Goal: Task Accomplishment & Management: Manage account settings

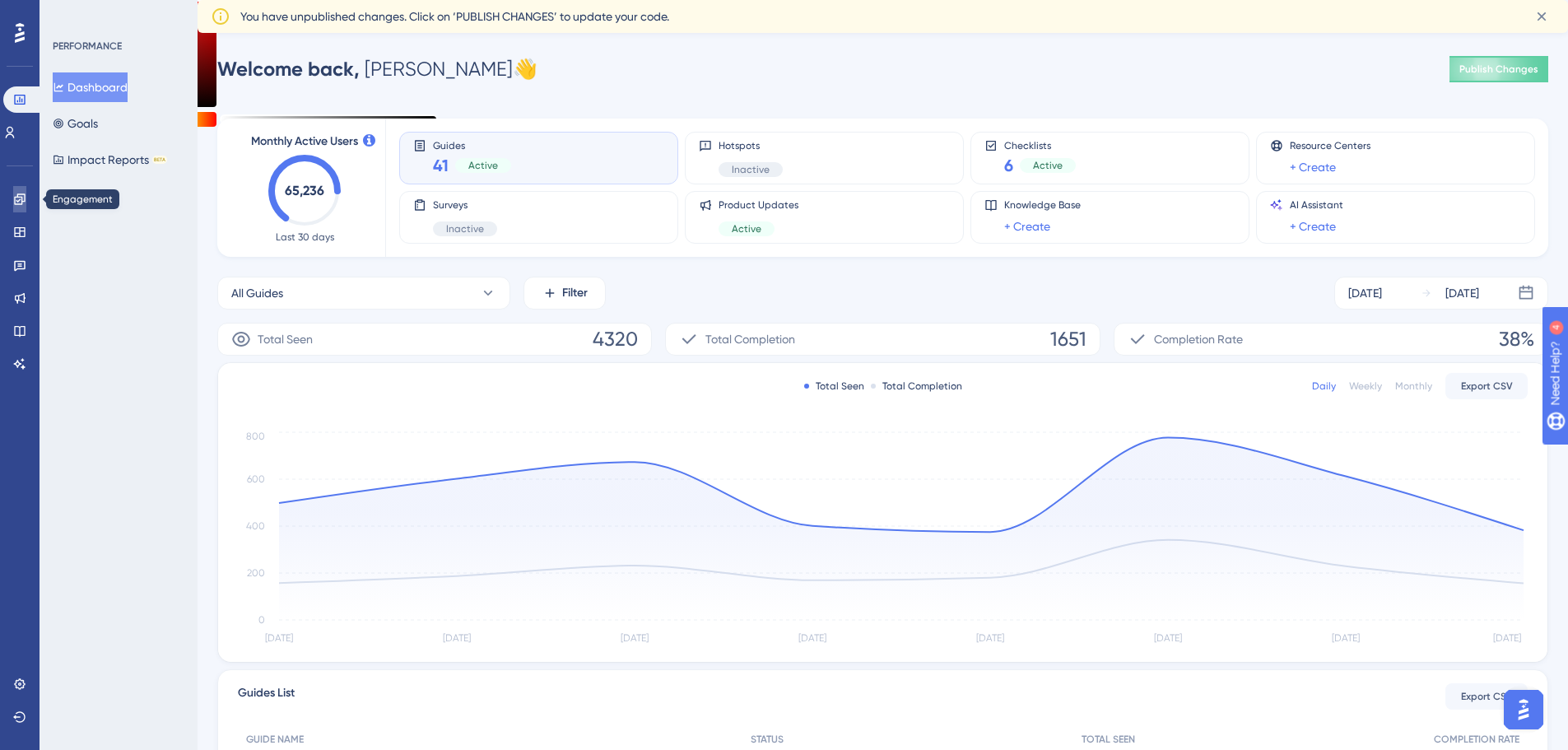
click at [0, 0] on link at bounding box center [0, 0] width 0 height 0
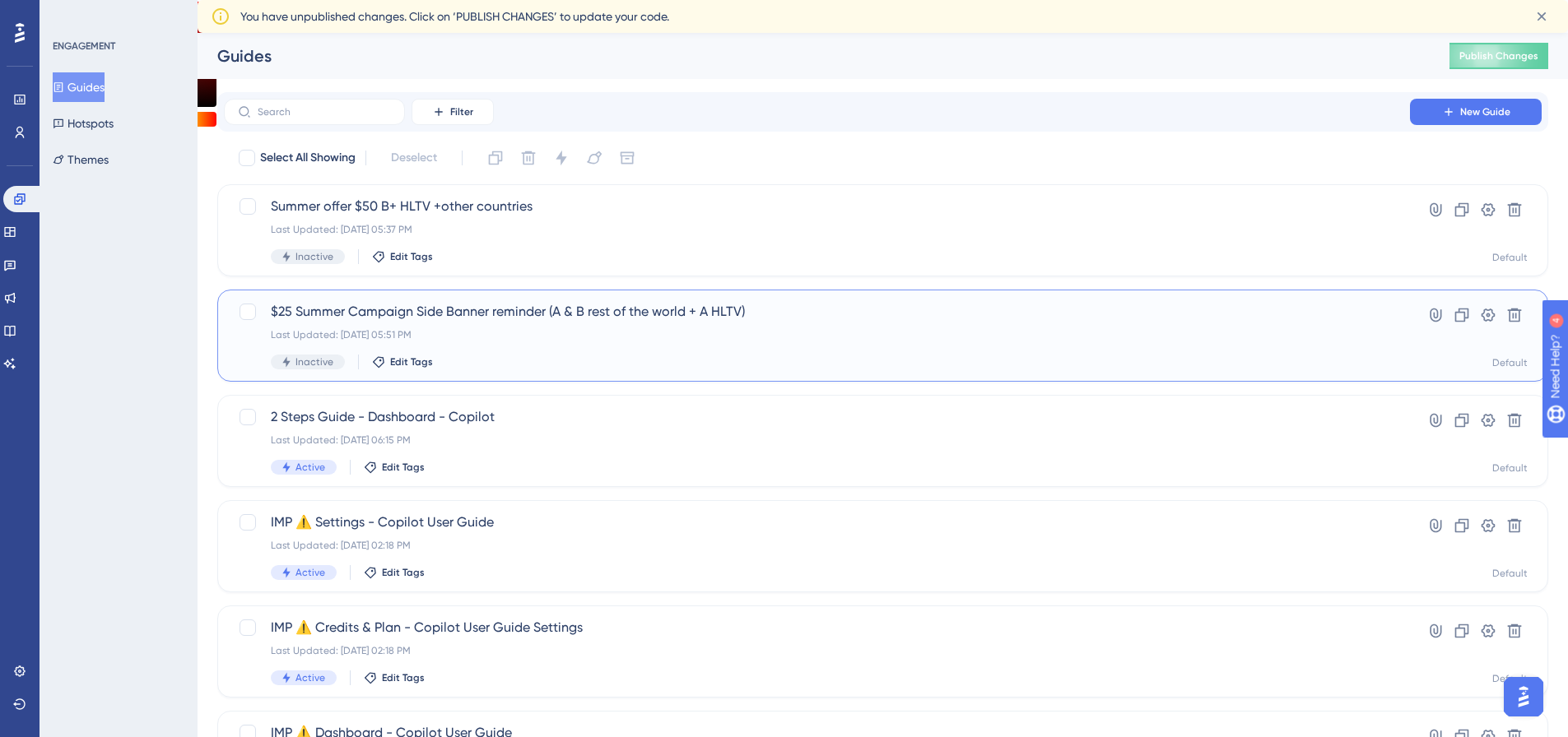
click at [403, 308] on span "$25 Summer Campaign Side Banner reminder (A & B rest of the world + A HLTV)" at bounding box center [817, 312] width 1093 height 20
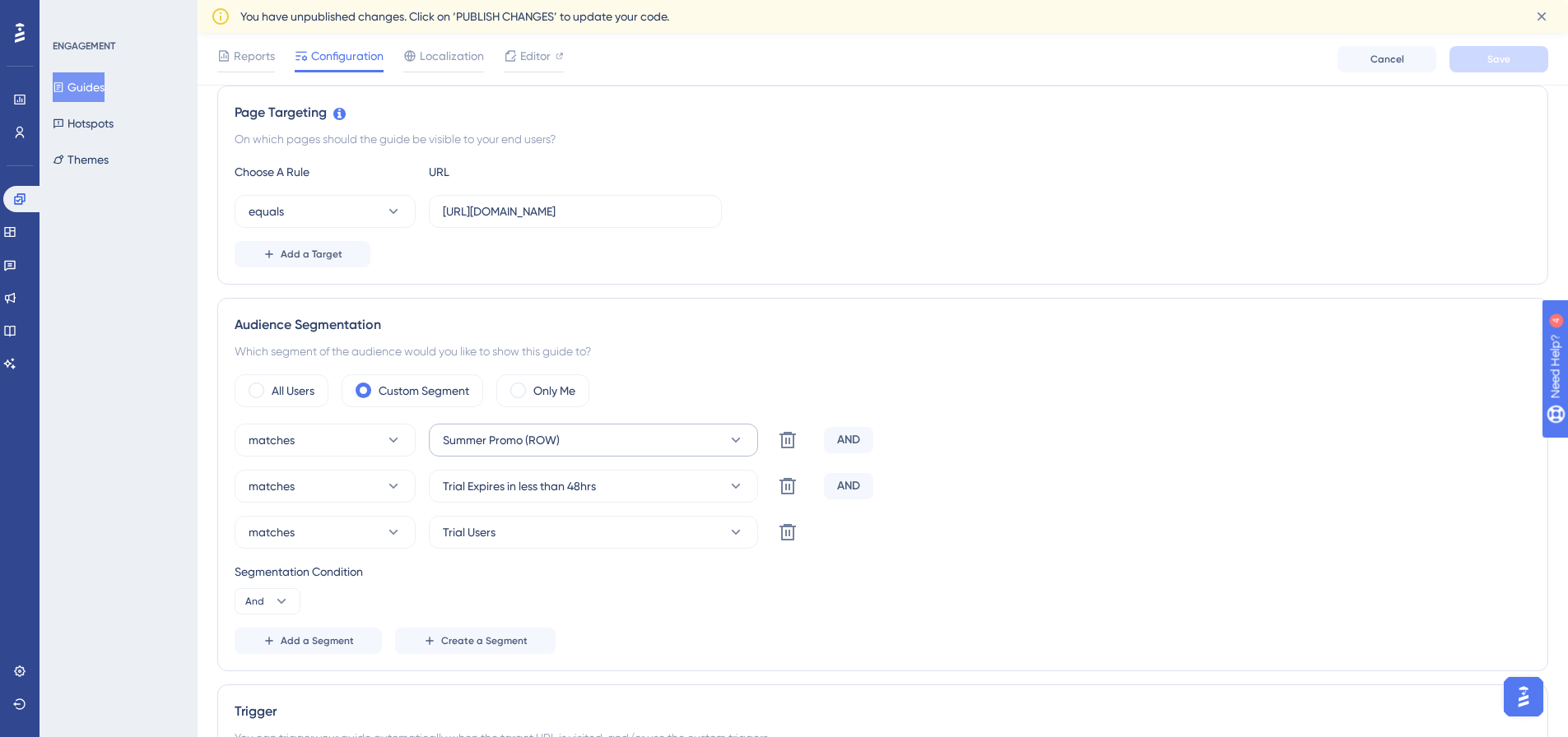
scroll to position [247, 0]
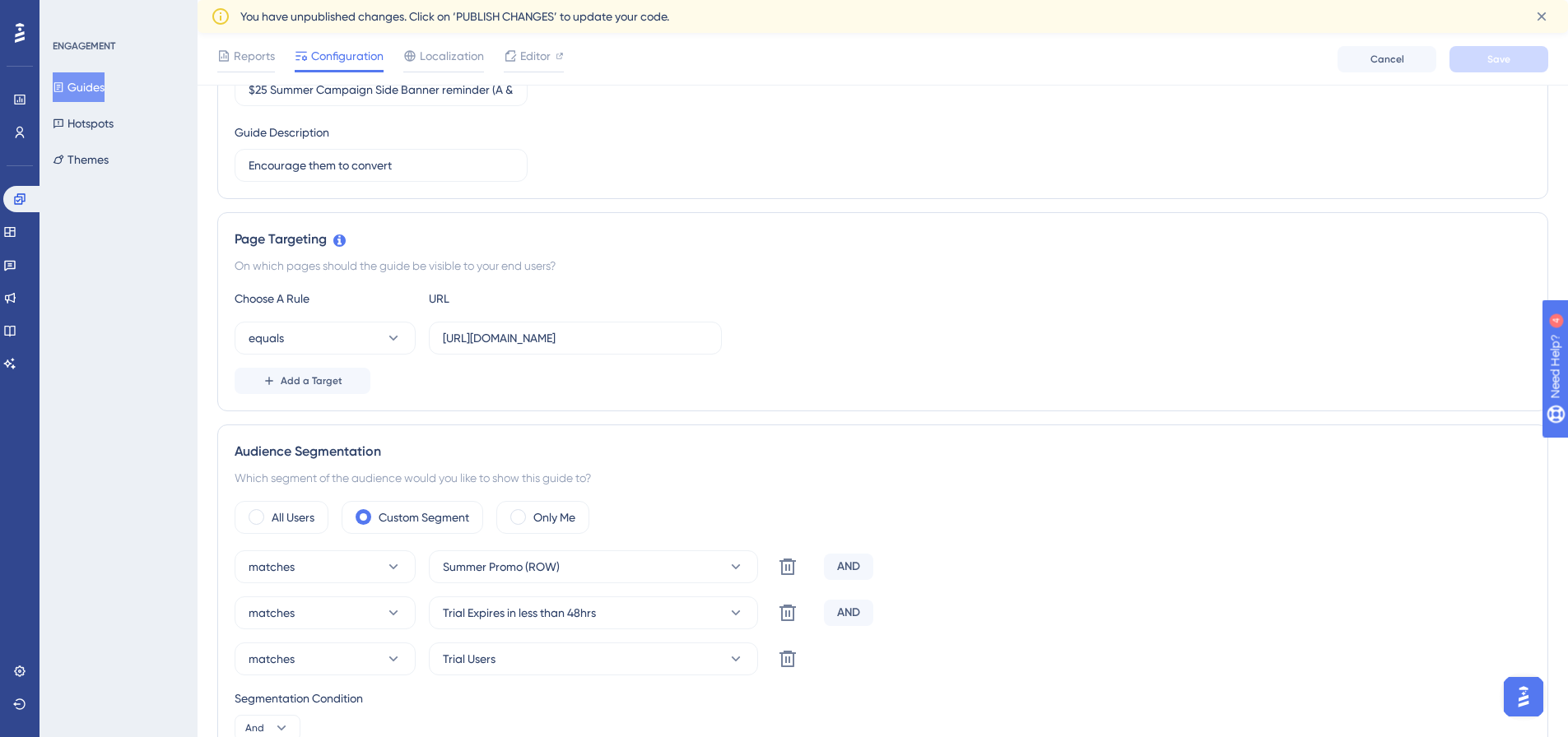
click at [89, 89] on button "Guides" at bounding box center [79, 87] width 52 height 29
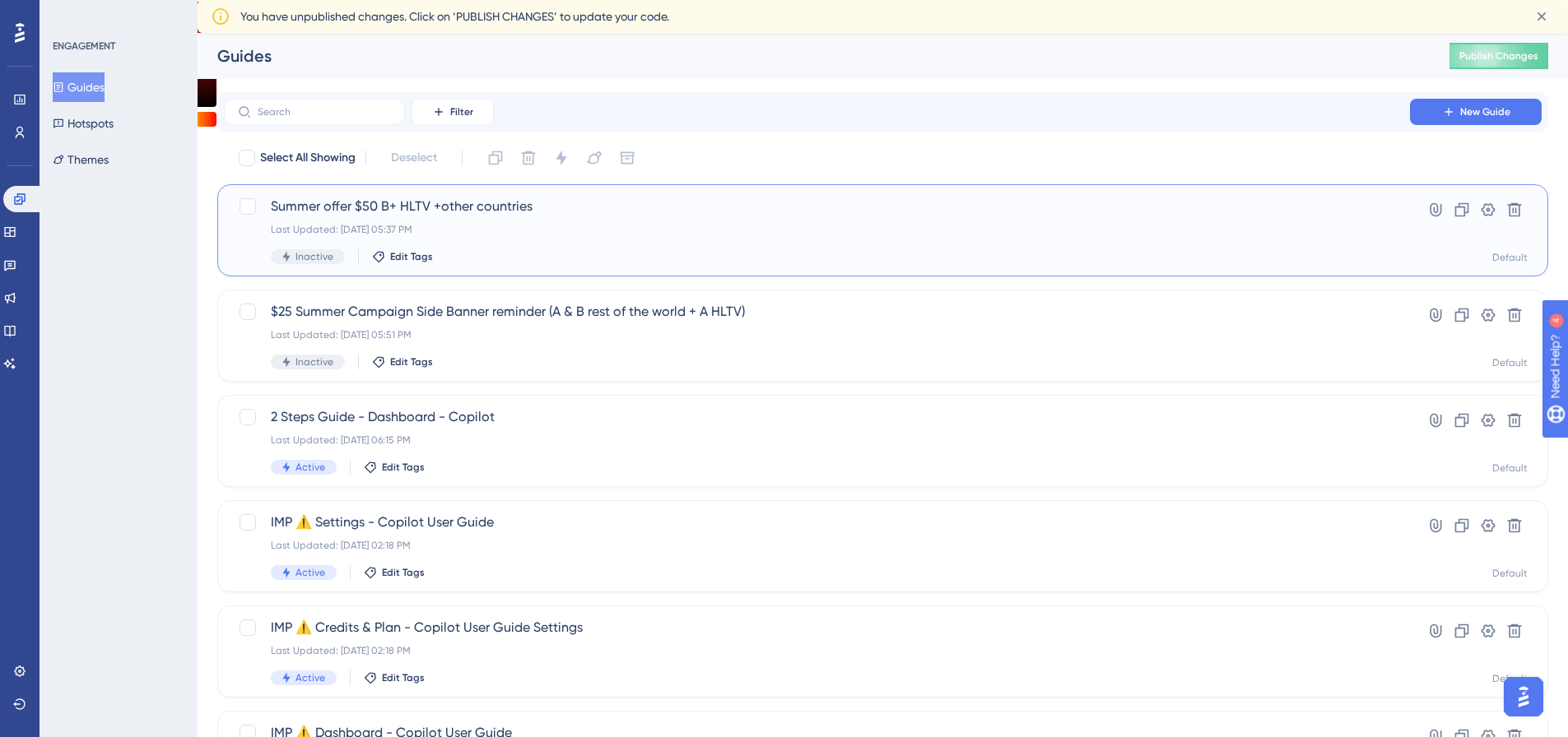
click at [292, 206] on span "Summer offer $50 B+ HLTV +other countries" at bounding box center [817, 206] width 1093 height 20
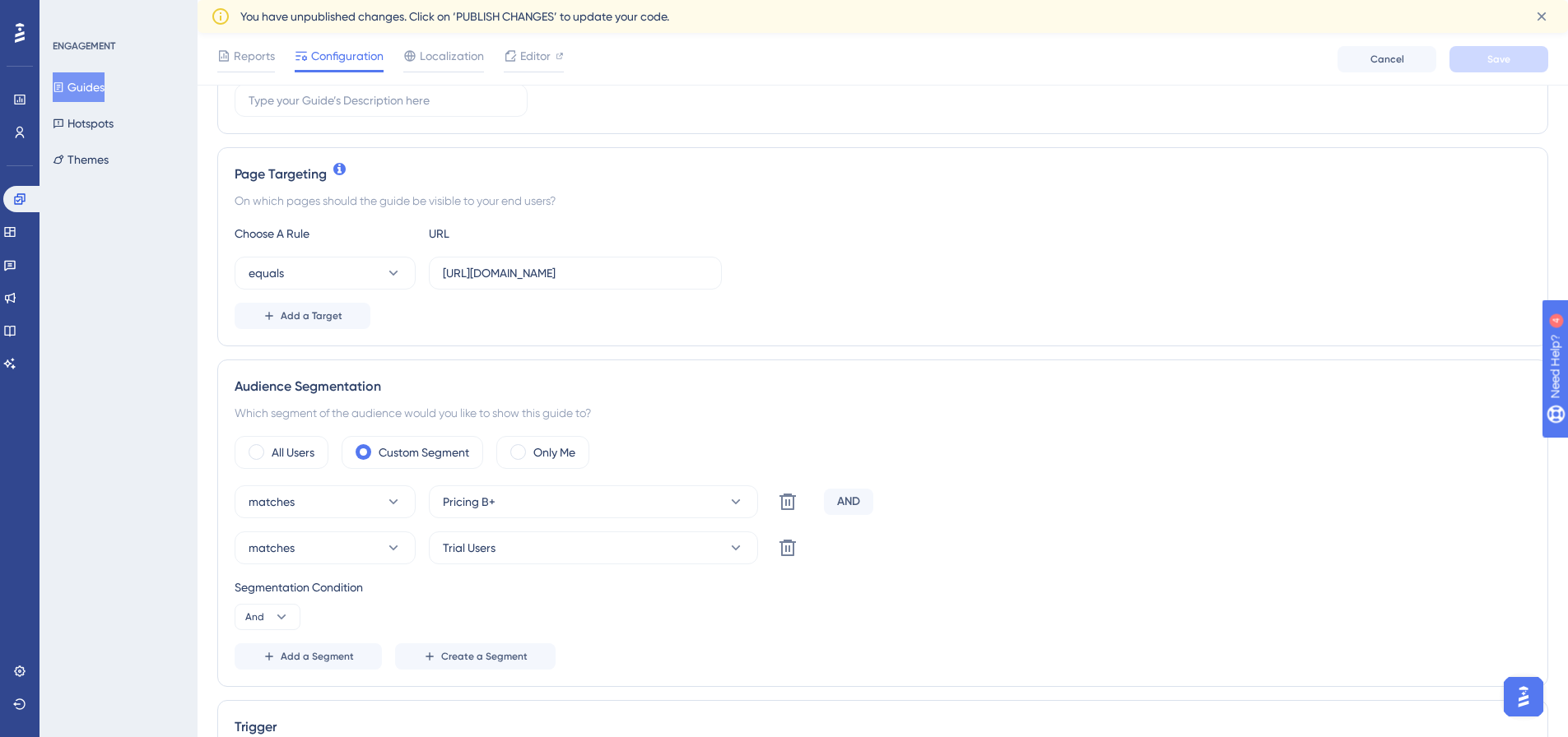
scroll to position [329, 0]
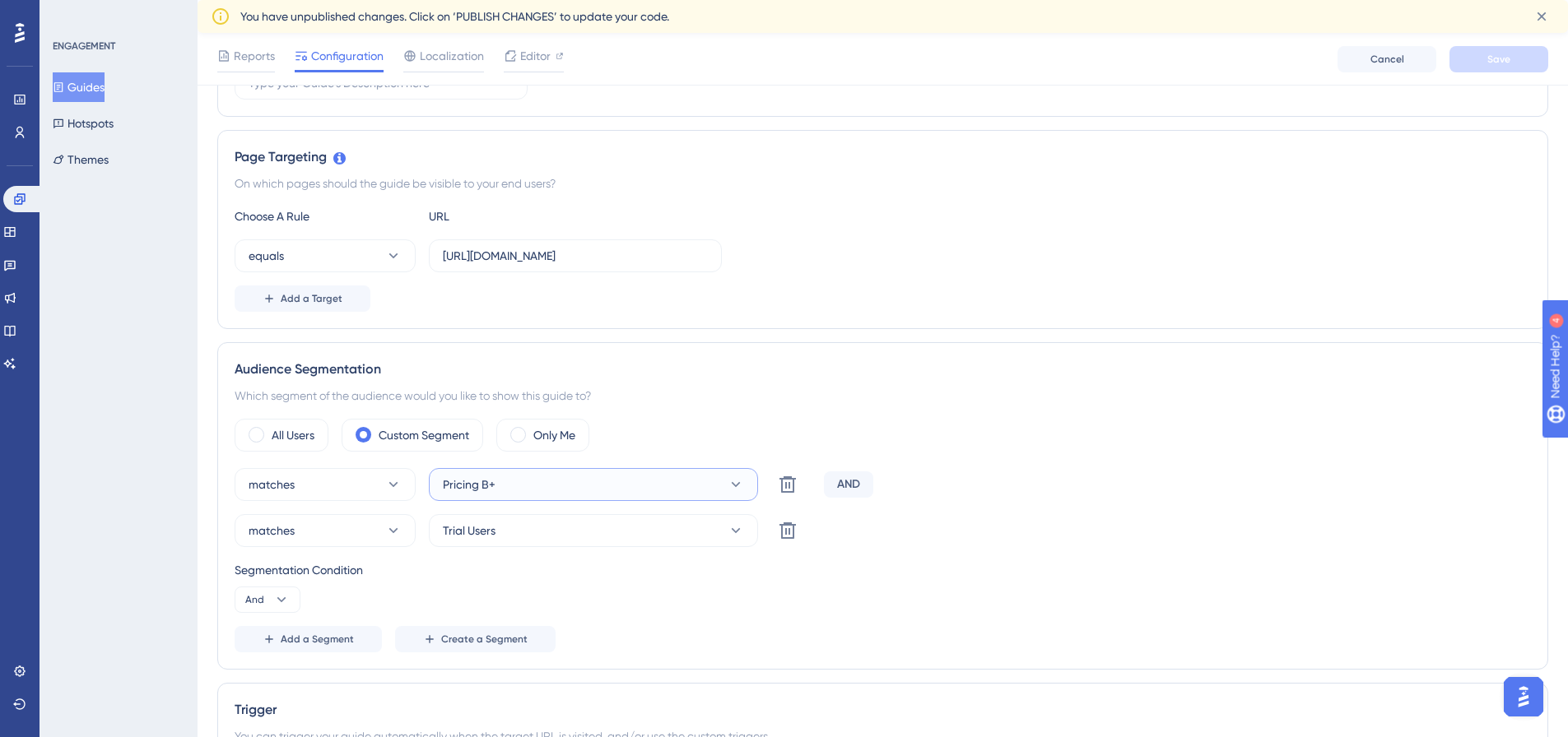
click at [538, 486] on button "Pricing B+" at bounding box center [593, 485] width 329 height 33
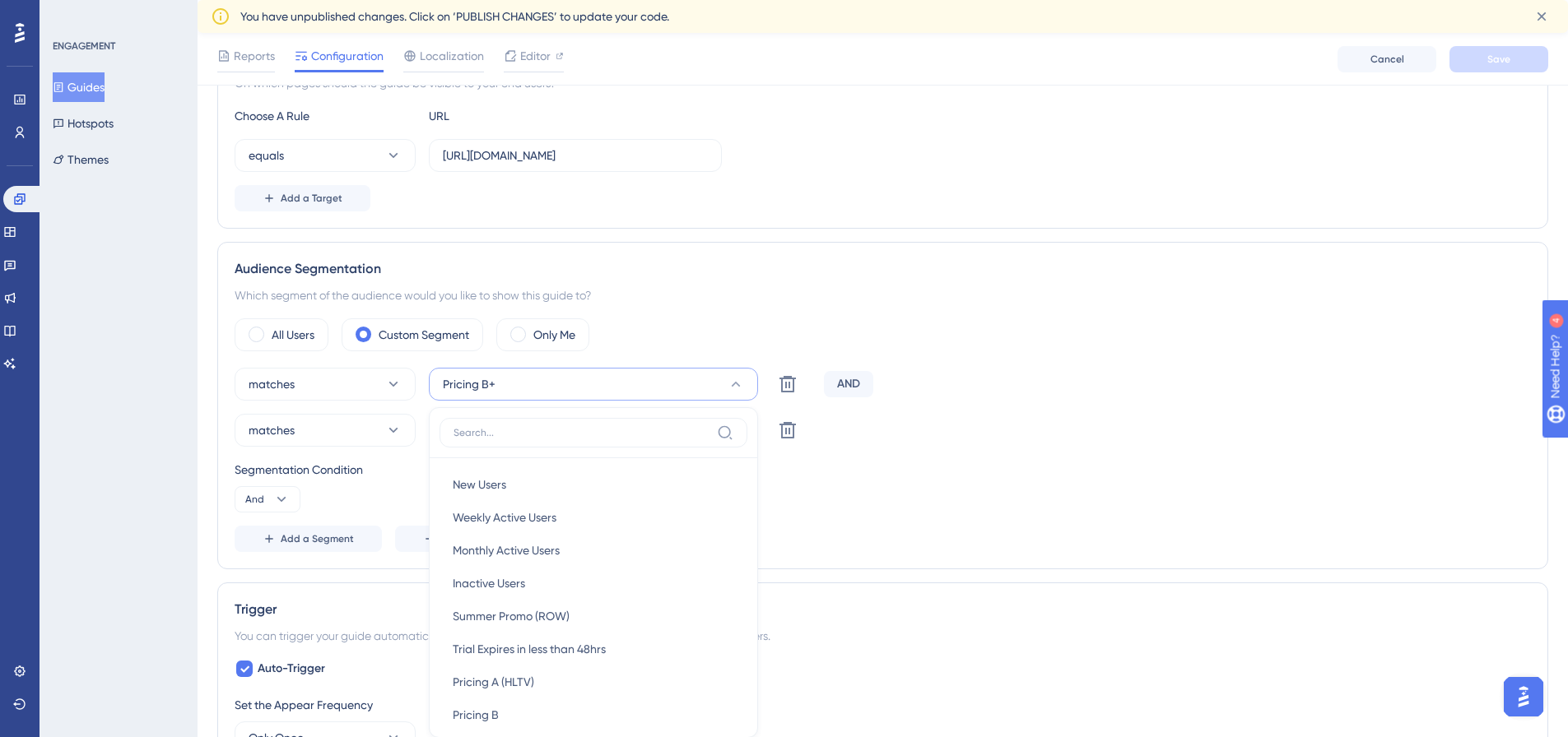
scroll to position [563, 0]
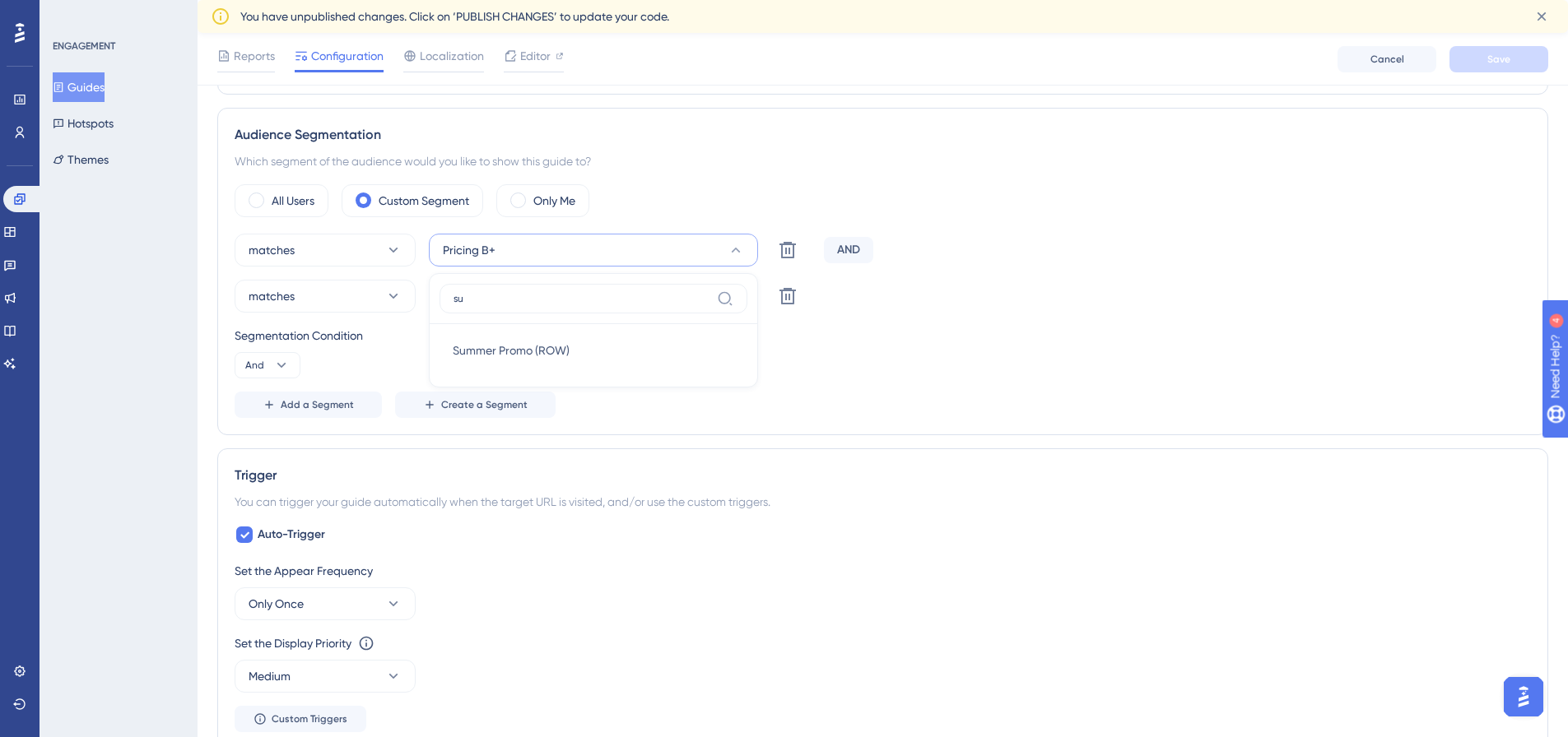
type input "s"
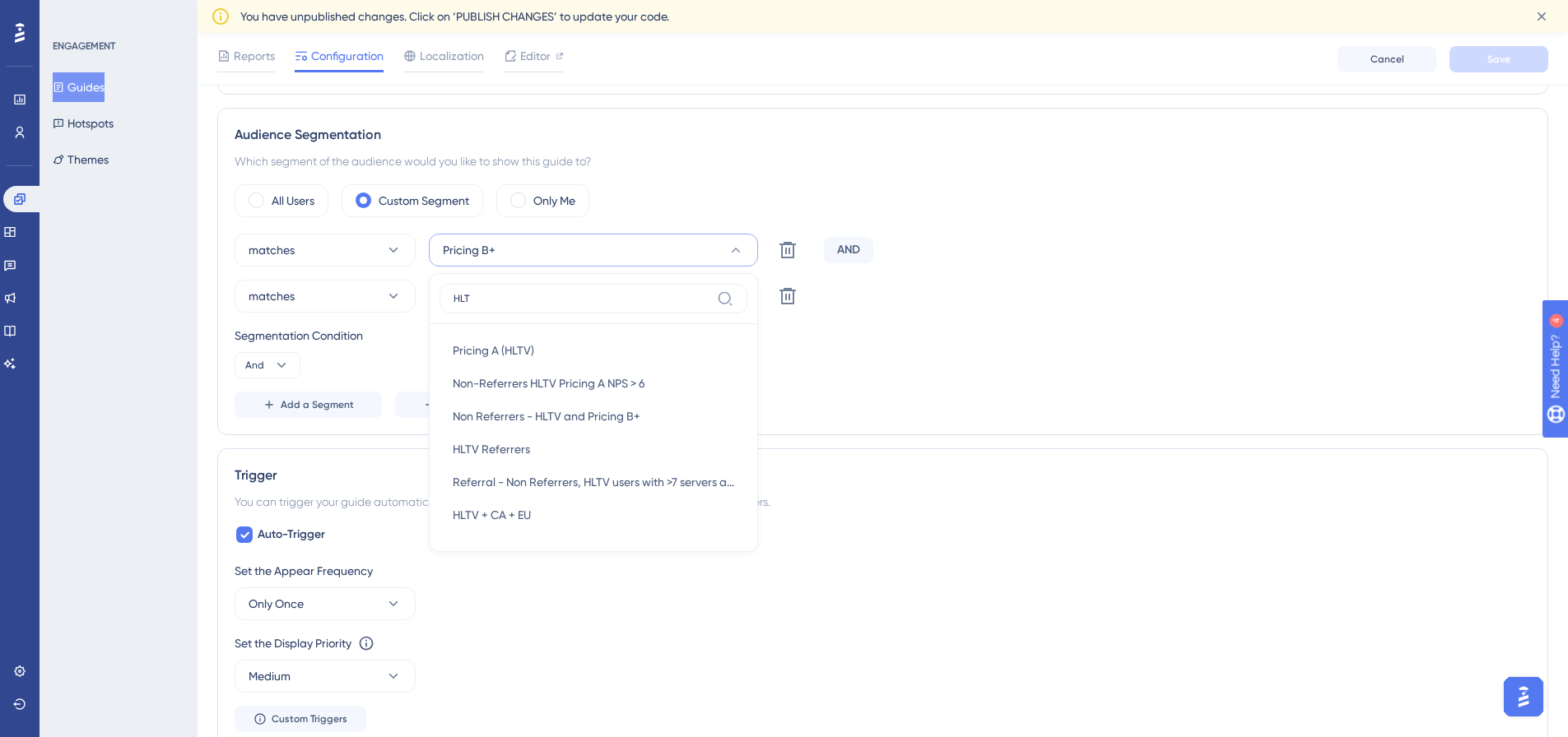
type input "HLT"
click at [0, 0] on link at bounding box center [0, 0] width 0 height 0
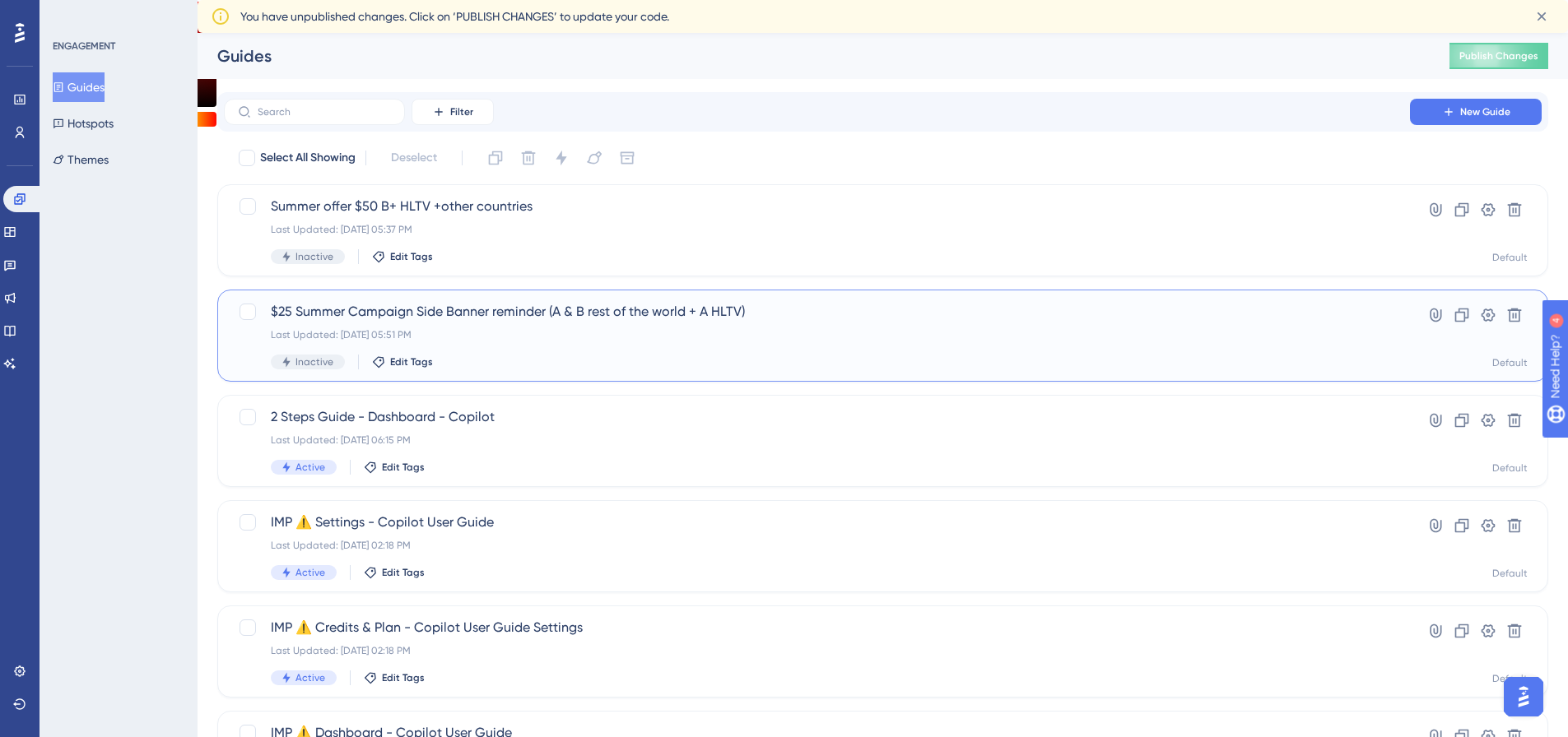
click at [360, 321] on span "$25 Summer Campaign Side Banner reminder (A & B rest of the world + A HLTV)" at bounding box center [817, 312] width 1093 height 20
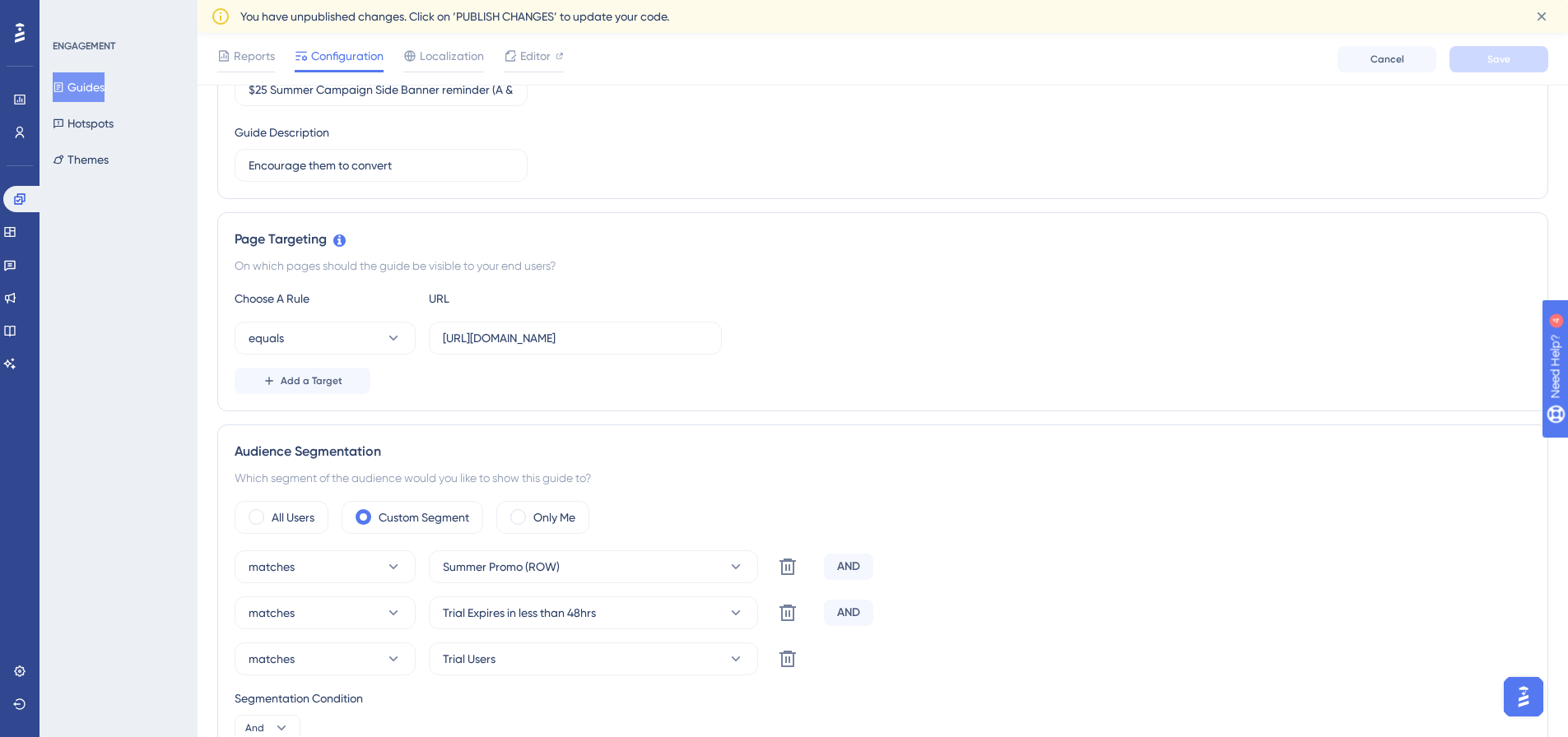
scroll to position [329, 0]
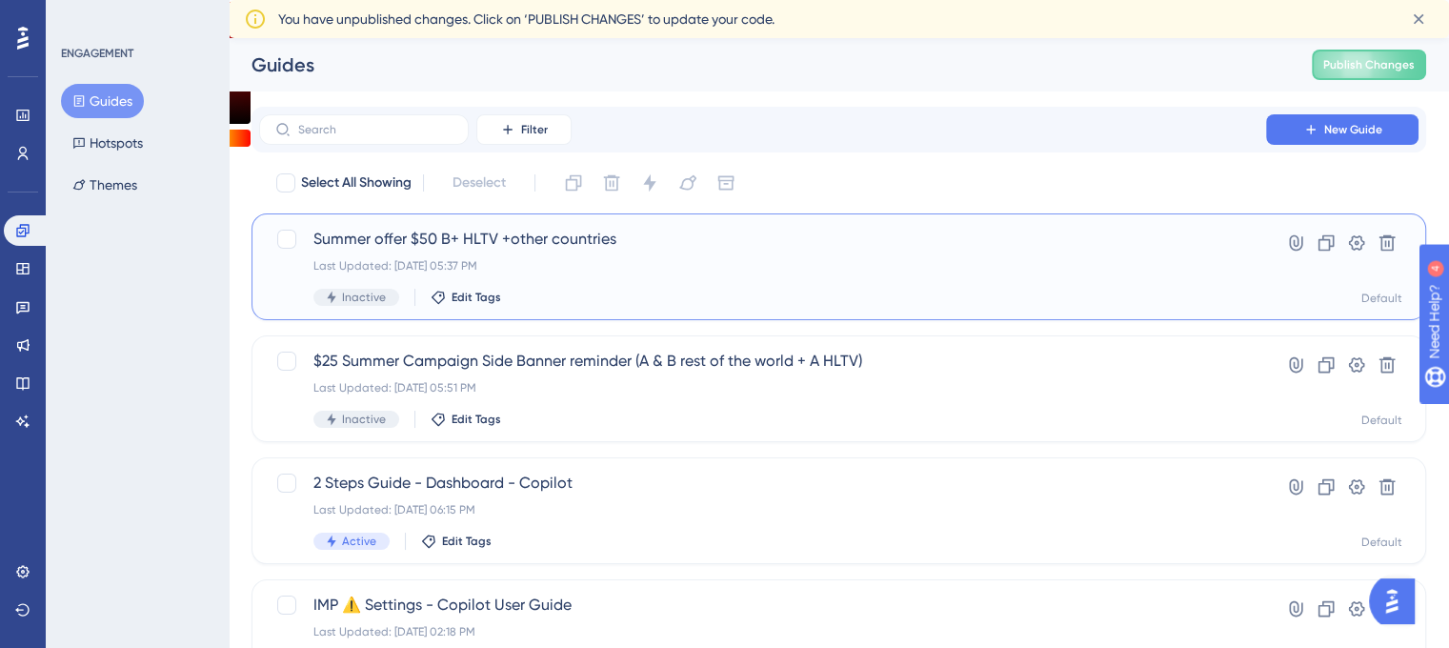
click at [417, 249] on span "Summer offer $50 B+ HLTV +other countries" at bounding box center [762, 239] width 898 height 23
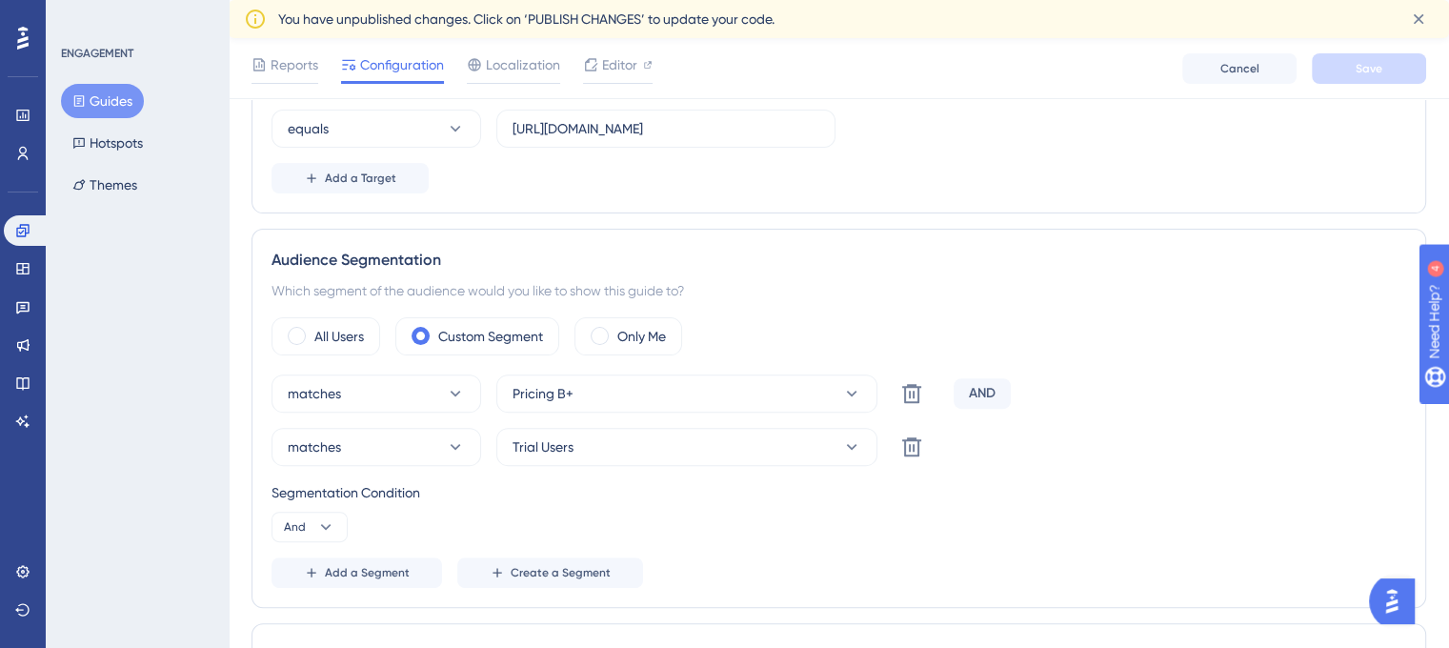
scroll to position [667, 0]
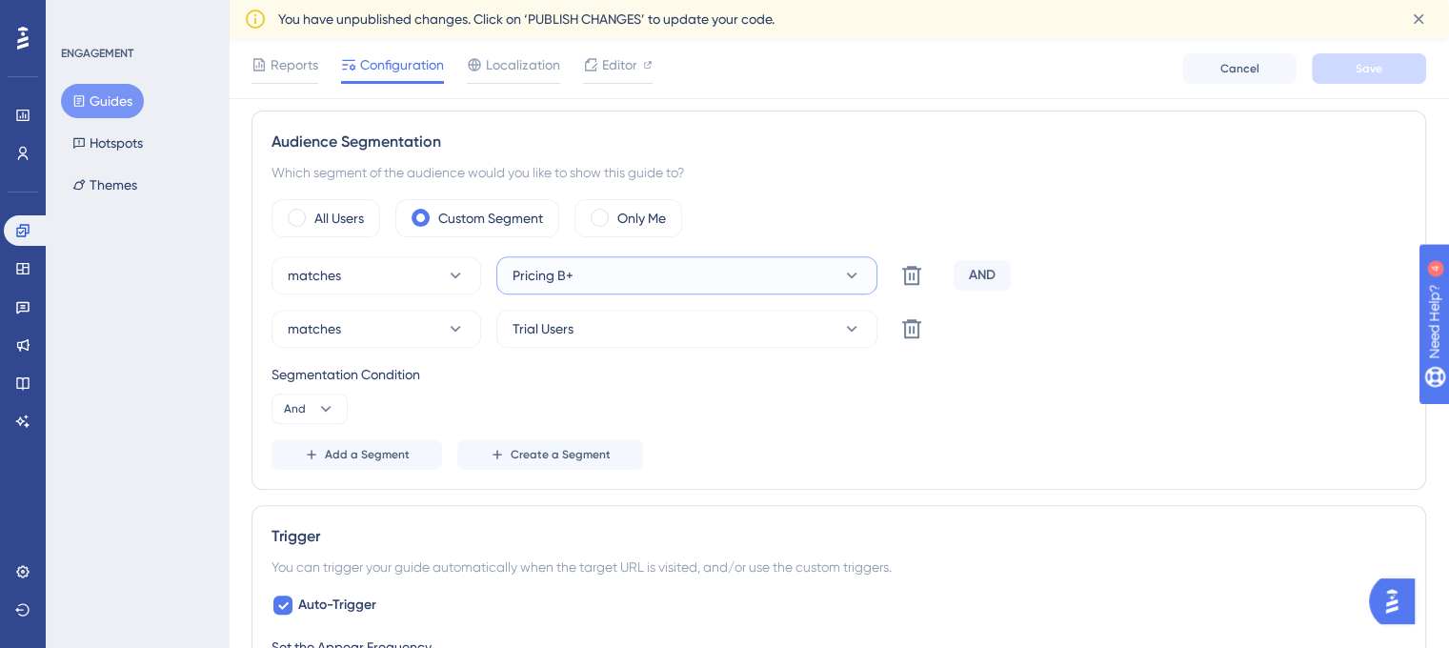
click at [540, 277] on span "Pricing B+" at bounding box center [542, 275] width 61 height 23
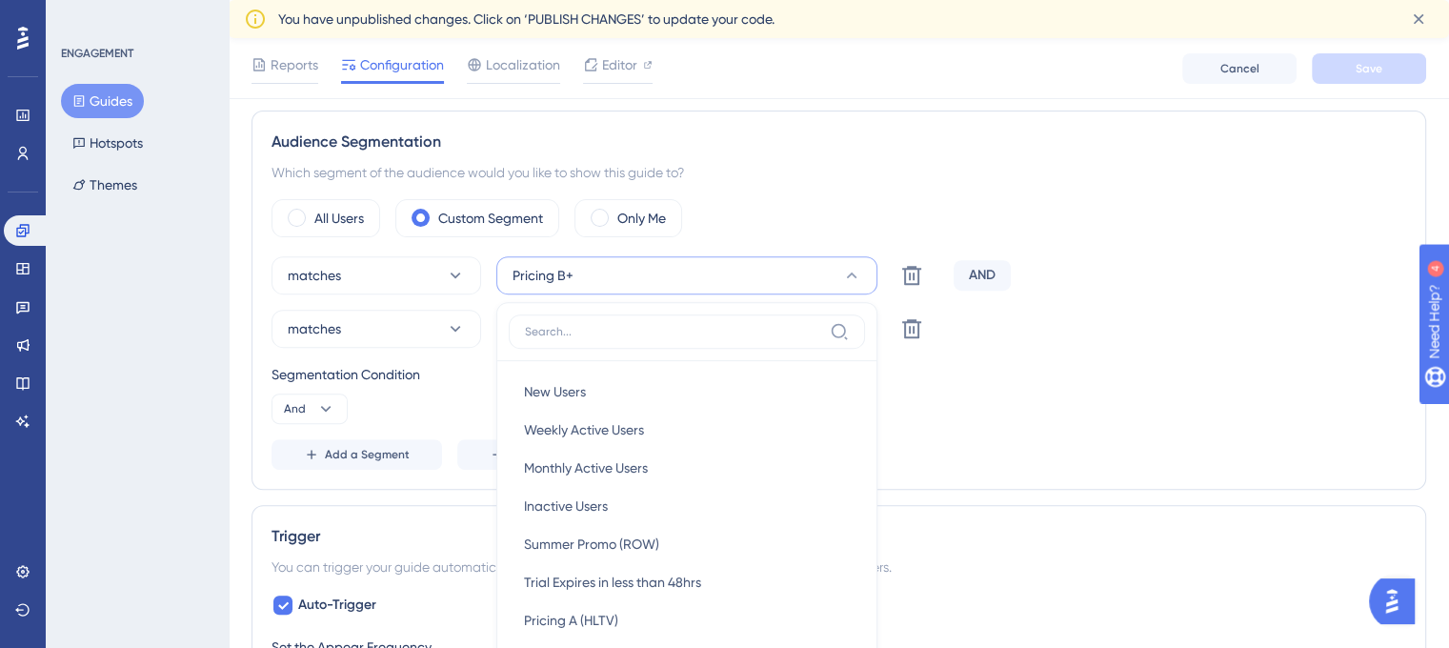
scroll to position [796, 0]
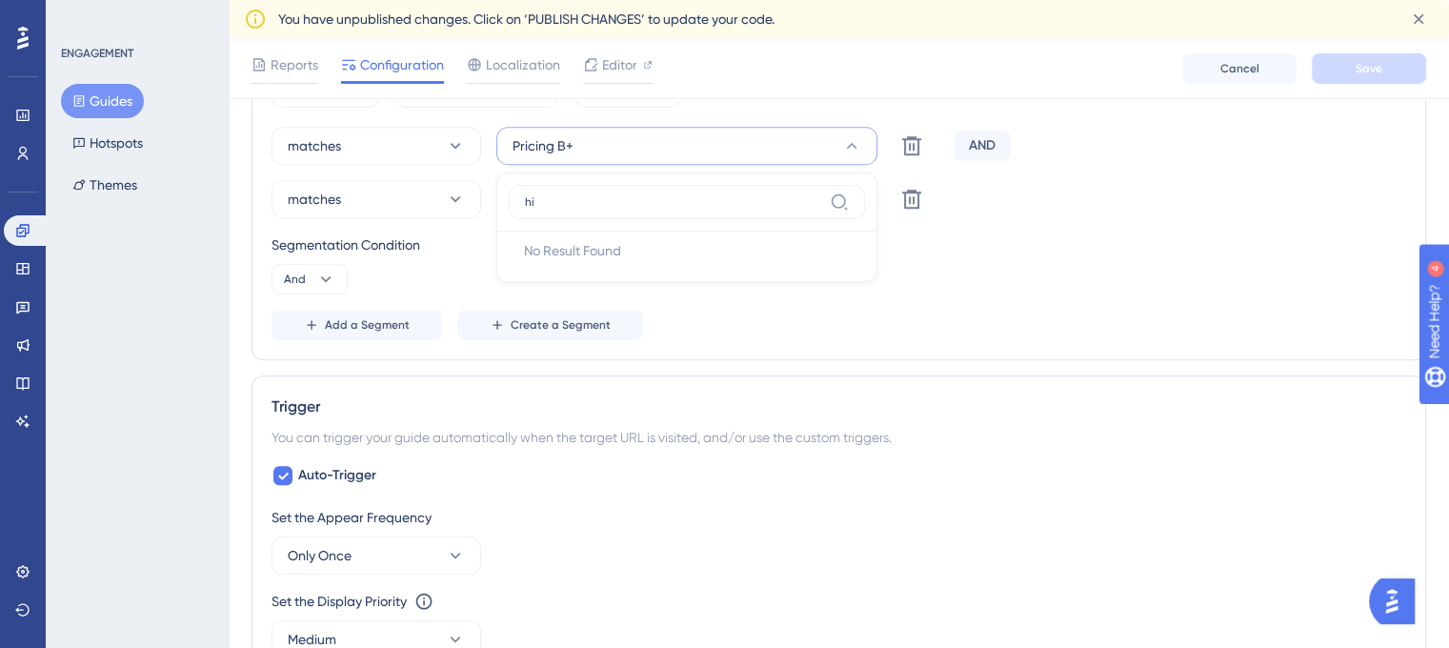
type input "h"
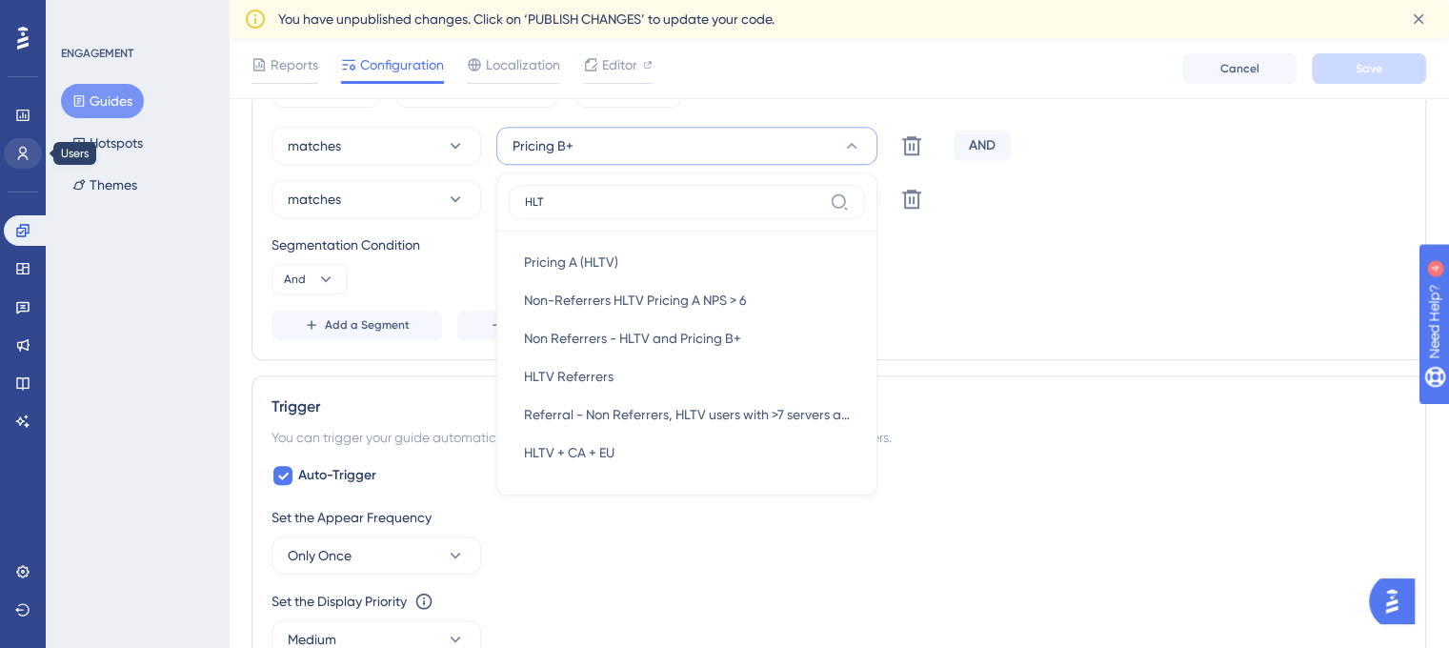
type input "HLT"
click at [30, 162] on link at bounding box center [23, 153] width 38 height 30
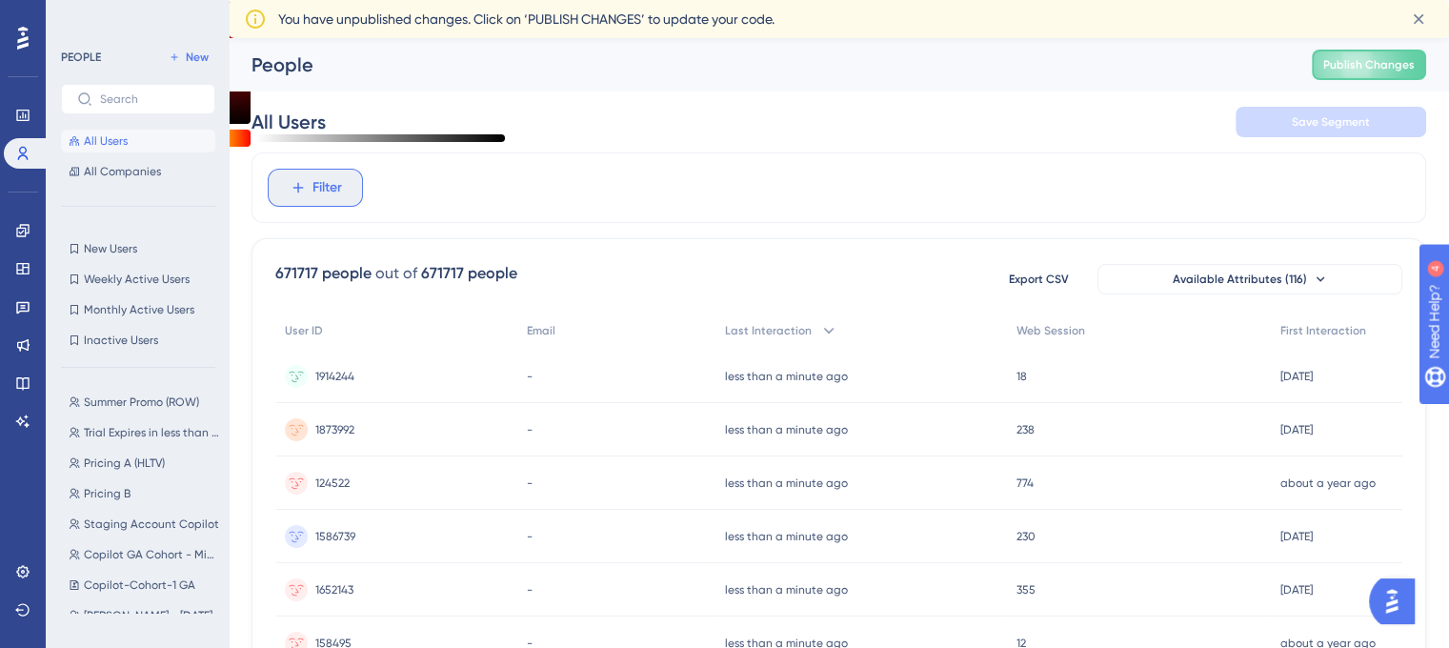
drag, startPoint x: 348, startPoint y: 184, endPoint x: 1037, endPoint y: 150, distance: 690.3
click at [1009, 155] on div "Filter" at bounding box center [838, 187] width 1174 height 70
click at [198, 60] on span "New" at bounding box center [197, 57] width 23 height 15
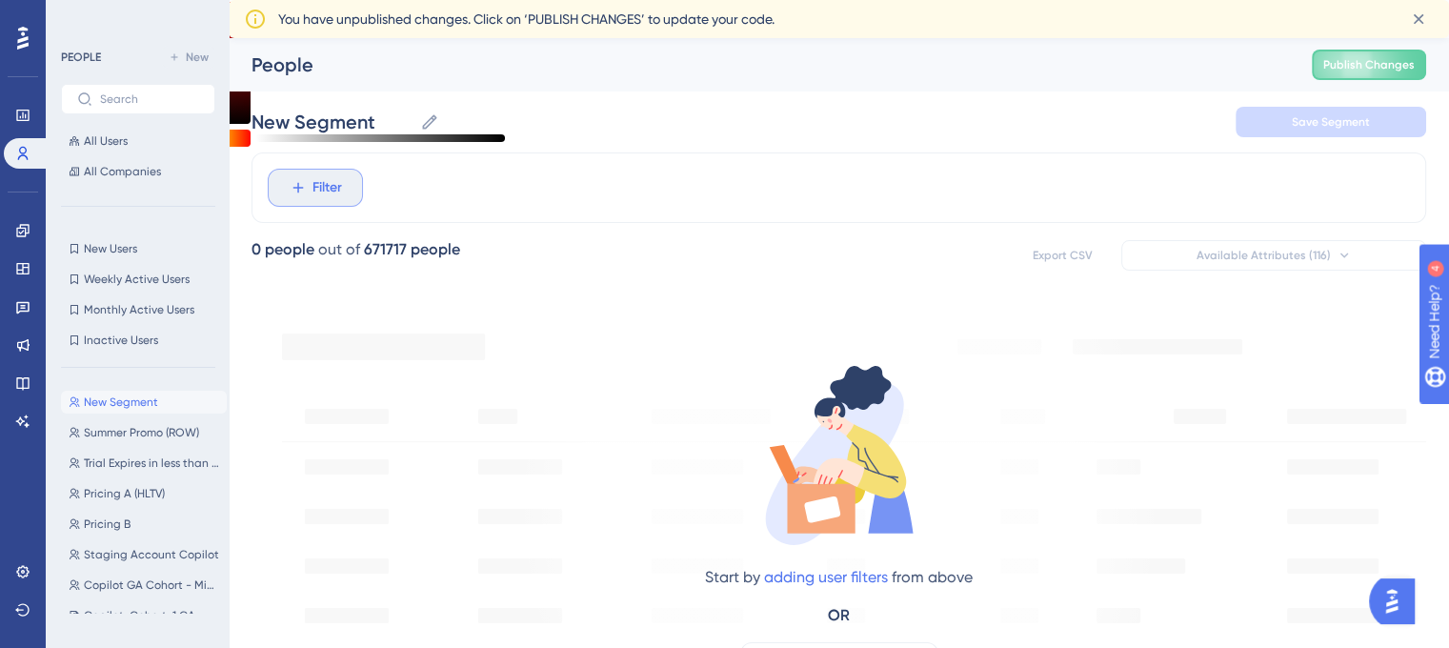
click at [341, 190] on span "Filter" at bounding box center [327, 187] width 30 height 23
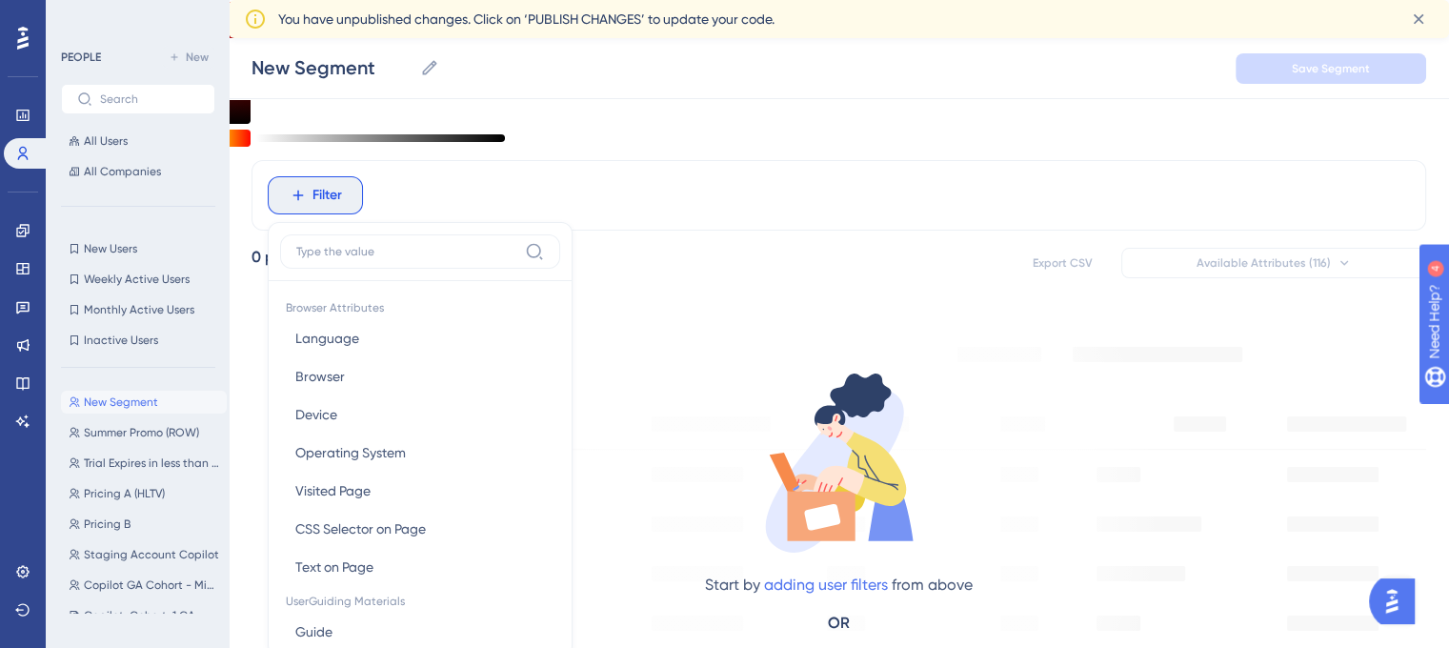
scroll to position [107, 0]
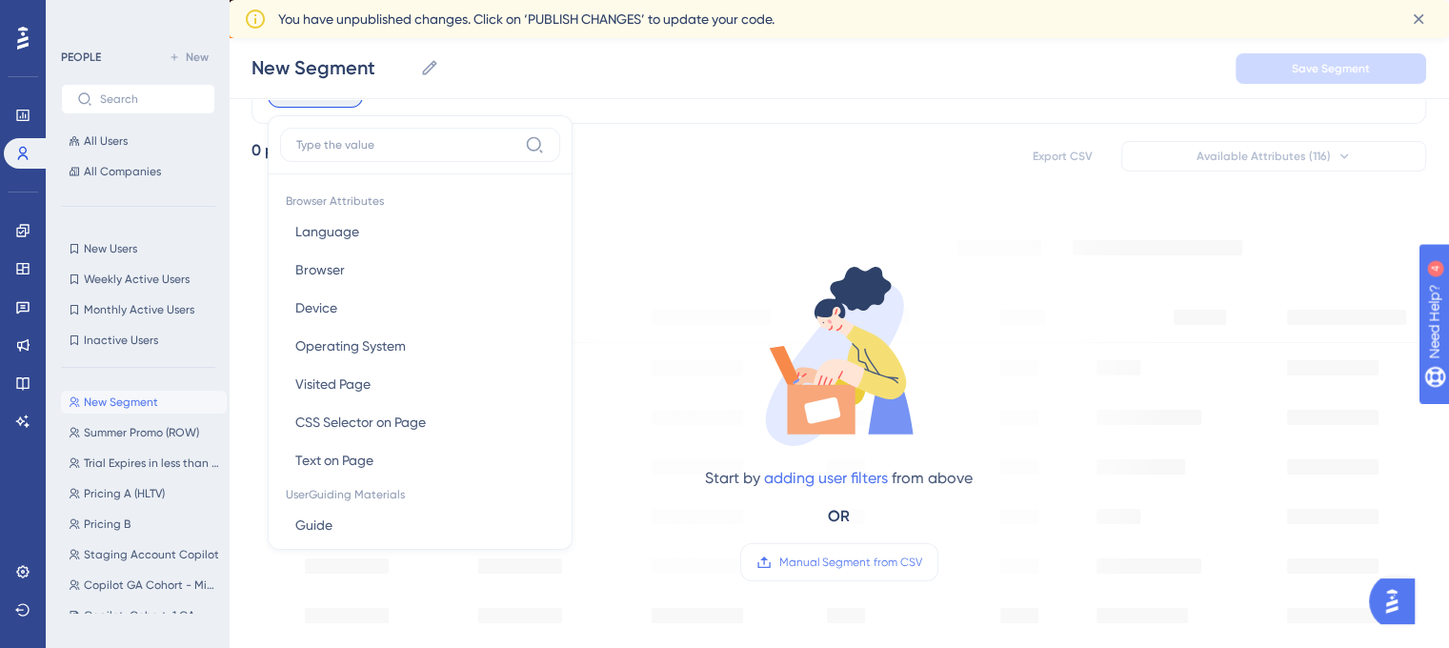
click at [366, 148] on input at bounding box center [406, 144] width 221 height 15
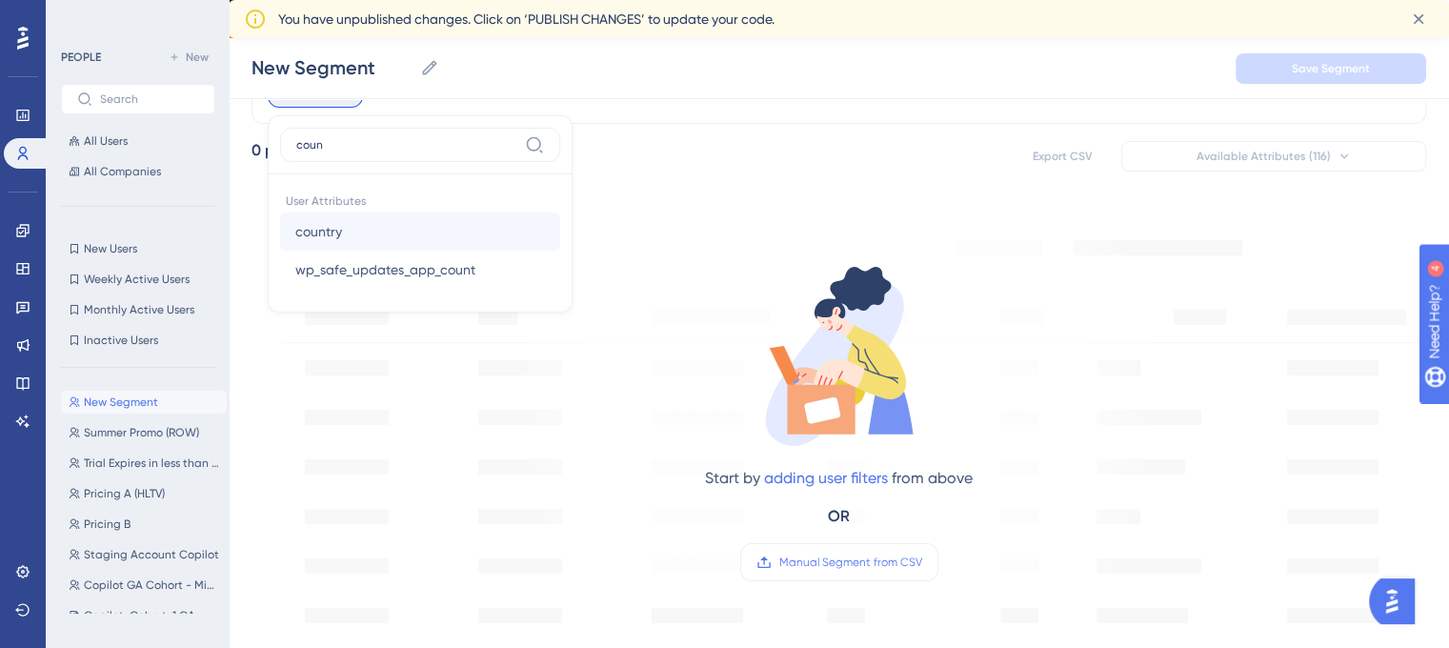
type input "coun"
click at [384, 243] on button "country country" at bounding box center [420, 231] width 280 height 38
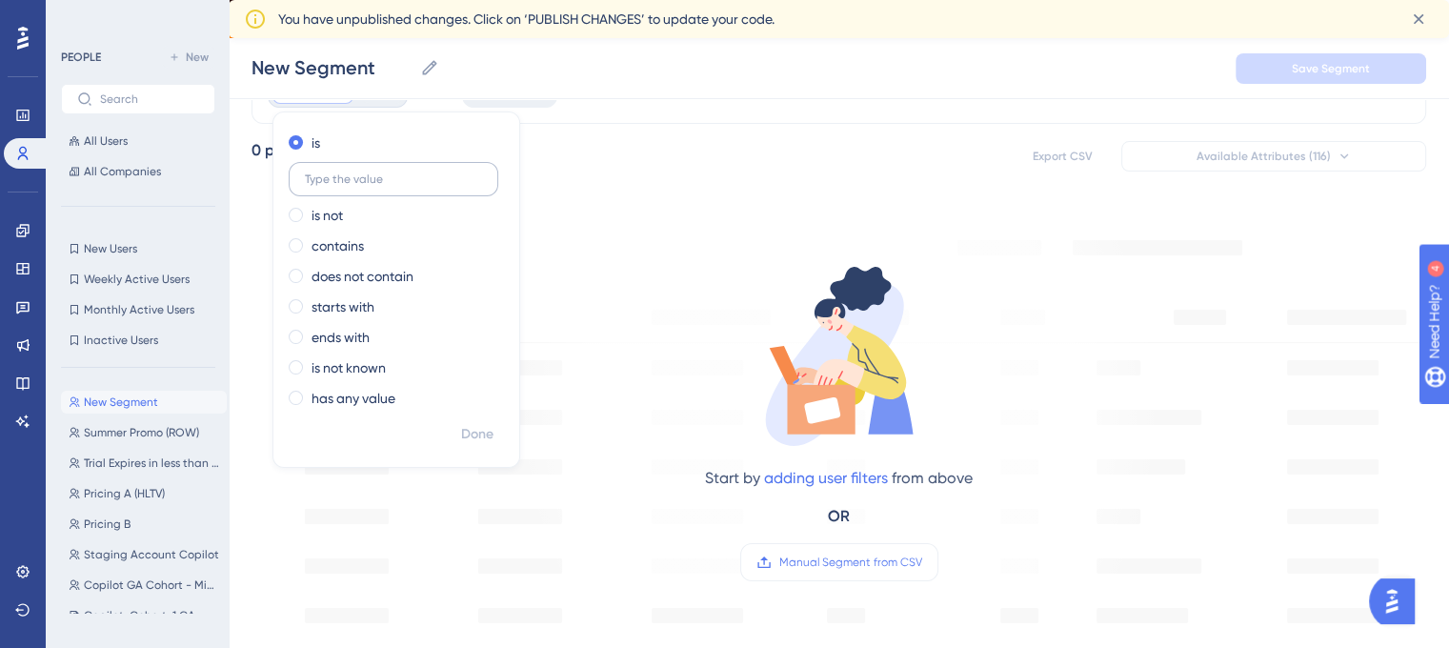
click at [401, 184] on input "text" at bounding box center [393, 178] width 177 height 13
type input "united states"
drag, startPoint x: 488, startPoint y: 370, endPoint x: 478, endPoint y: 414, distance: 45.8
drag, startPoint x: 478, startPoint y: 414, endPoint x: 472, endPoint y: 426, distance: 12.8
click at [472, 426] on span "Done" at bounding box center [477, 434] width 32 height 23
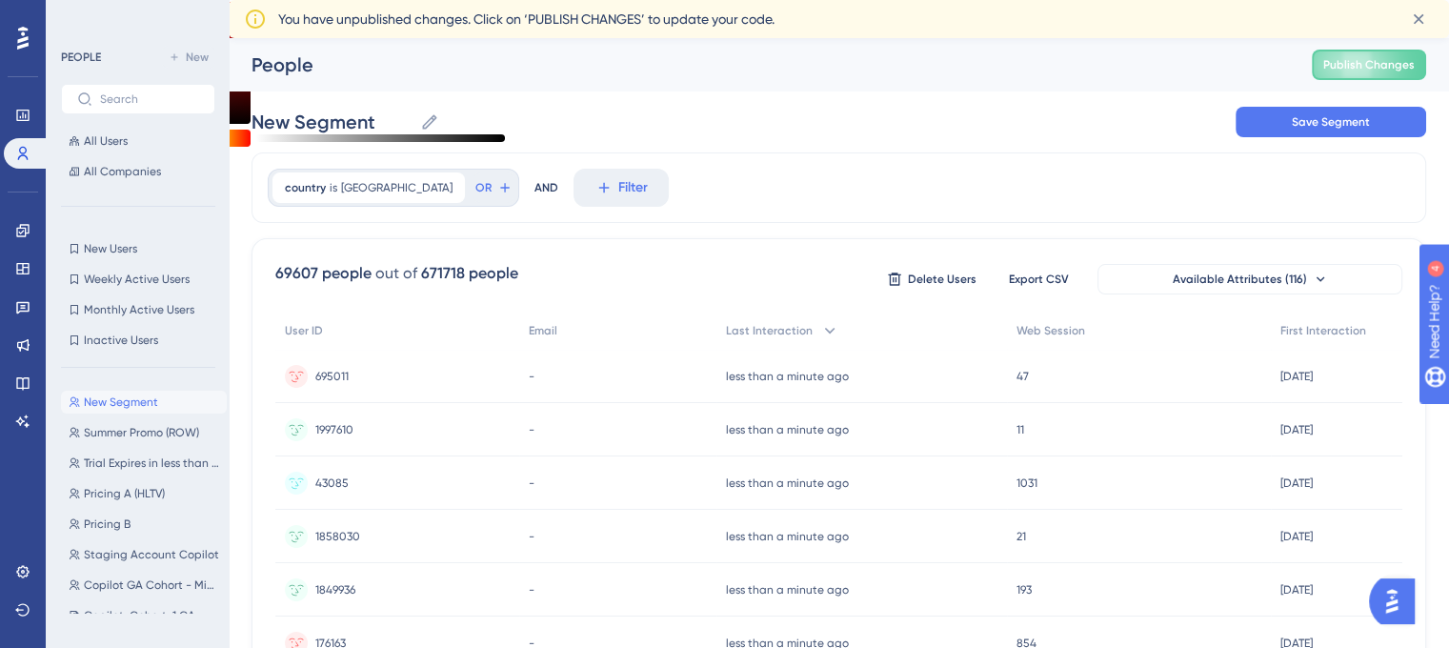
scroll to position [0, 0]
click at [595, 186] on icon at bounding box center [603, 187] width 17 height 17
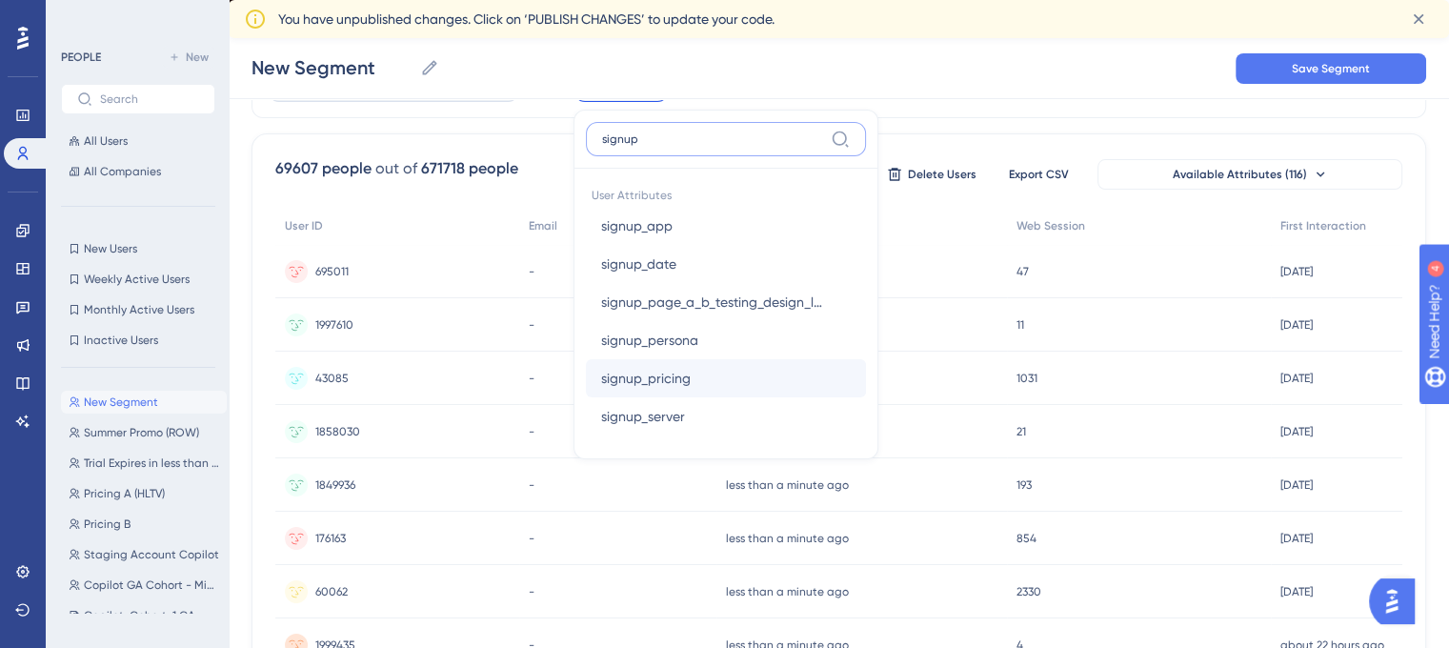
scroll to position [202, 0]
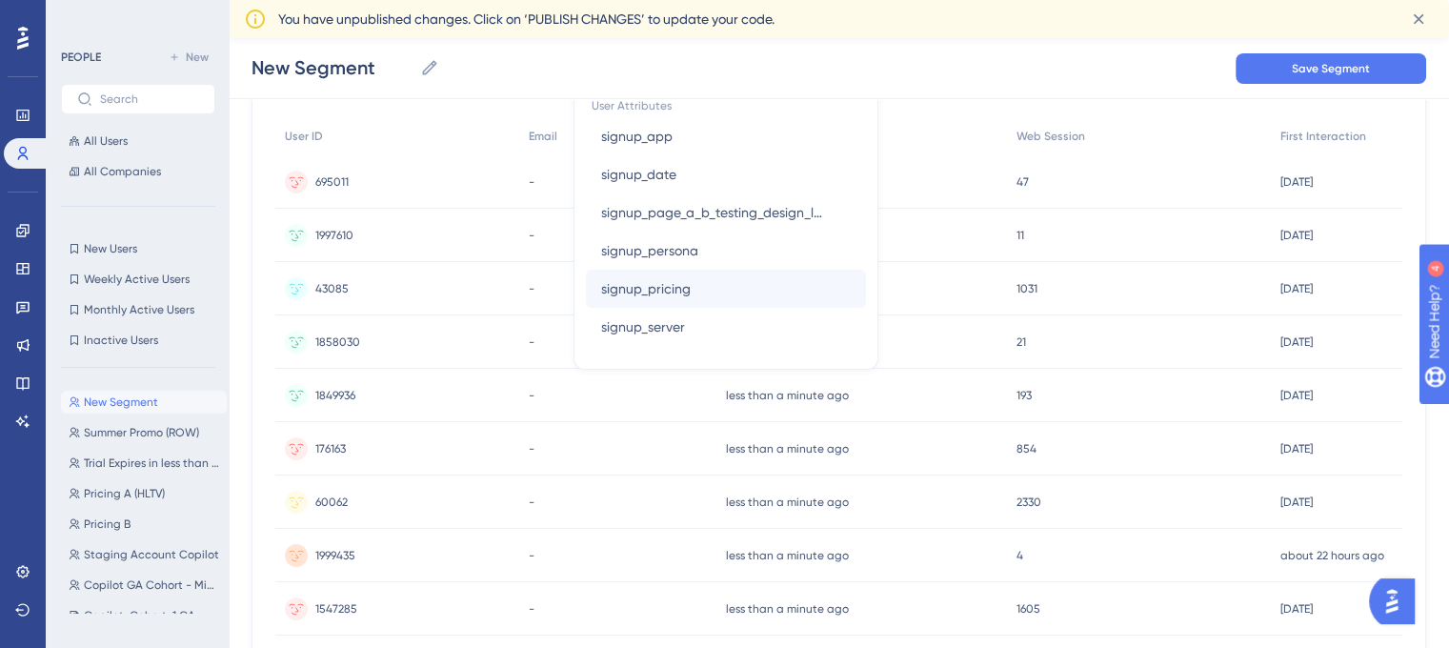
type input "signup"
click at [682, 289] on button "signup_pricing signup_pricing" at bounding box center [726, 289] width 280 height 38
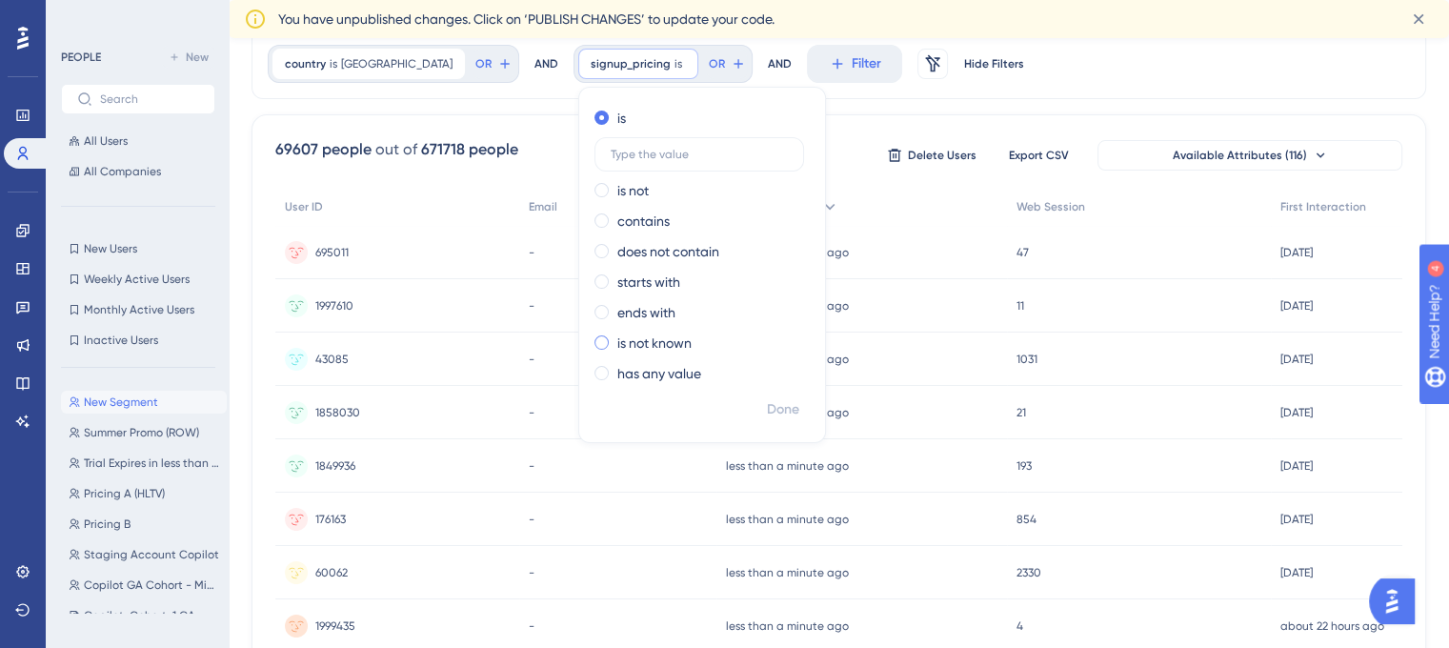
scroll to position [0, 0]
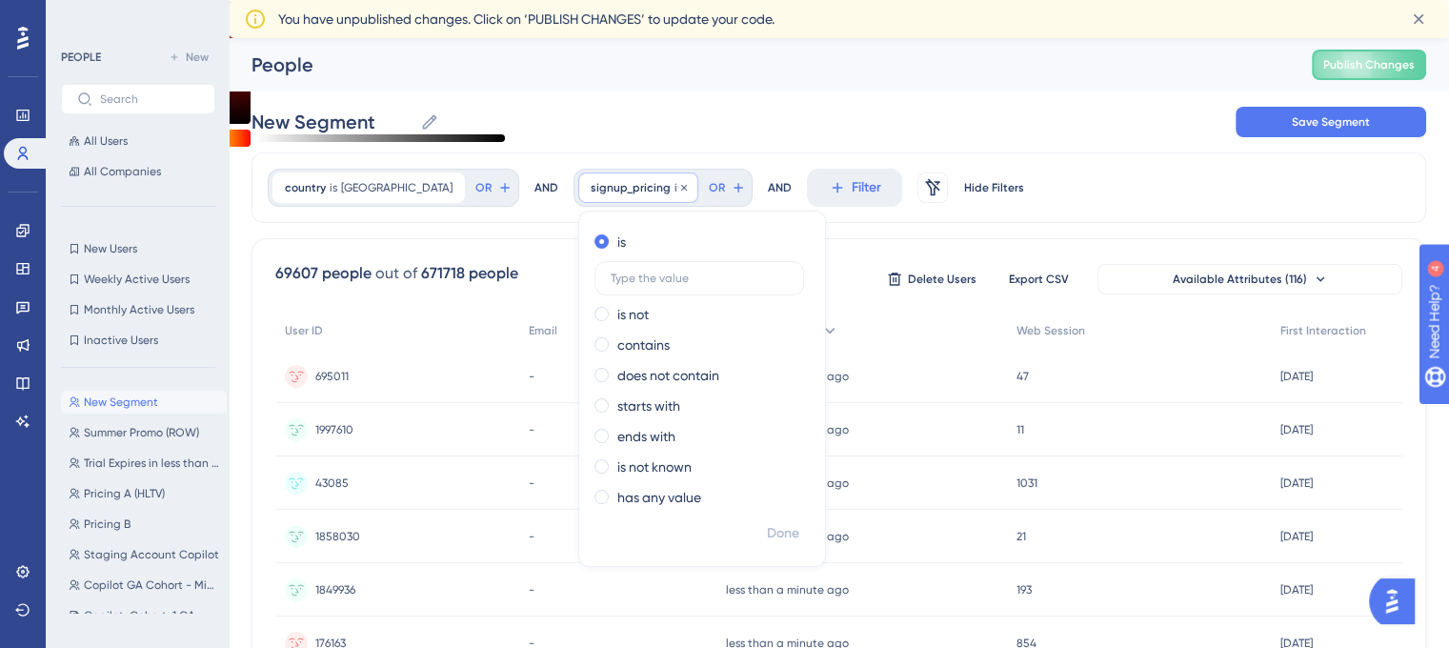
click at [674, 190] on span "is" at bounding box center [678, 187] width 8 height 15
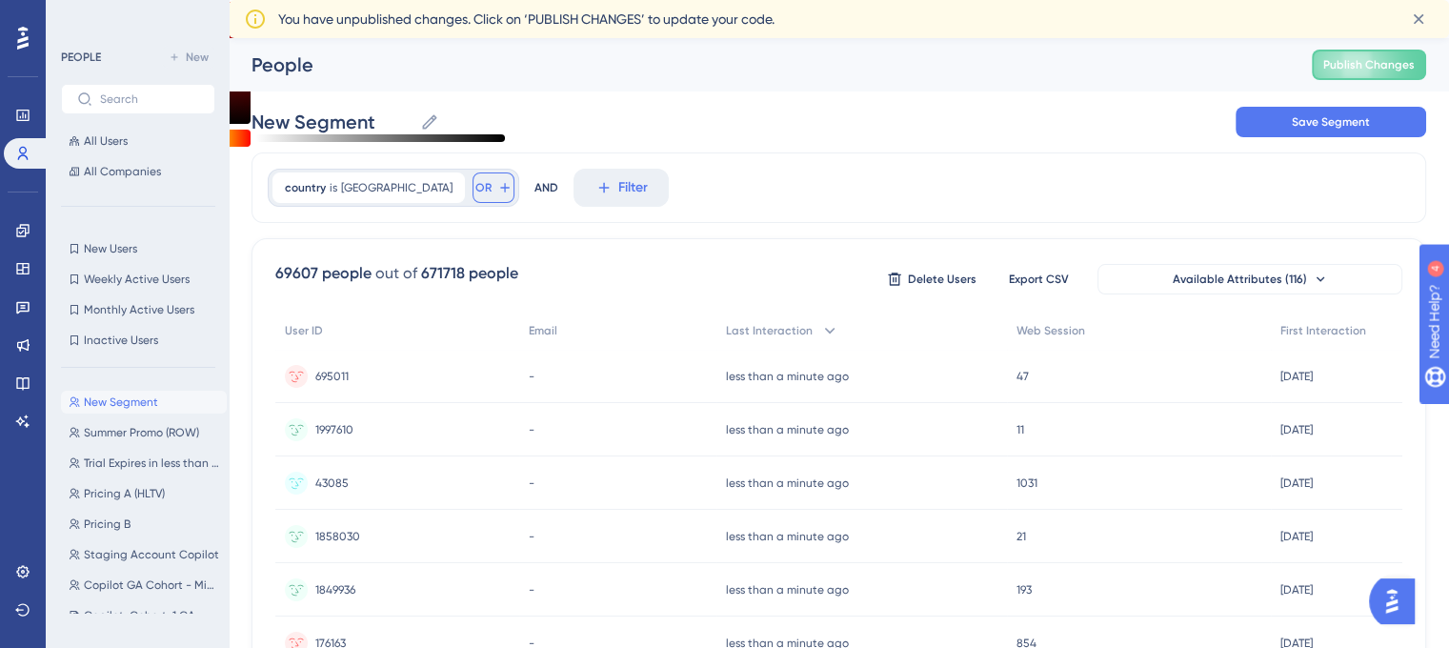
click at [500, 188] on icon at bounding box center [504, 187] width 9 height 9
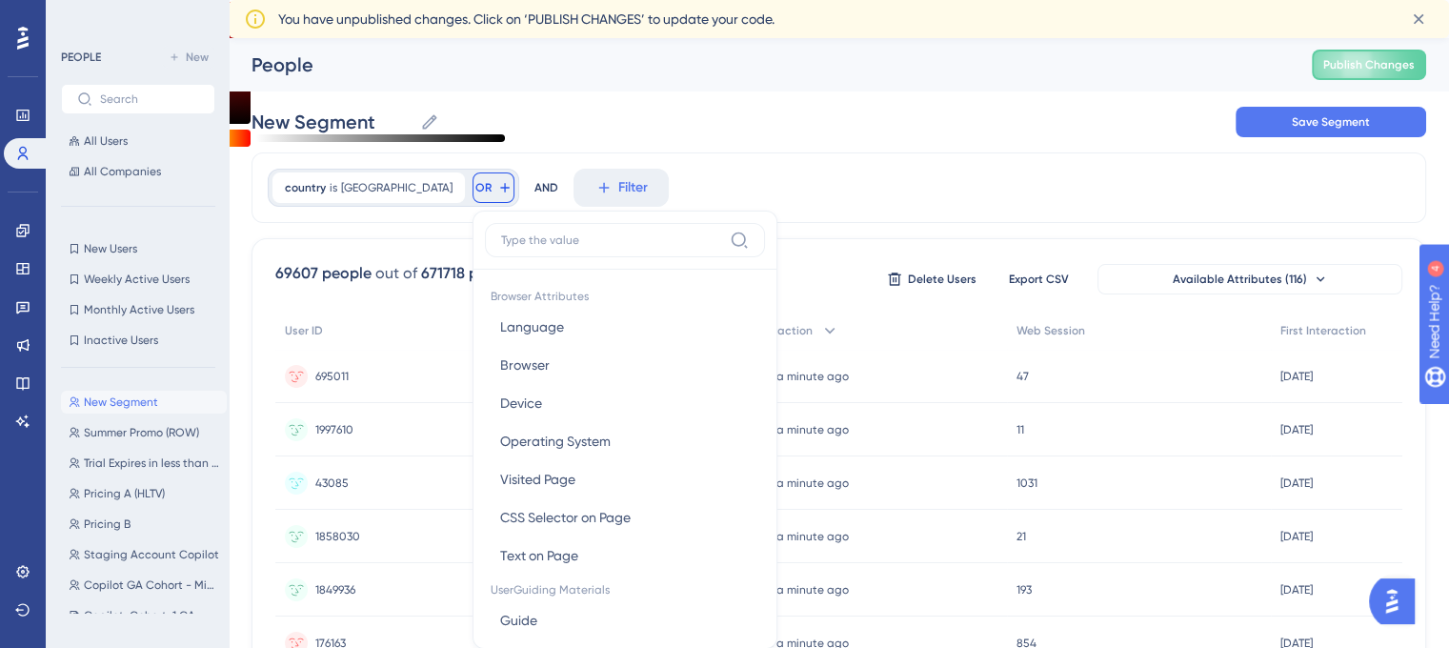
scroll to position [106, 0]
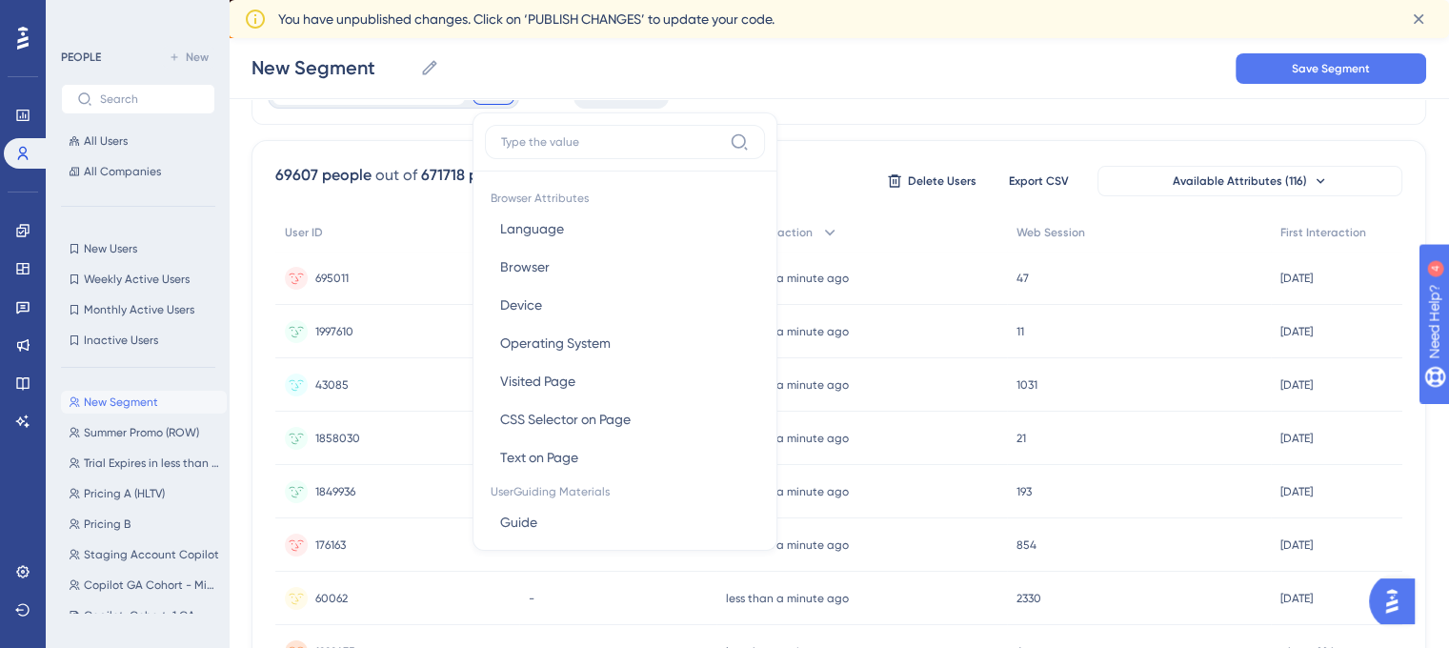
click at [544, 148] on input at bounding box center [611, 141] width 221 height 15
type input "u"
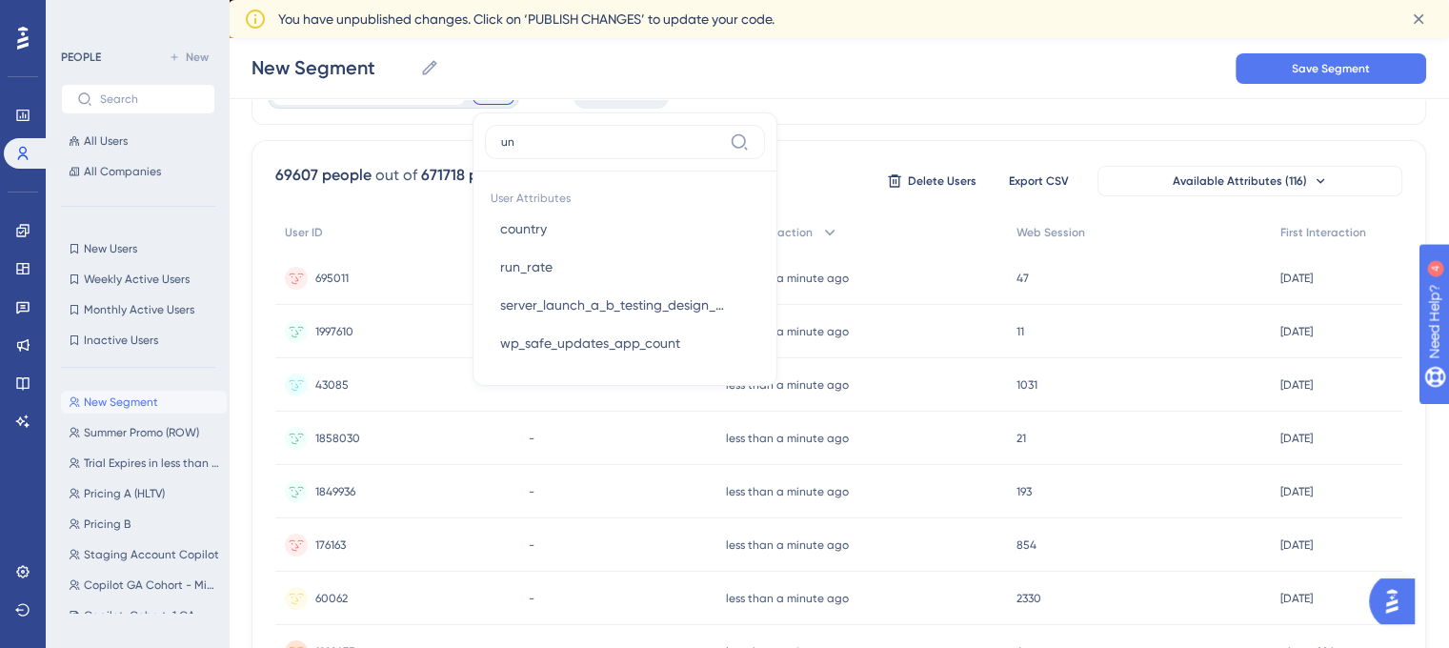
type input "u"
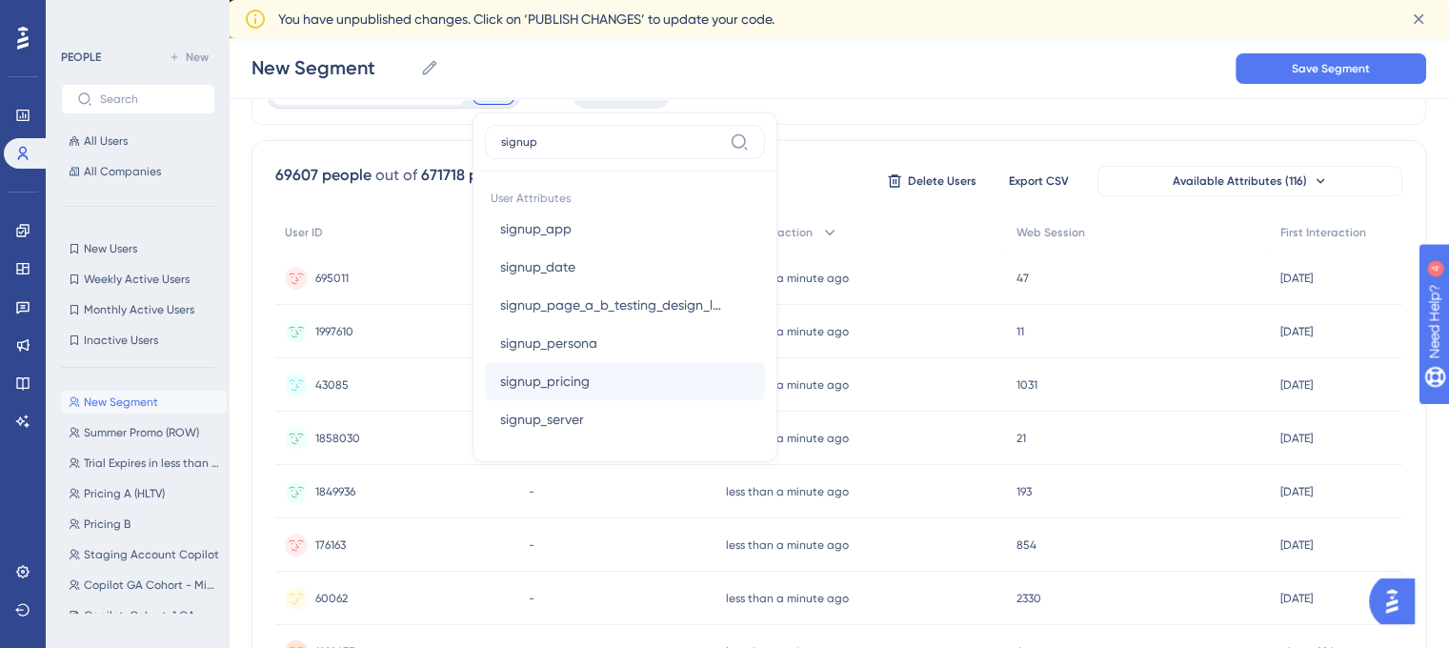
type input "signup"
click at [547, 377] on button "signup_pricing signup_pricing" at bounding box center [625, 381] width 280 height 38
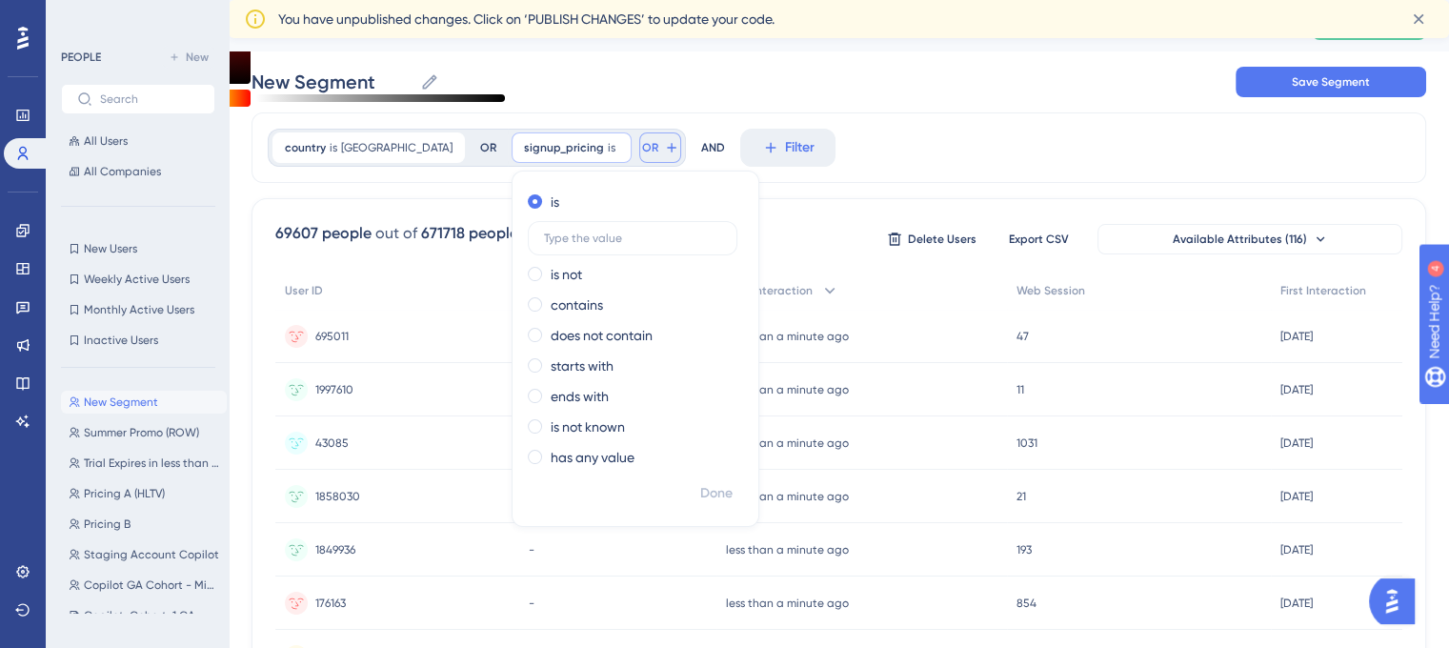
scroll to position [0, 0]
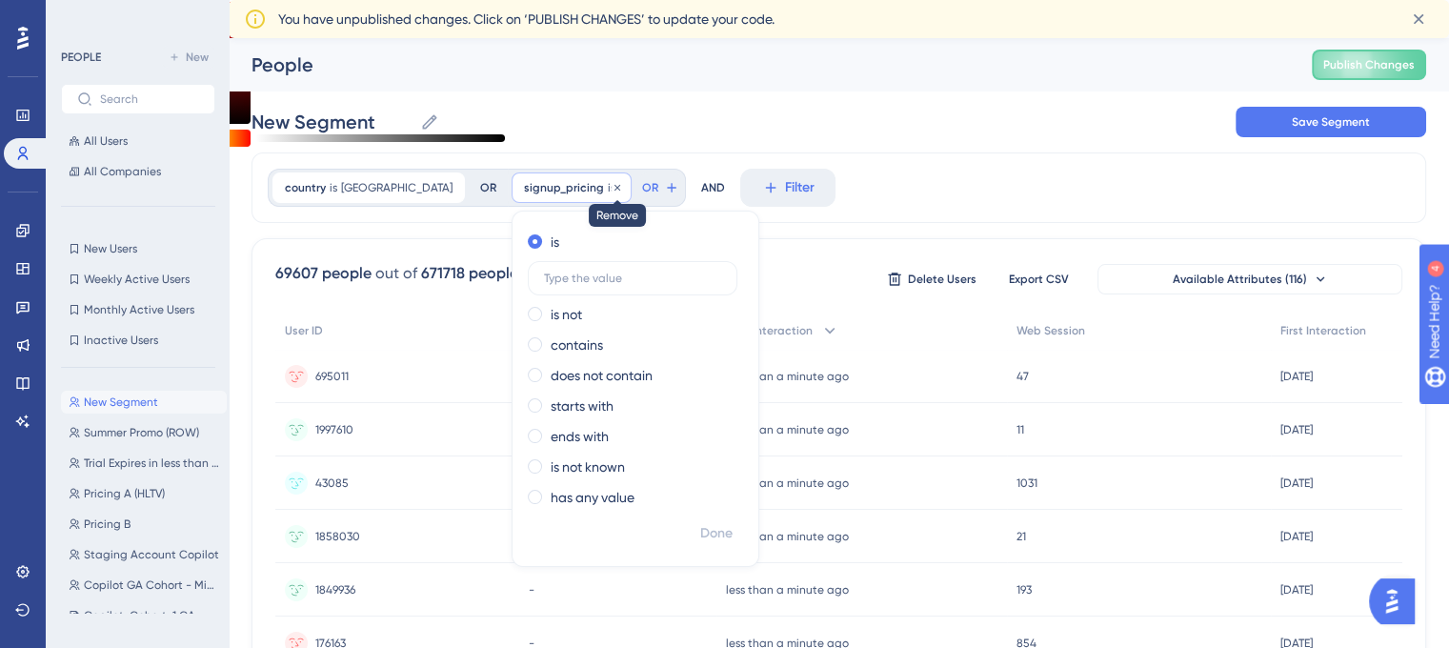
click at [611, 190] on icon at bounding box center [616, 187] width 11 height 11
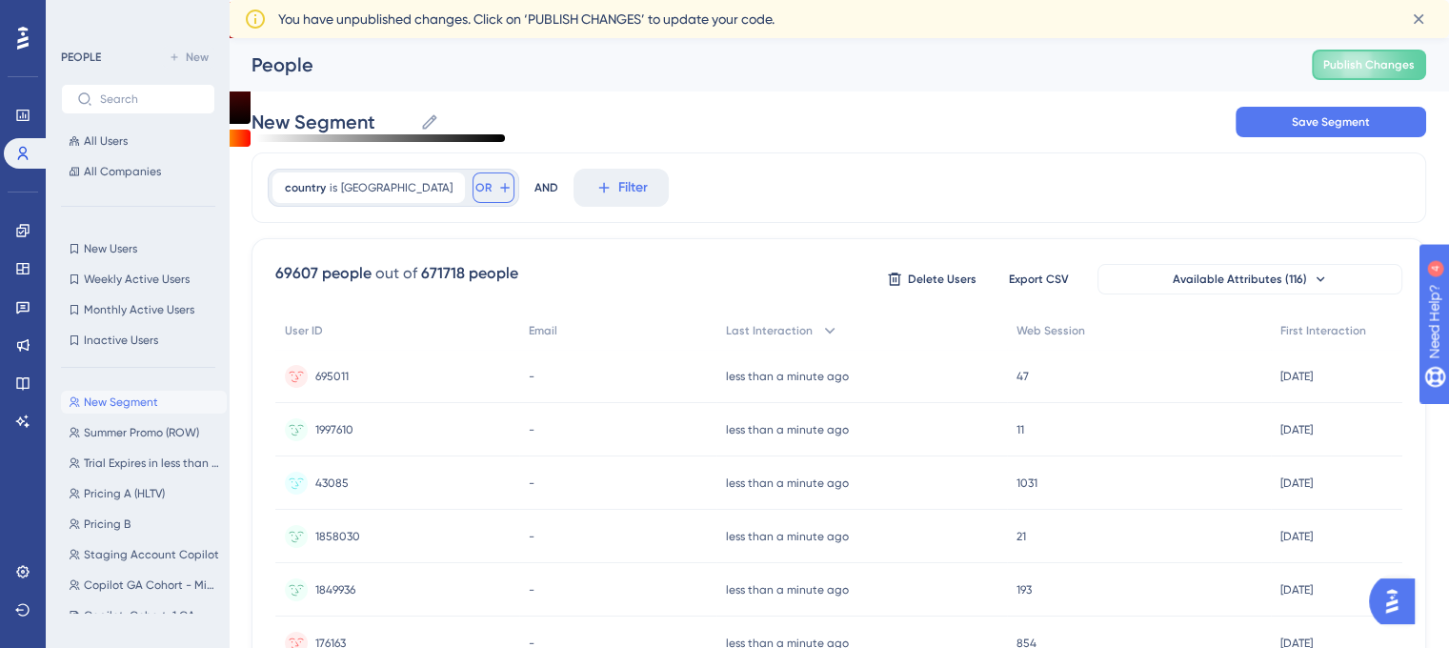
click at [475, 187] on span "OR" at bounding box center [483, 187] width 16 height 15
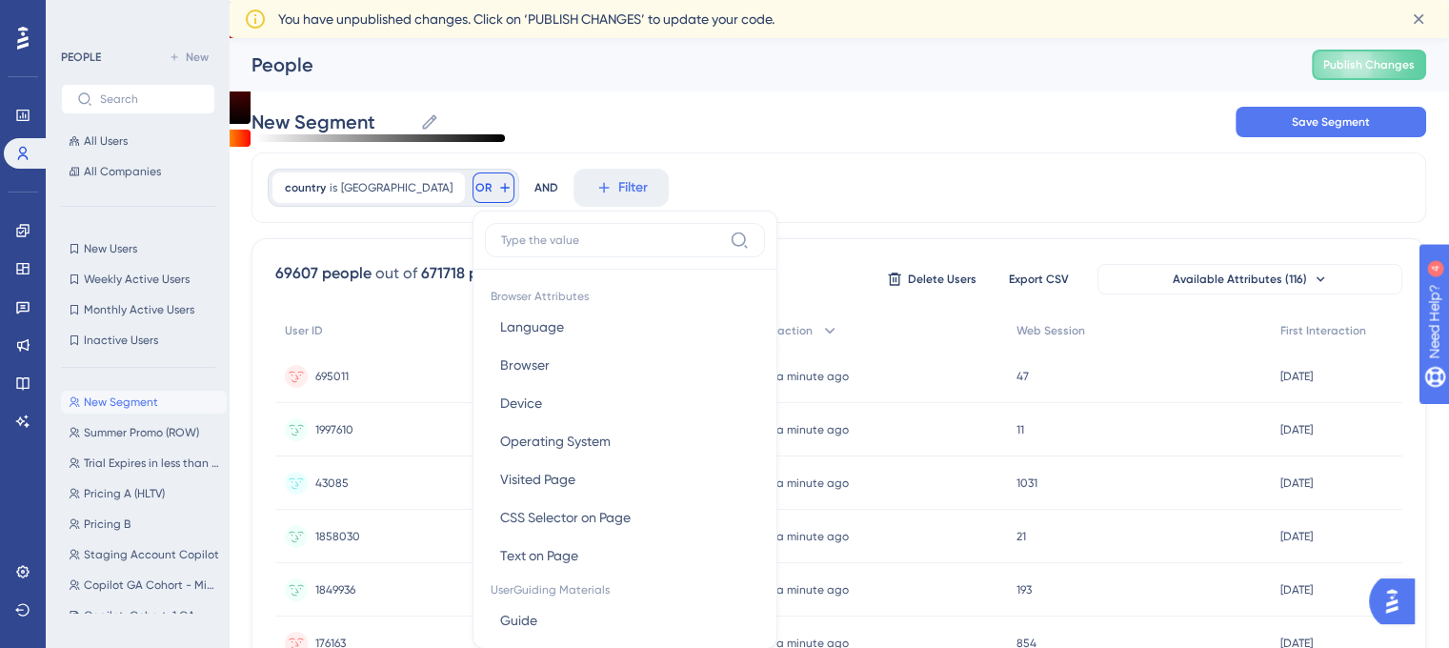
scroll to position [106, 0]
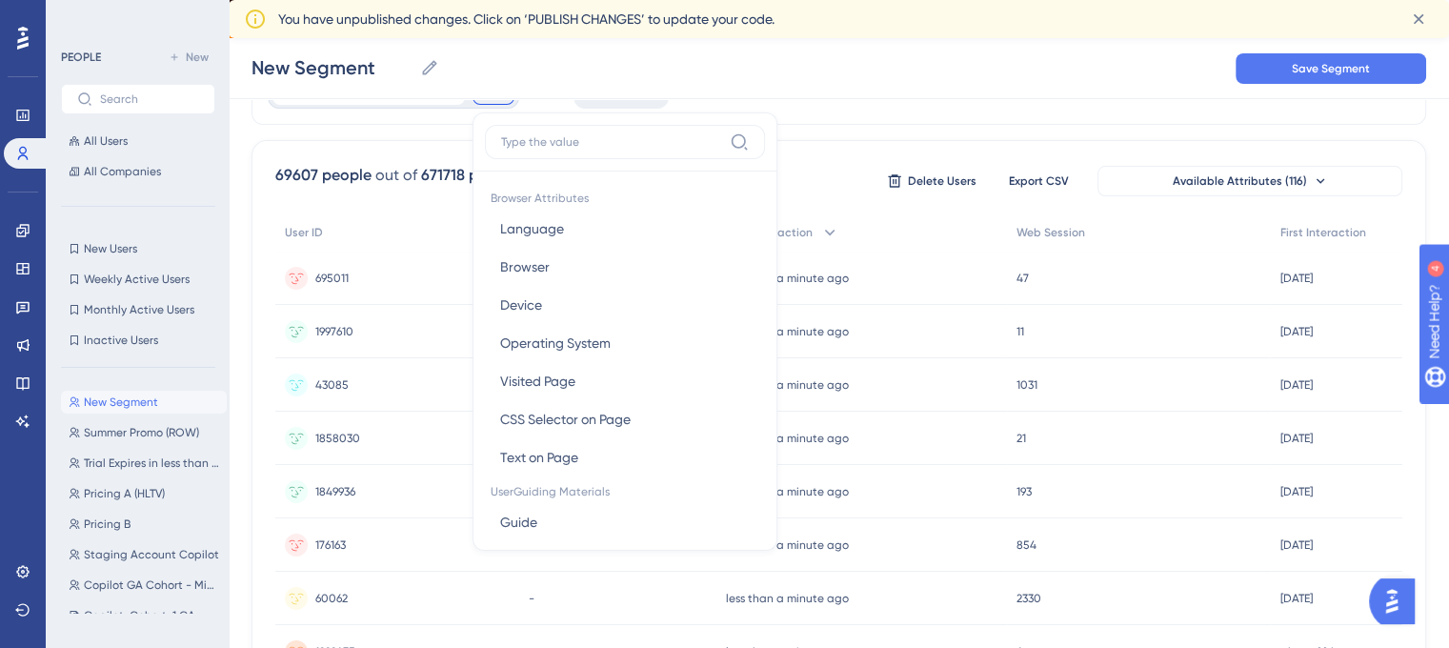
click at [529, 141] on input at bounding box center [611, 141] width 221 height 15
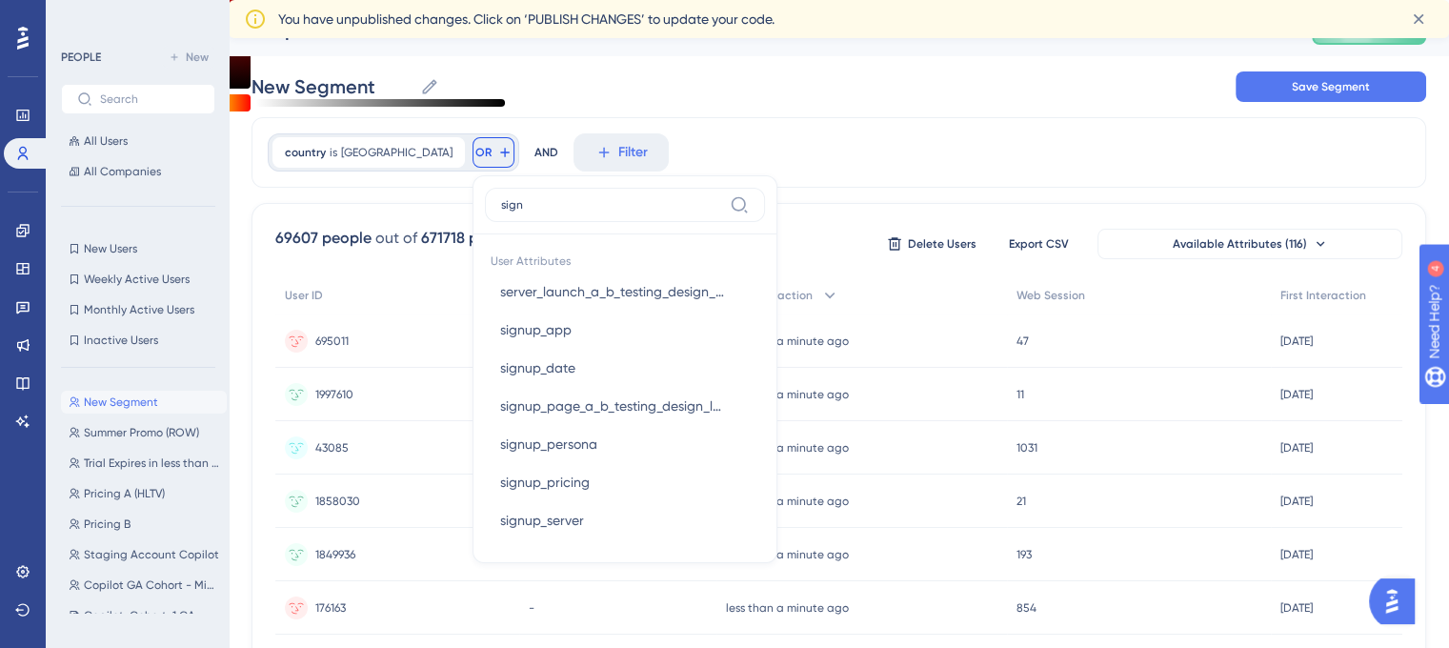
scroll to position [36, 0]
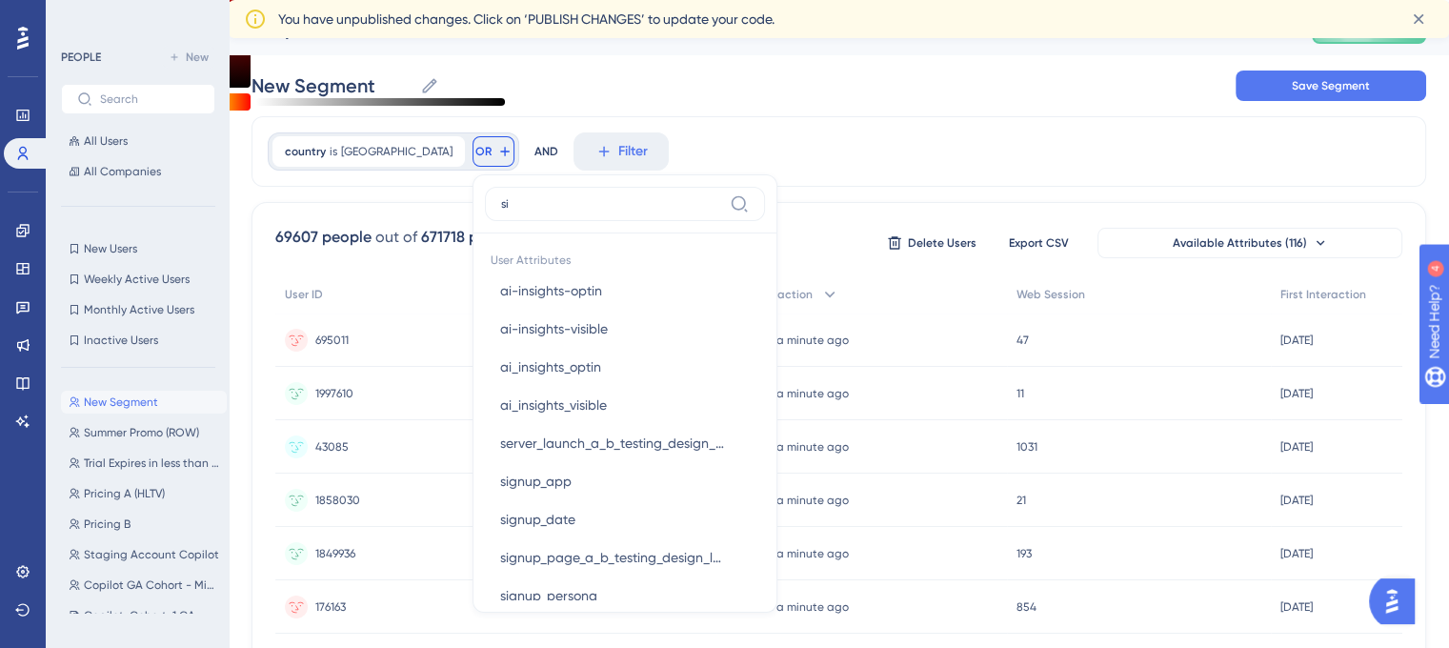
type input "s"
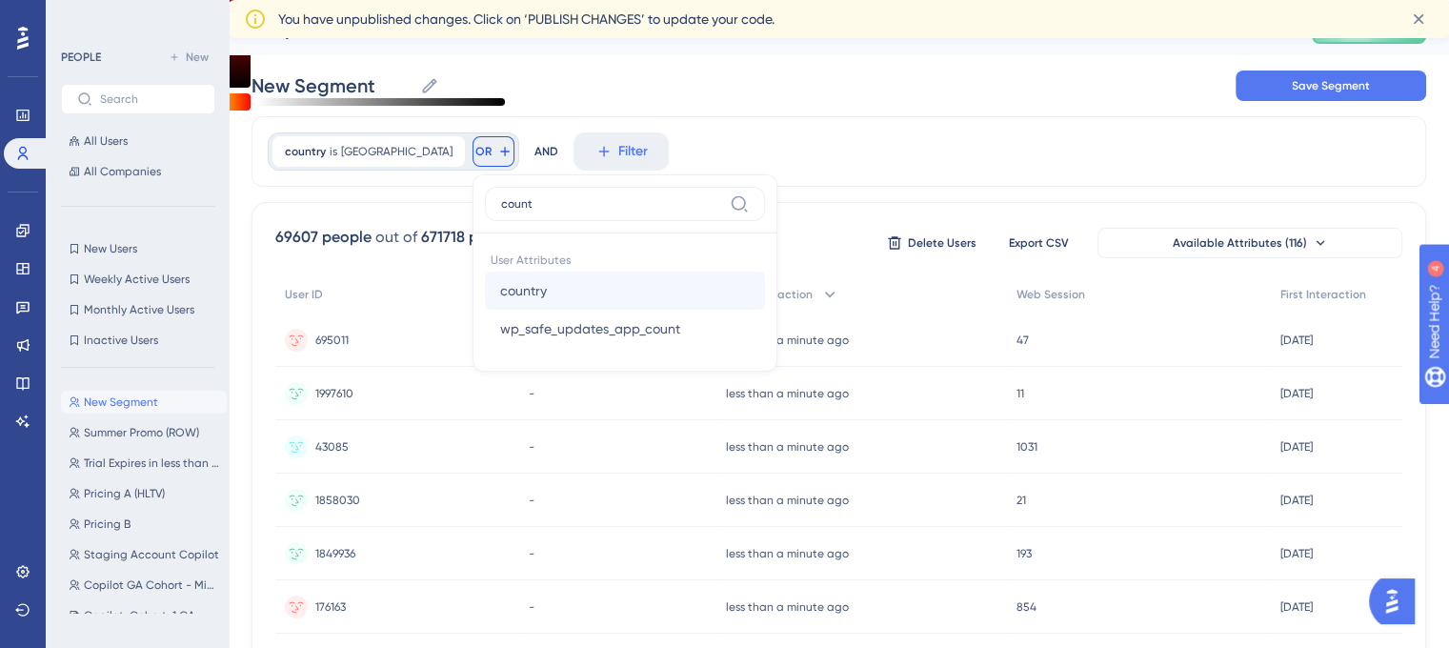
type input "count"
click at [500, 281] on span "country" at bounding box center [523, 290] width 47 height 23
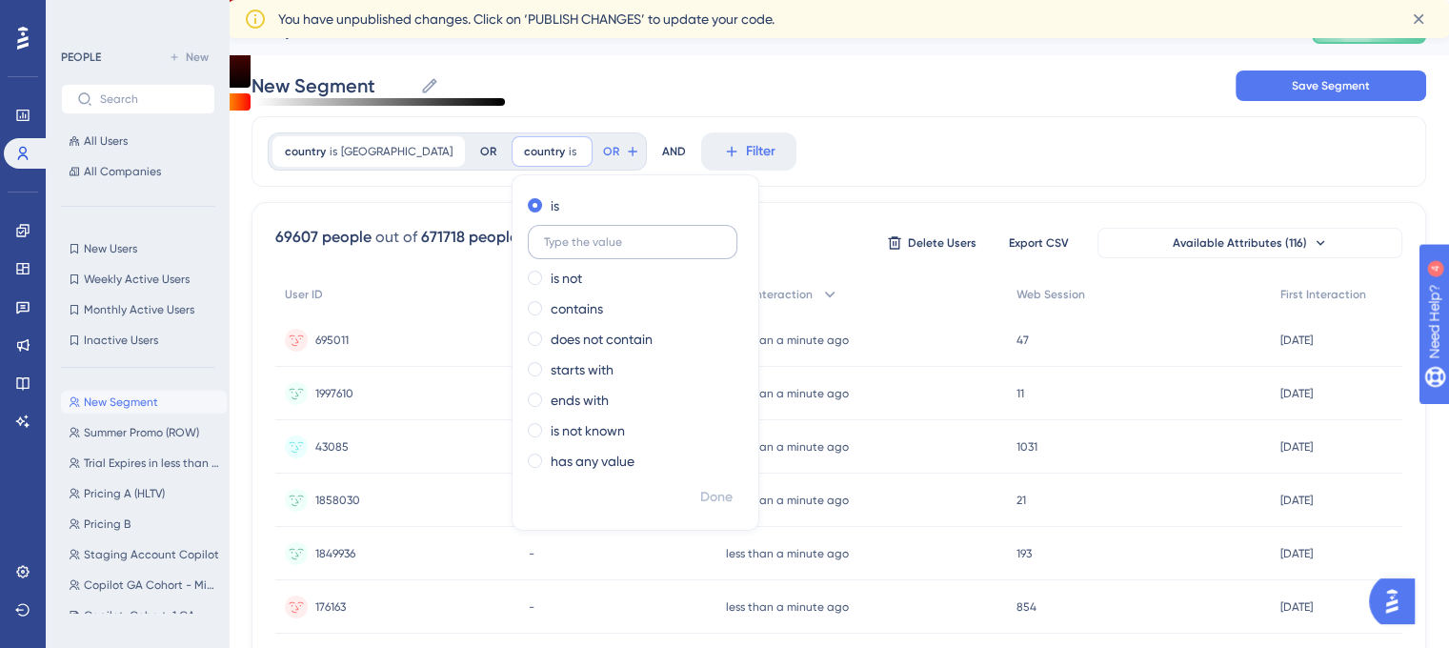
click at [544, 246] on input "text" at bounding box center [632, 241] width 177 height 13
drag, startPoint x: 575, startPoint y: 248, endPoint x: 537, endPoint y: 255, distance: 38.8
click at [537, 255] on label "united states" at bounding box center [633, 242] width 210 height 34
type input "united kingdom"
click at [700, 502] on span "Done" at bounding box center [716, 497] width 32 height 23
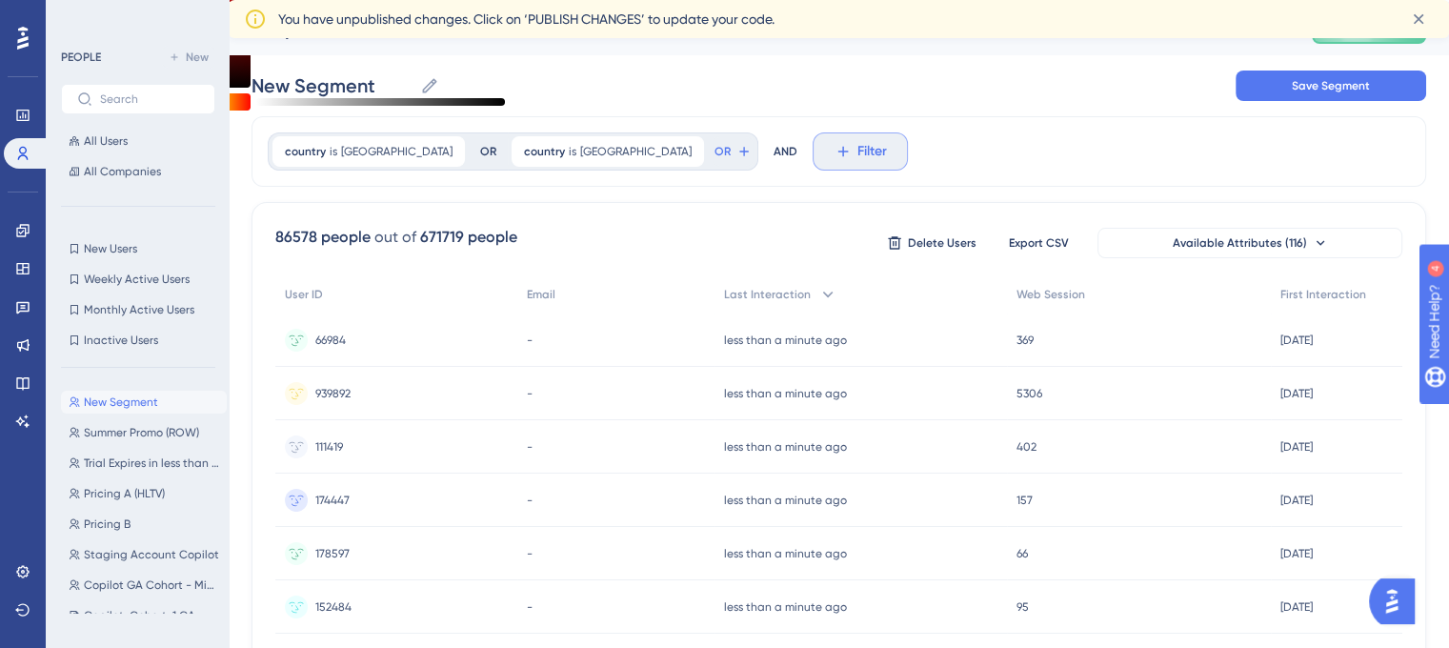
click at [857, 159] on span "Filter" at bounding box center [872, 151] width 30 height 23
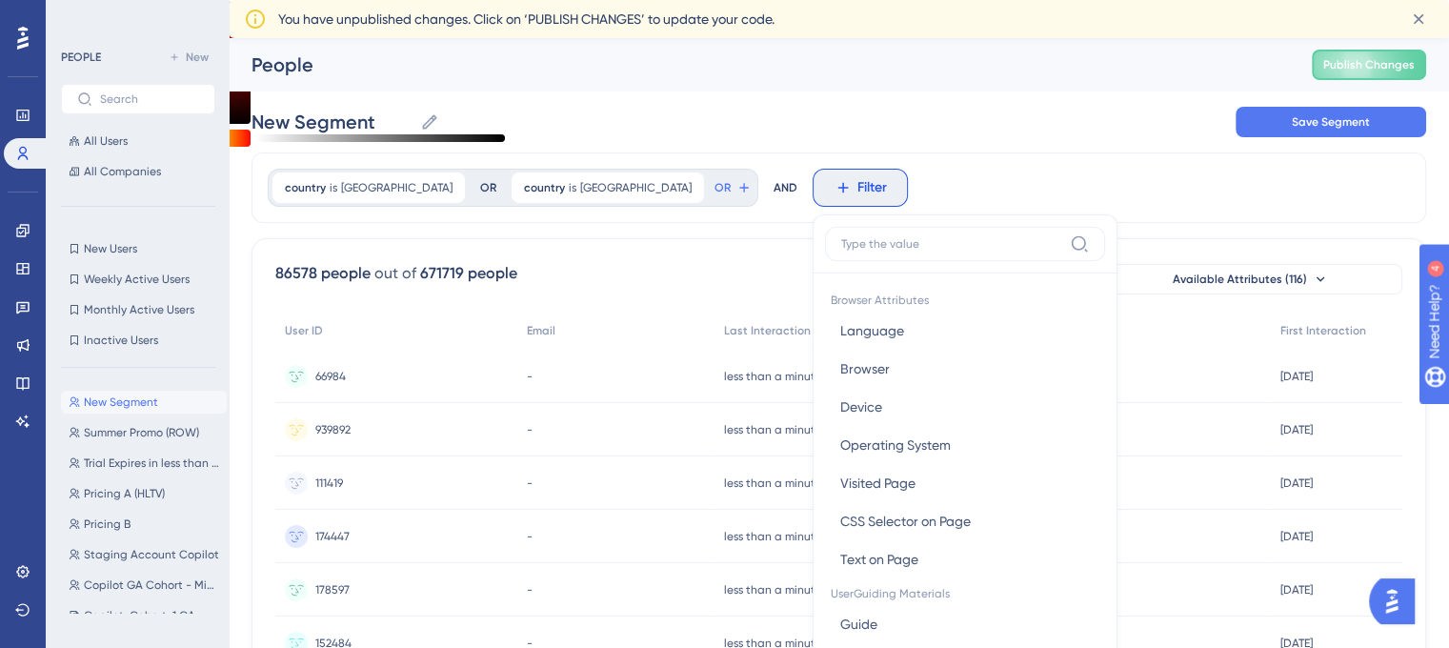
scroll to position [0, 0]
click at [736, 182] on icon at bounding box center [743, 187] width 15 height 15
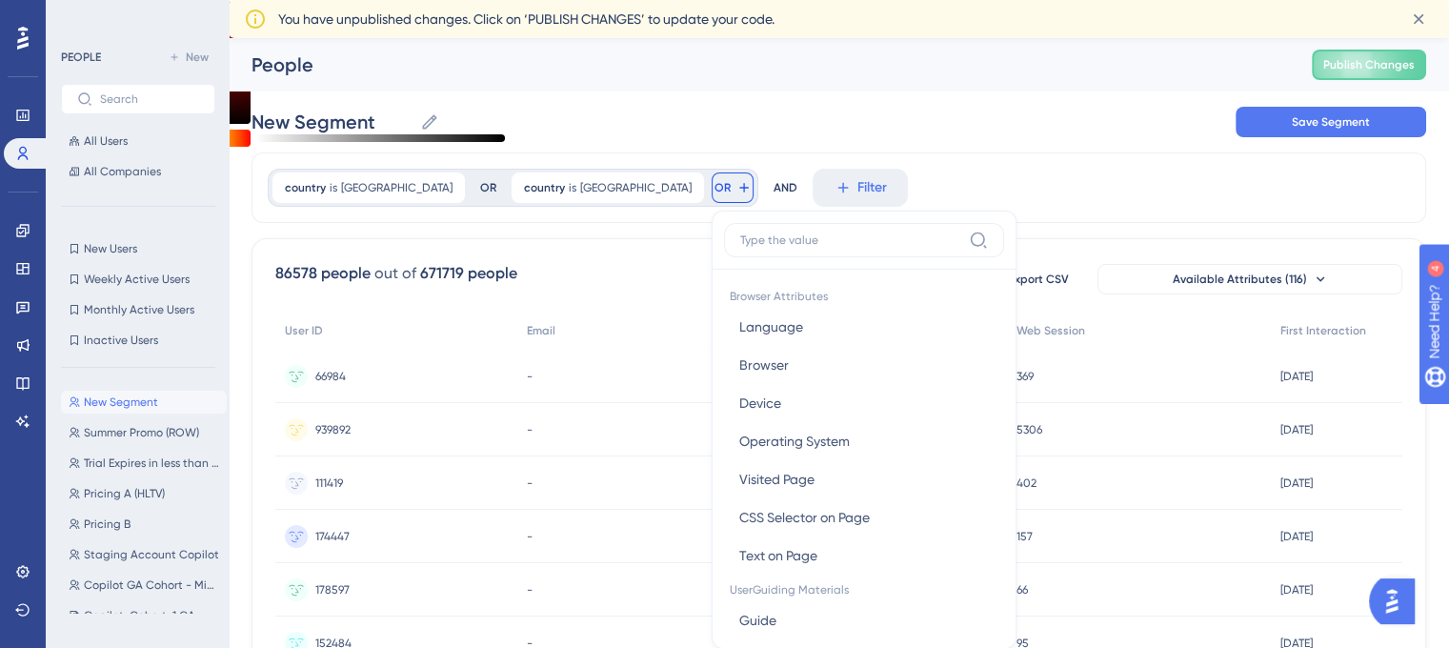
scroll to position [106, 0]
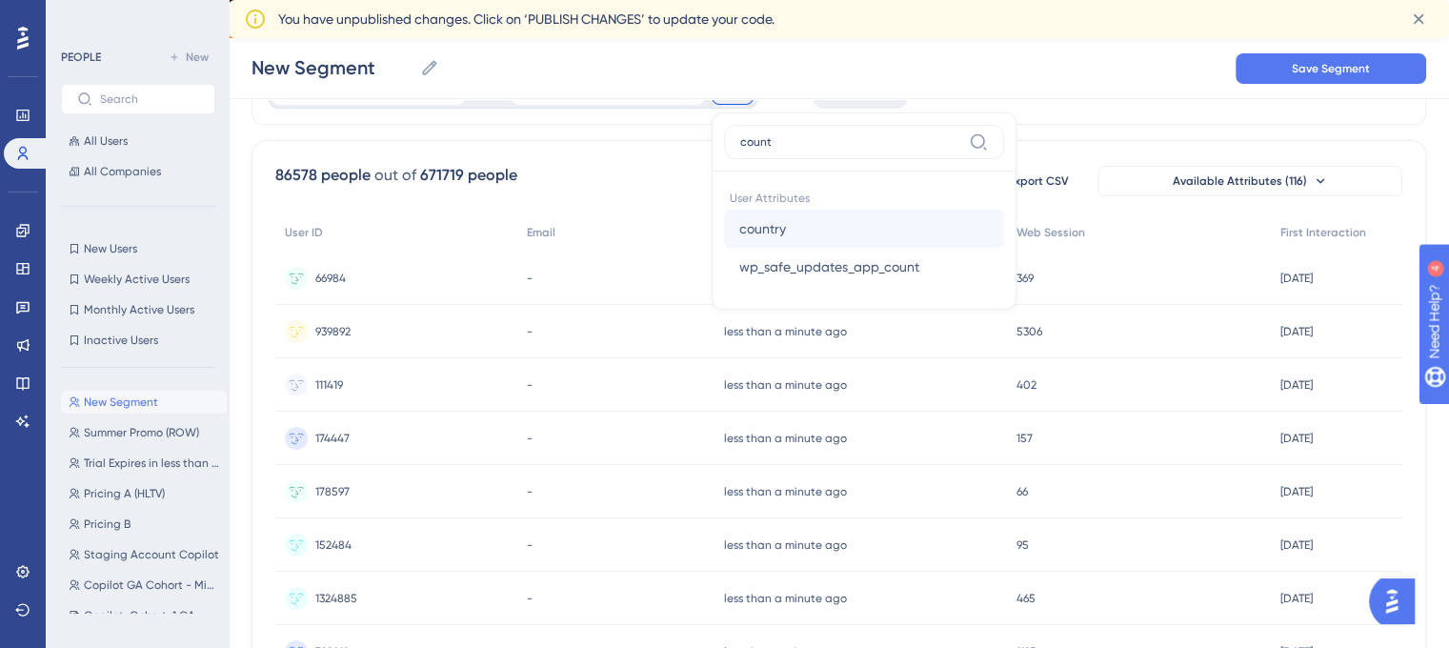
type input "count"
click at [726, 232] on button "country country" at bounding box center [864, 229] width 280 height 38
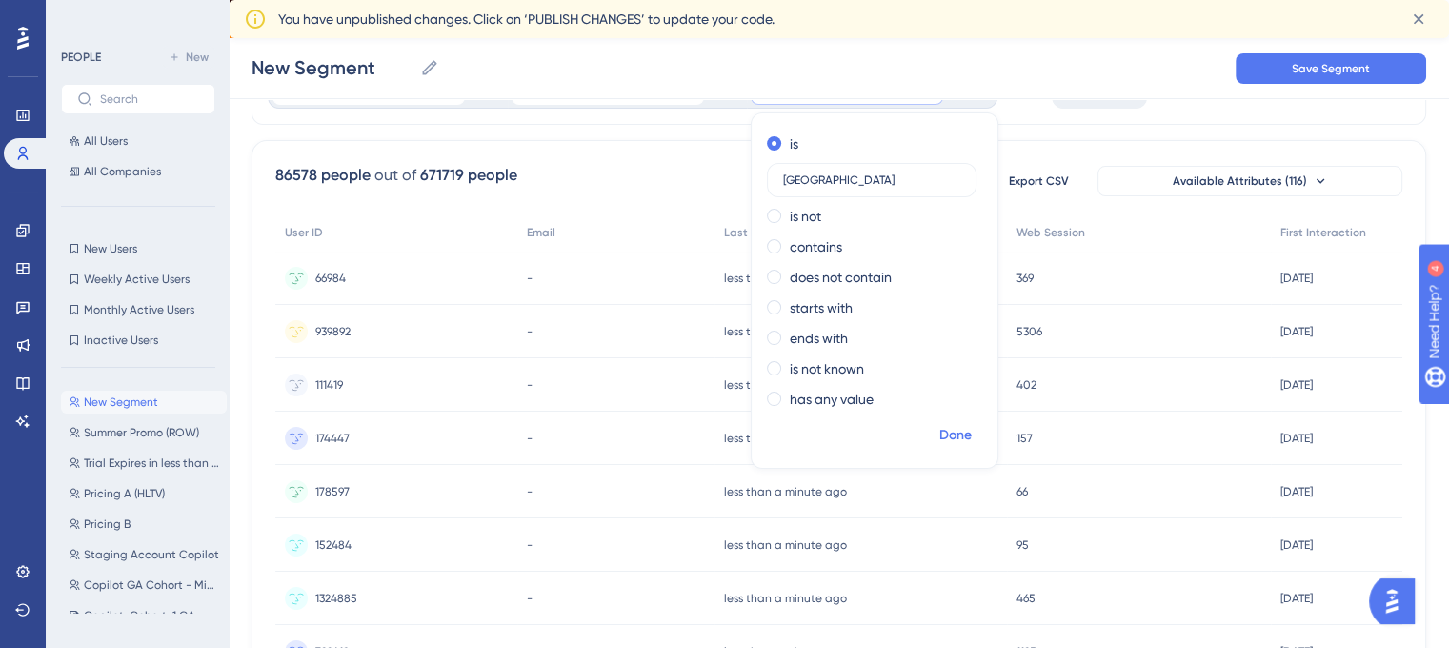
type input "australia"
click at [939, 426] on span "Done" at bounding box center [955, 435] width 32 height 23
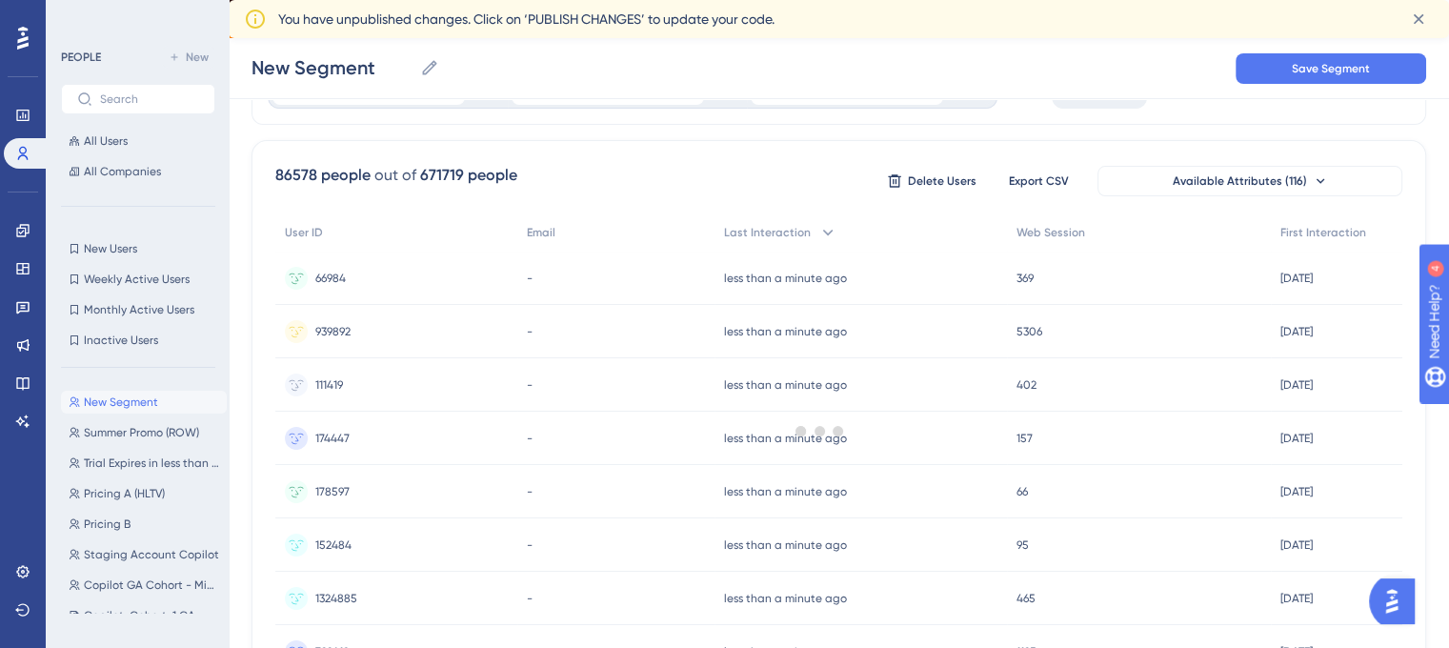
scroll to position [0, 0]
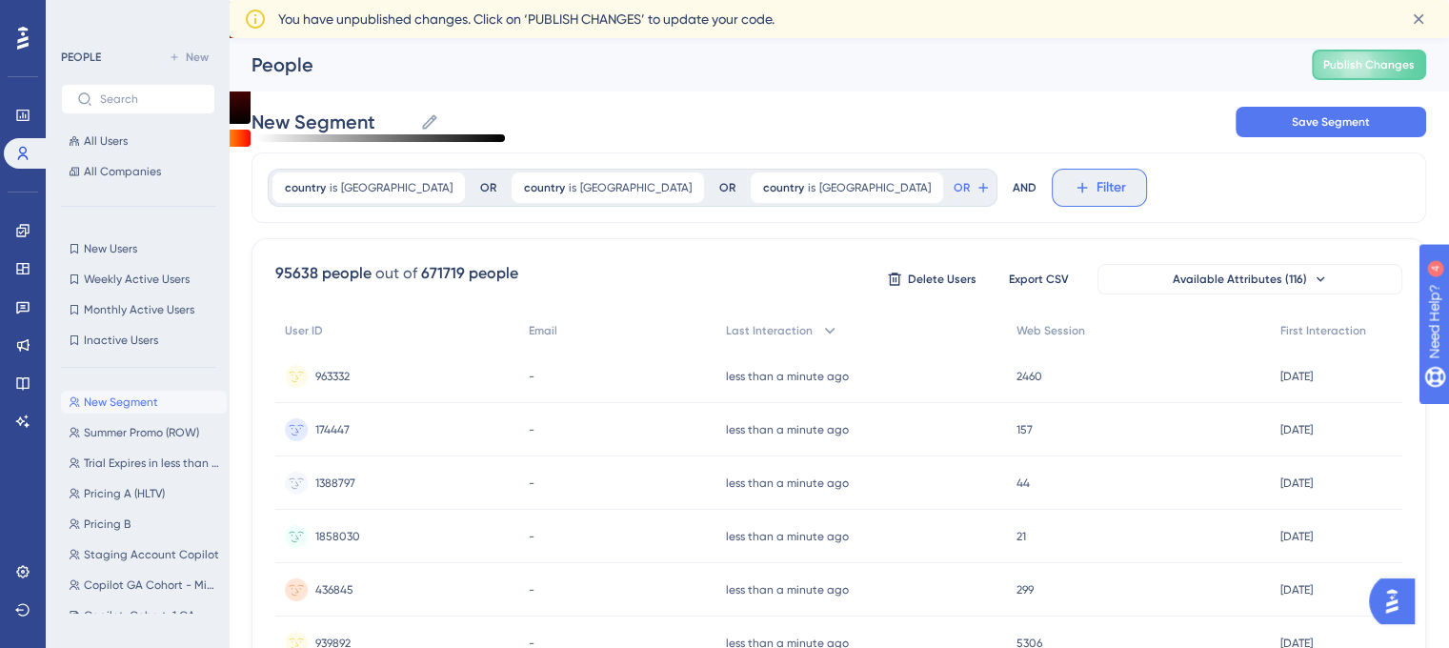
click at [1073, 190] on icon at bounding box center [1081, 187] width 17 height 17
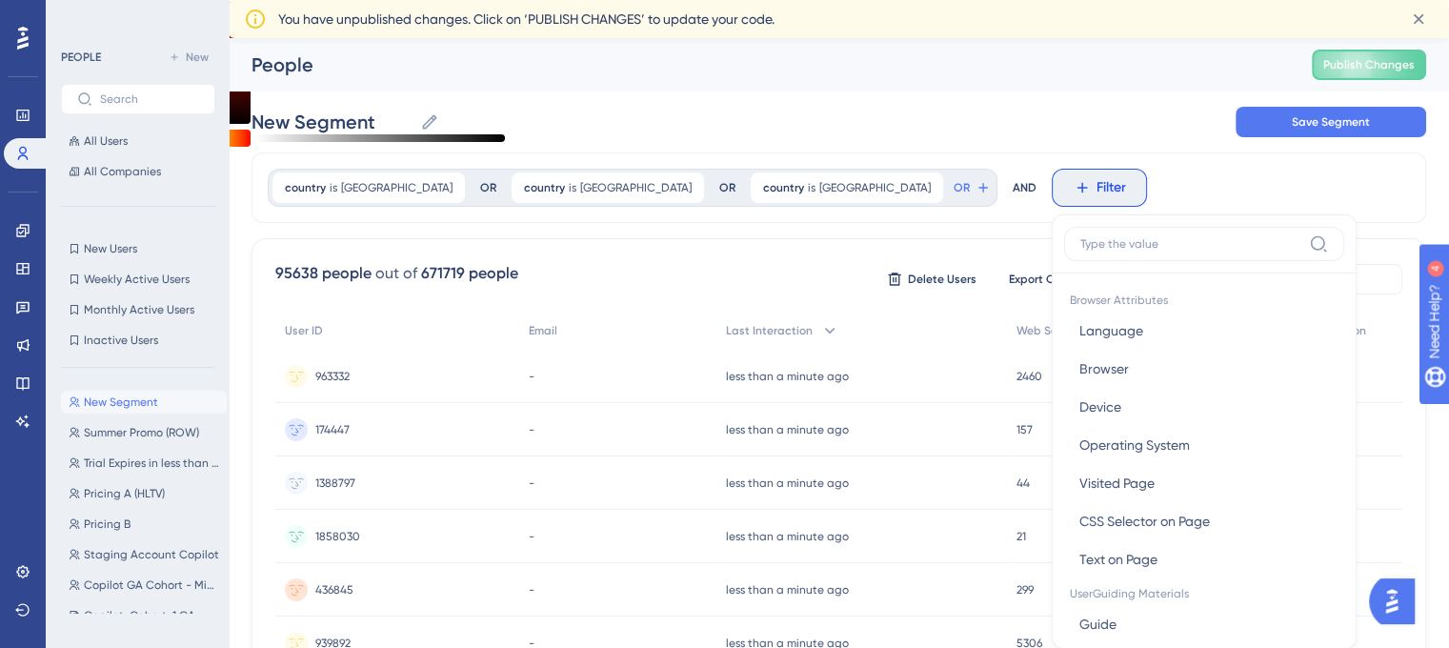
scroll to position [107, 0]
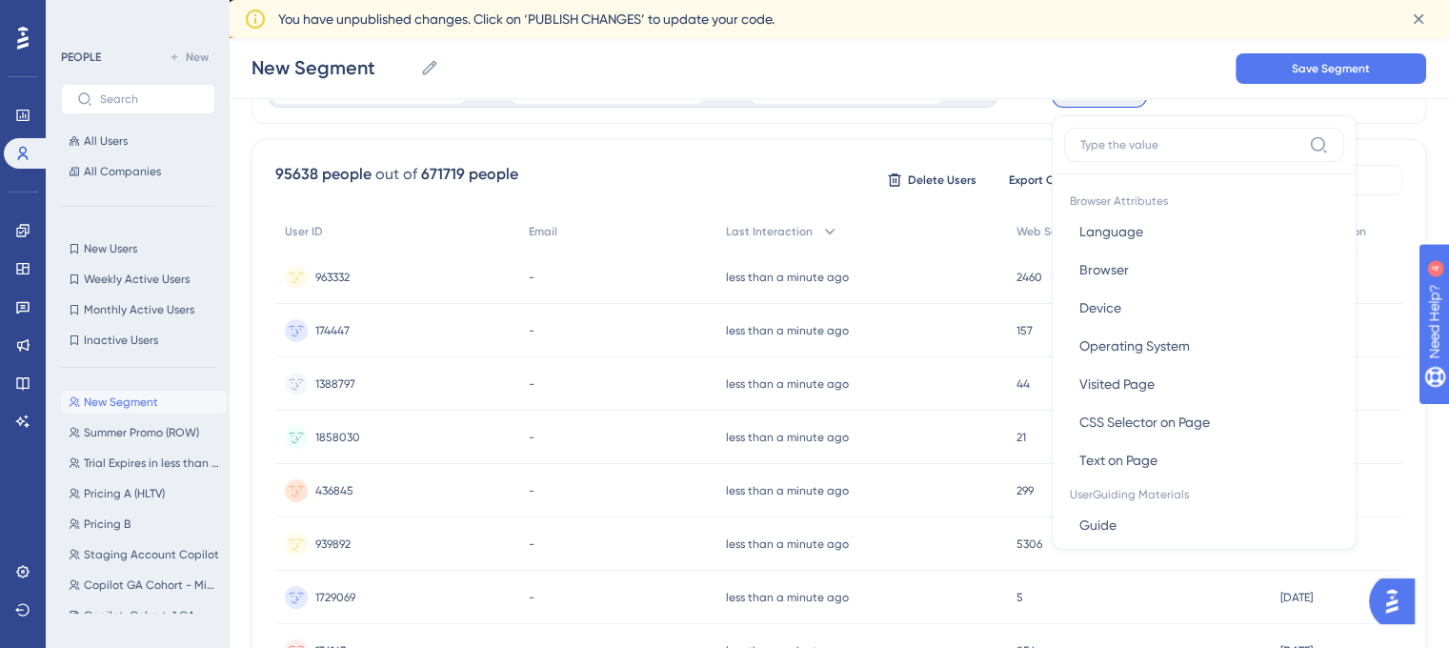
click at [1067, 115] on div "Browser Attributes Language Language Browser Browser Device Device Operating Sy…" at bounding box center [1203, 332] width 305 height 434
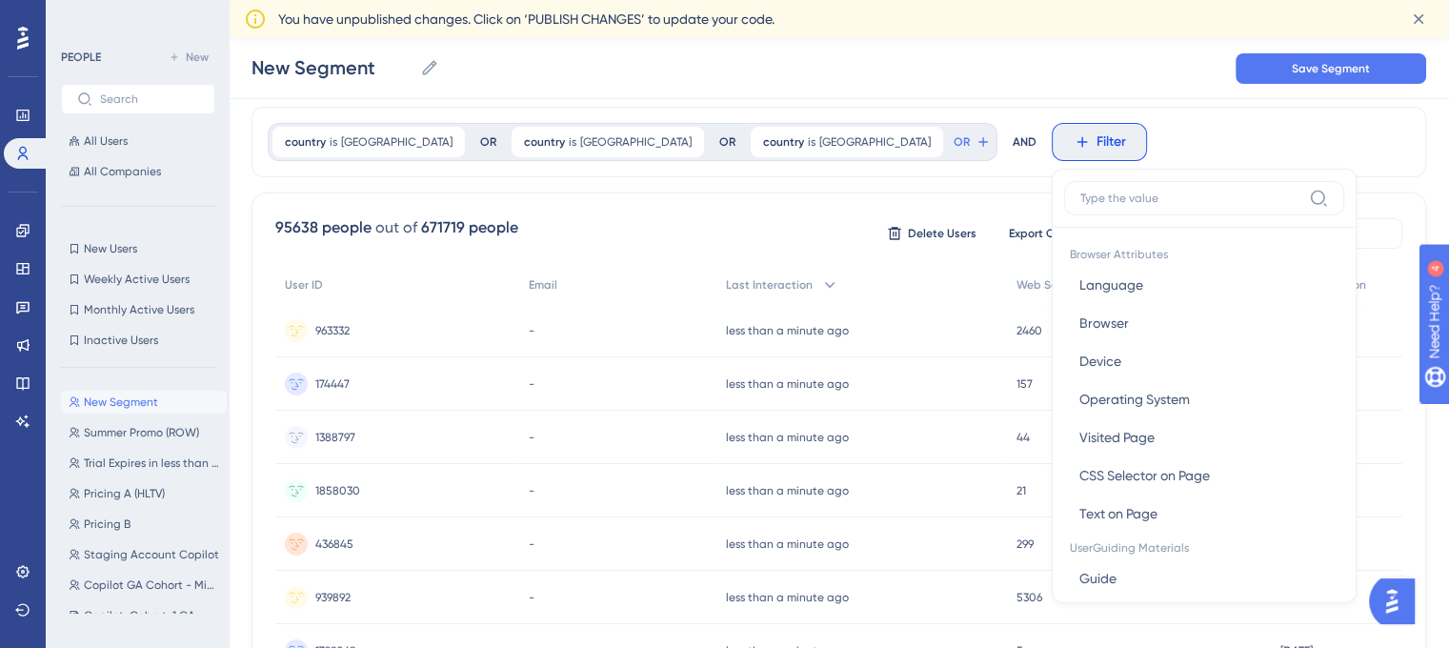
scroll to position [0, 0]
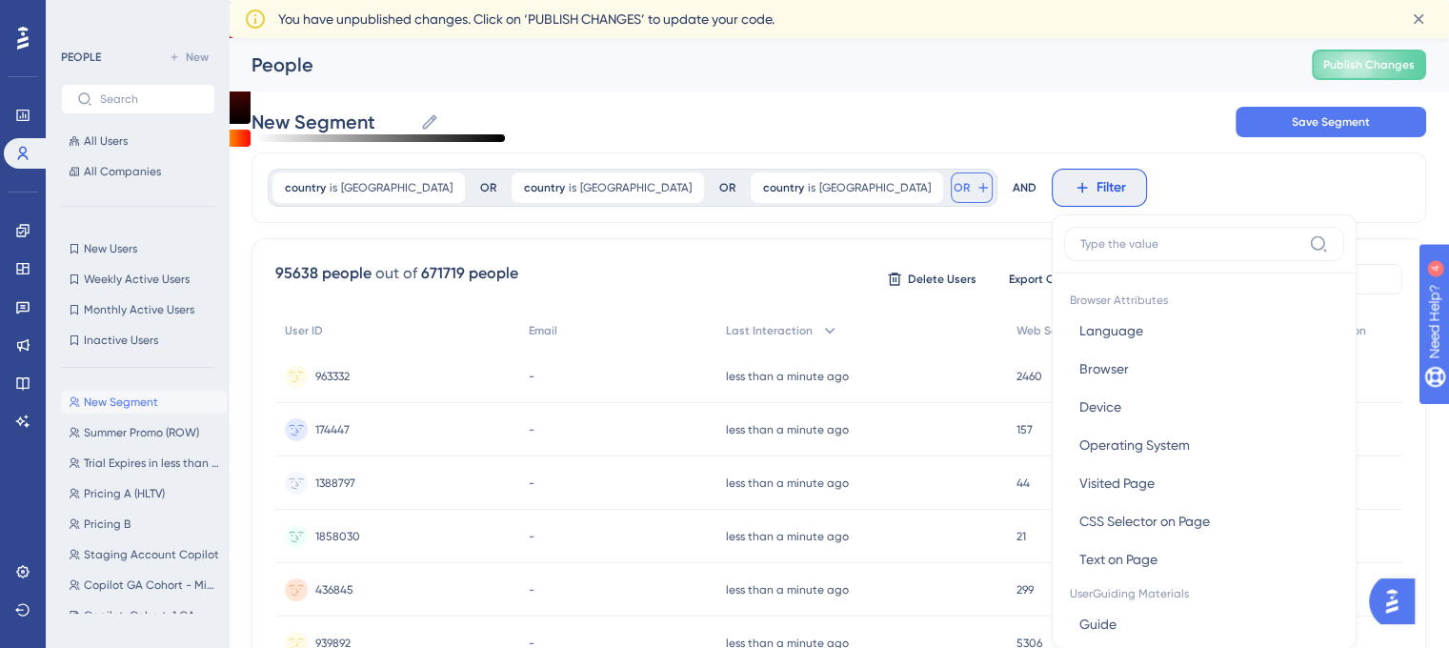
click at [953, 189] on span "OR" at bounding box center [961, 187] width 16 height 15
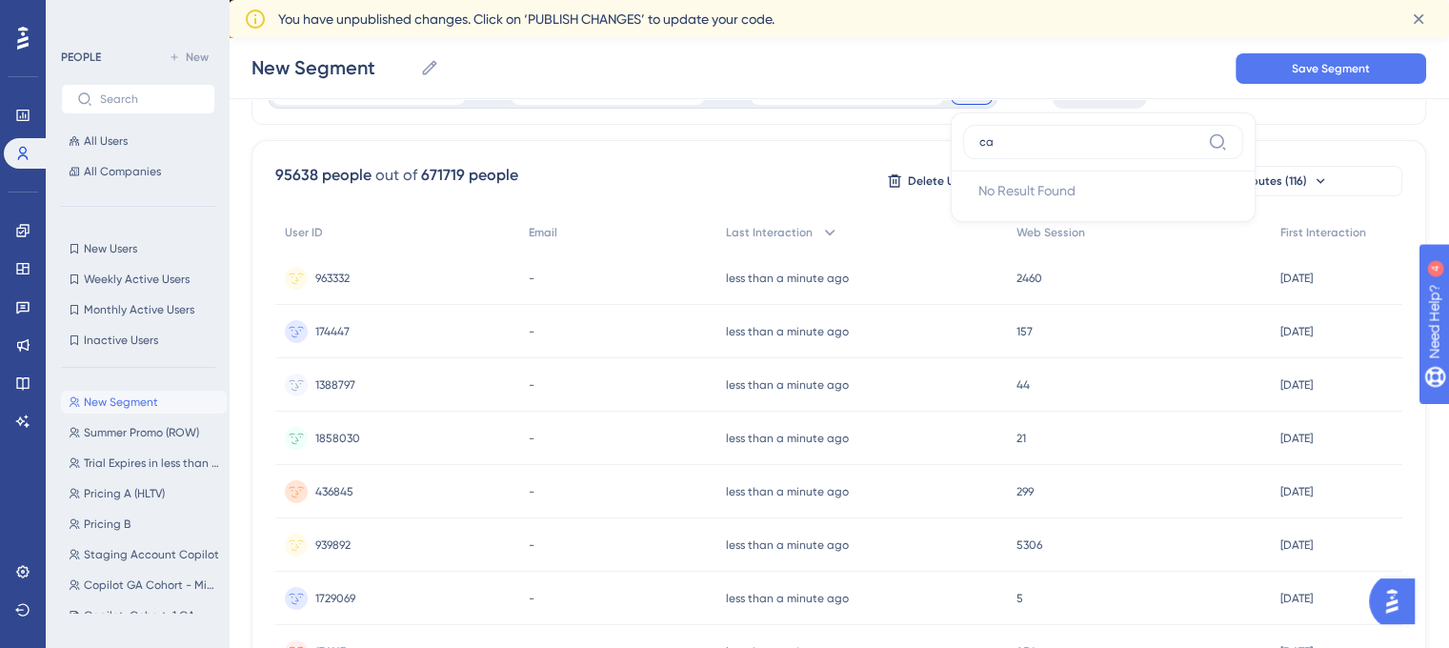
type input "c"
type input "countr"
click at [963, 221] on button "country country" at bounding box center [1103, 229] width 280 height 38
click at [1022, 182] on input "text" at bounding box center [1110, 179] width 177 height 13
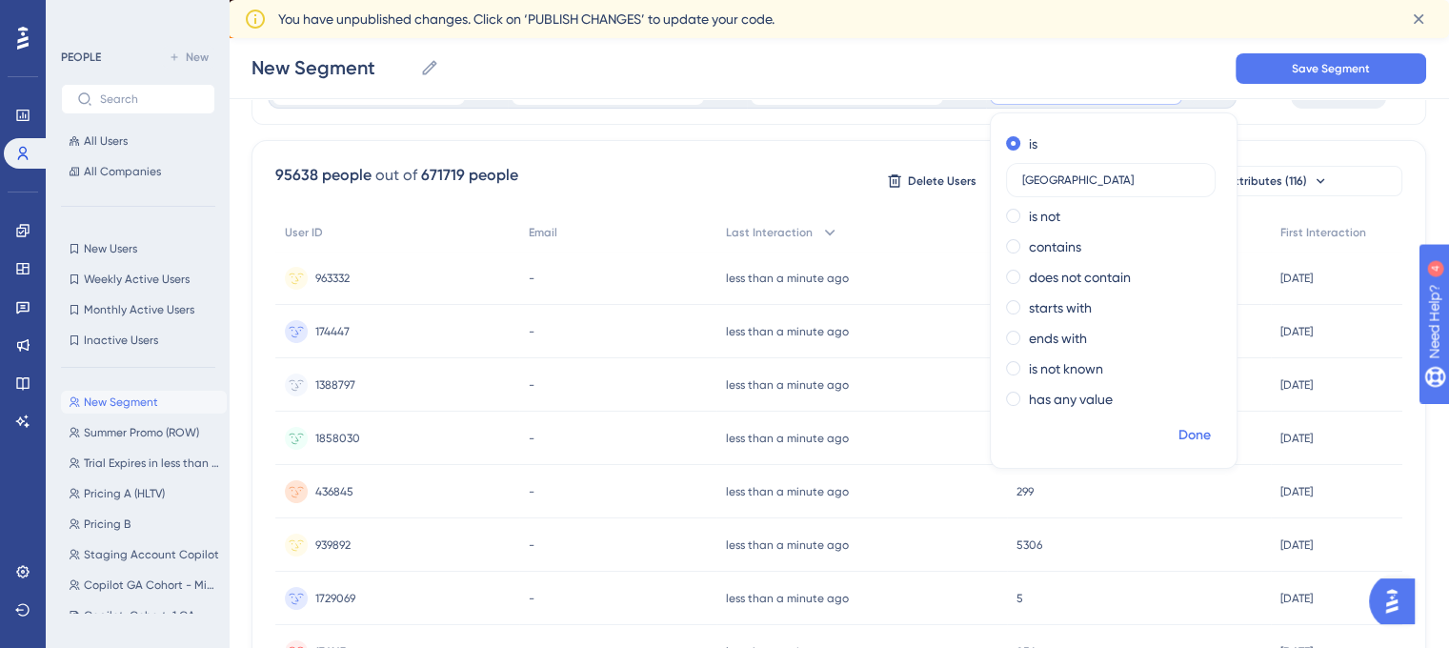
type input "canada"
click at [1178, 434] on span "Done" at bounding box center [1194, 435] width 32 height 23
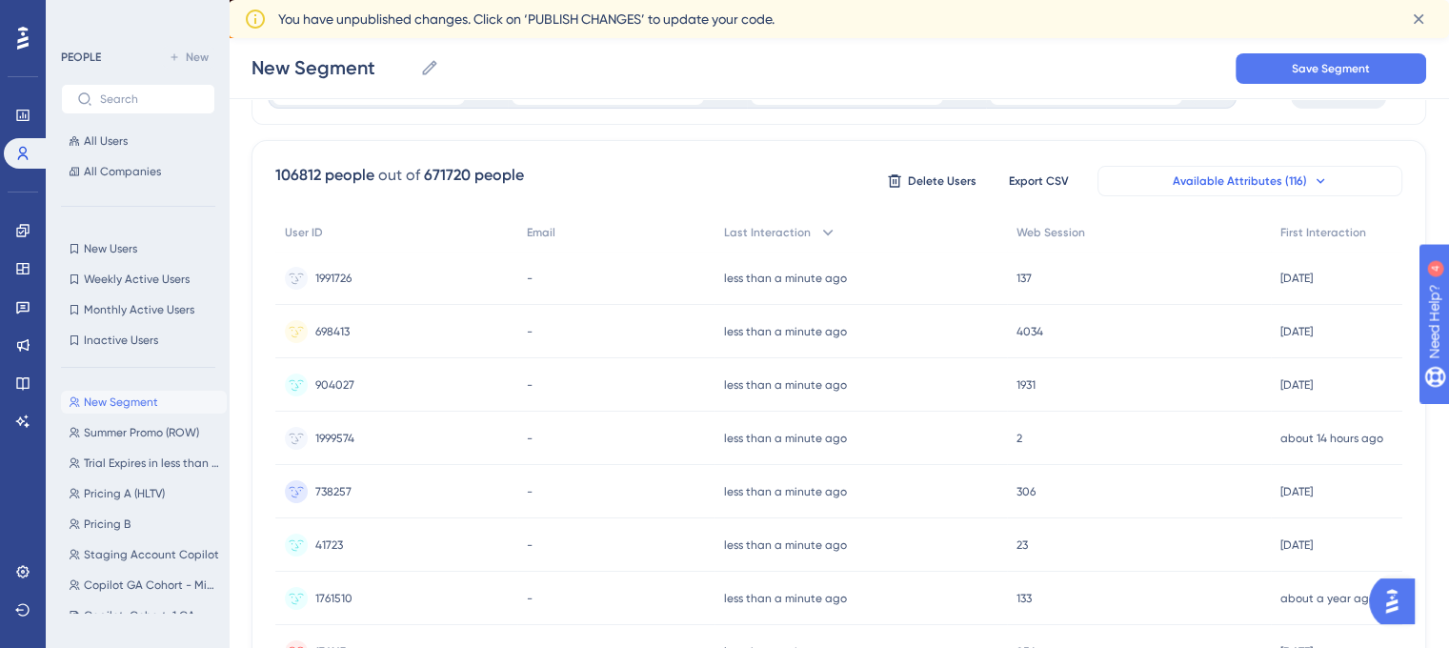
scroll to position [0, 0]
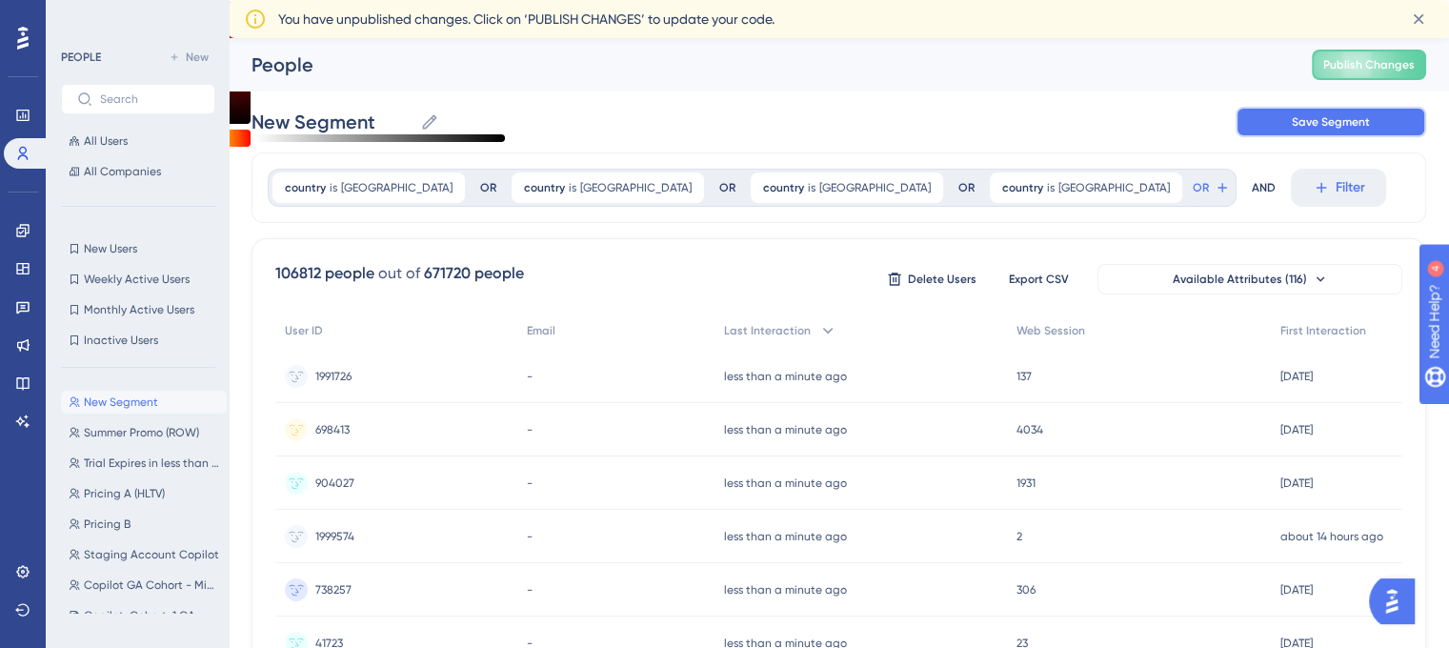
click at [1370, 118] on button "Save Segment" at bounding box center [1330, 122] width 190 height 30
click at [361, 123] on input "New Segment-5" at bounding box center [341, 122] width 181 height 27
type input "HLTV"
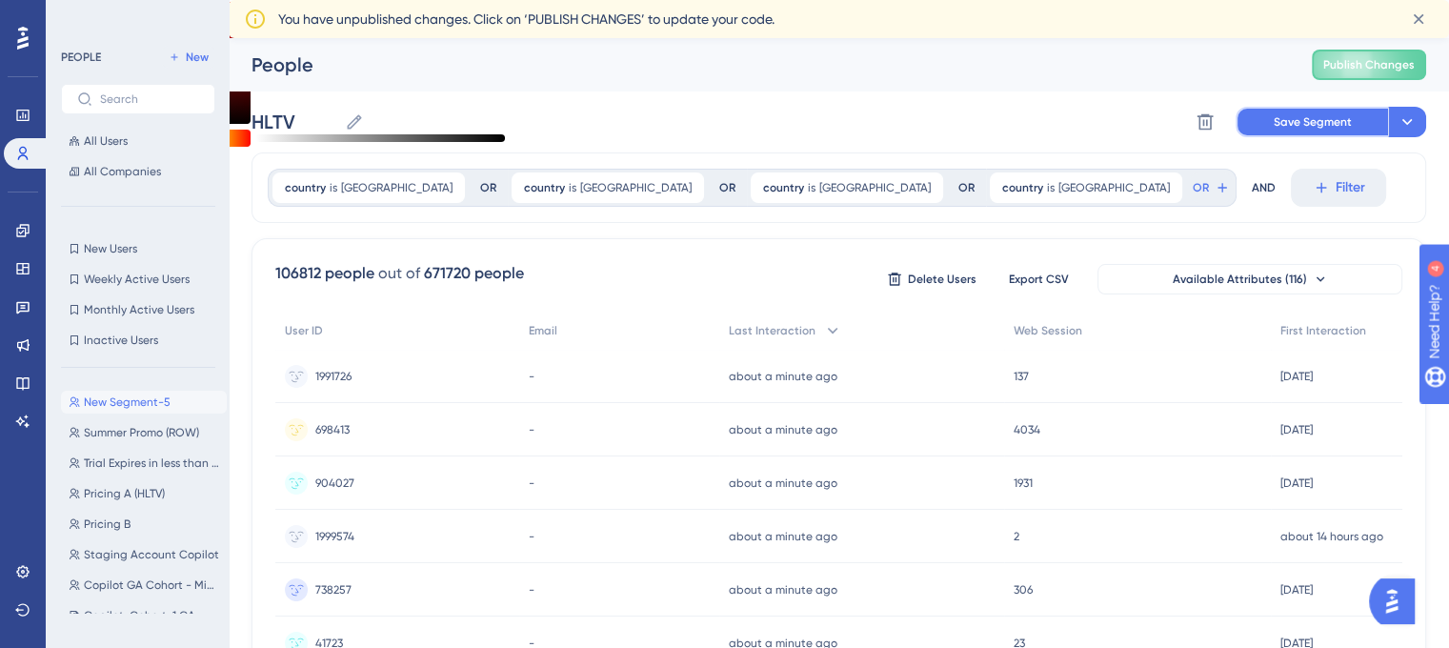
click at [1333, 114] on span "Save Segment" at bounding box center [1312, 121] width 78 height 15
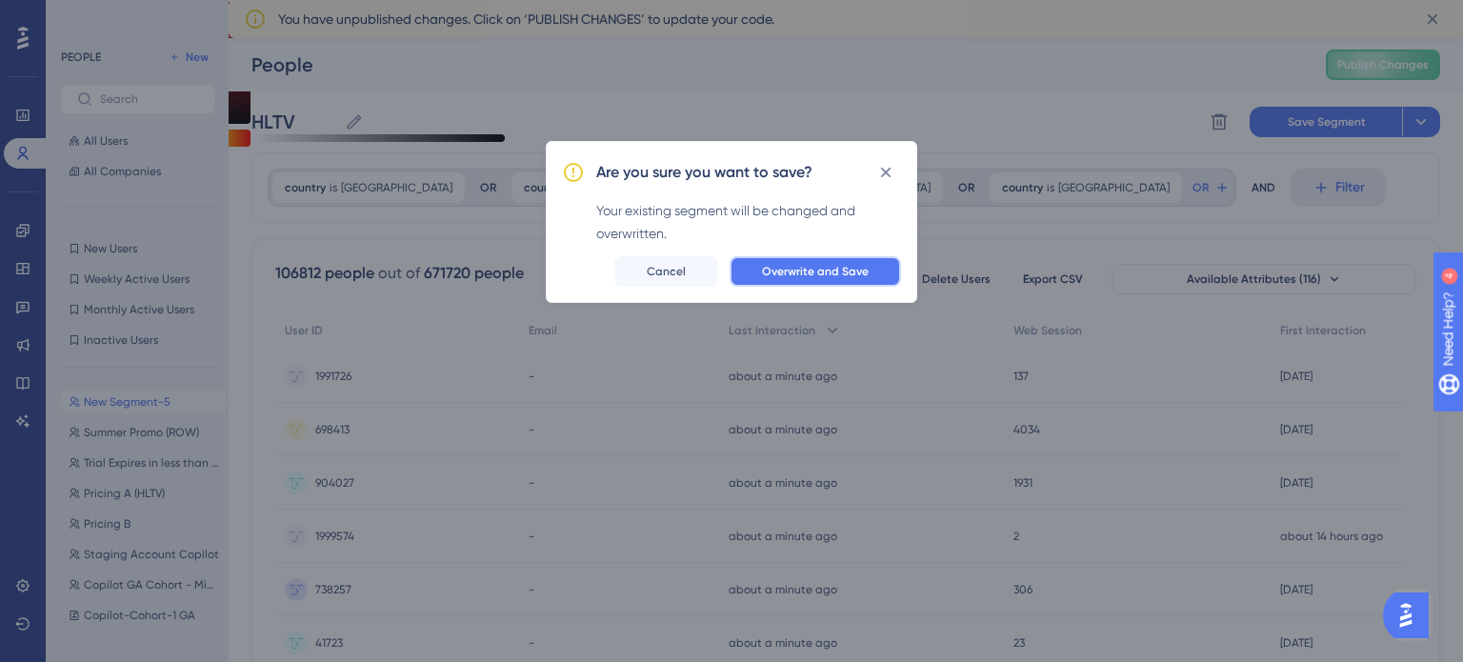
click at [750, 263] on button "Overwrite and Save" at bounding box center [814, 271] width 171 height 30
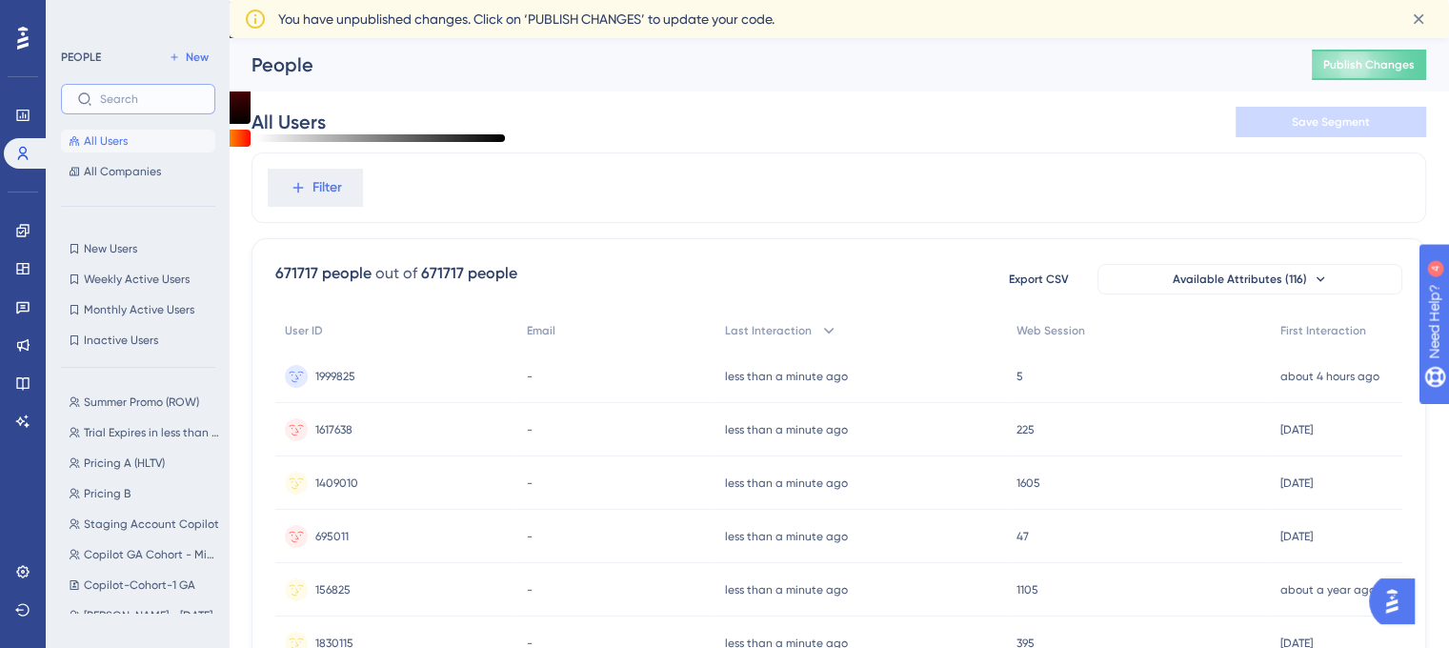
click at [152, 95] on input "text" at bounding box center [149, 98] width 99 height 13
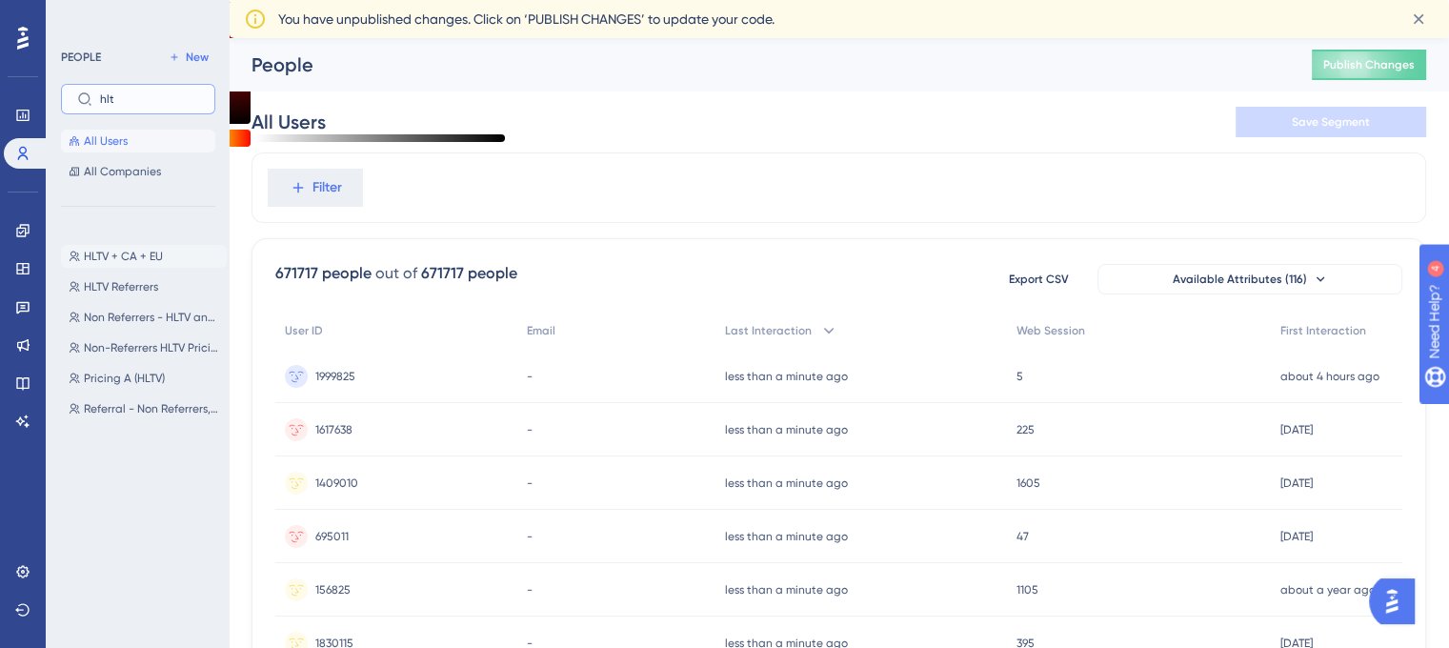
type input "hlt"
click at [137, 264] on button "HLTV + CA + EU HLTV + CA + EU" at bounding box center [144, 256] width 166 height 23
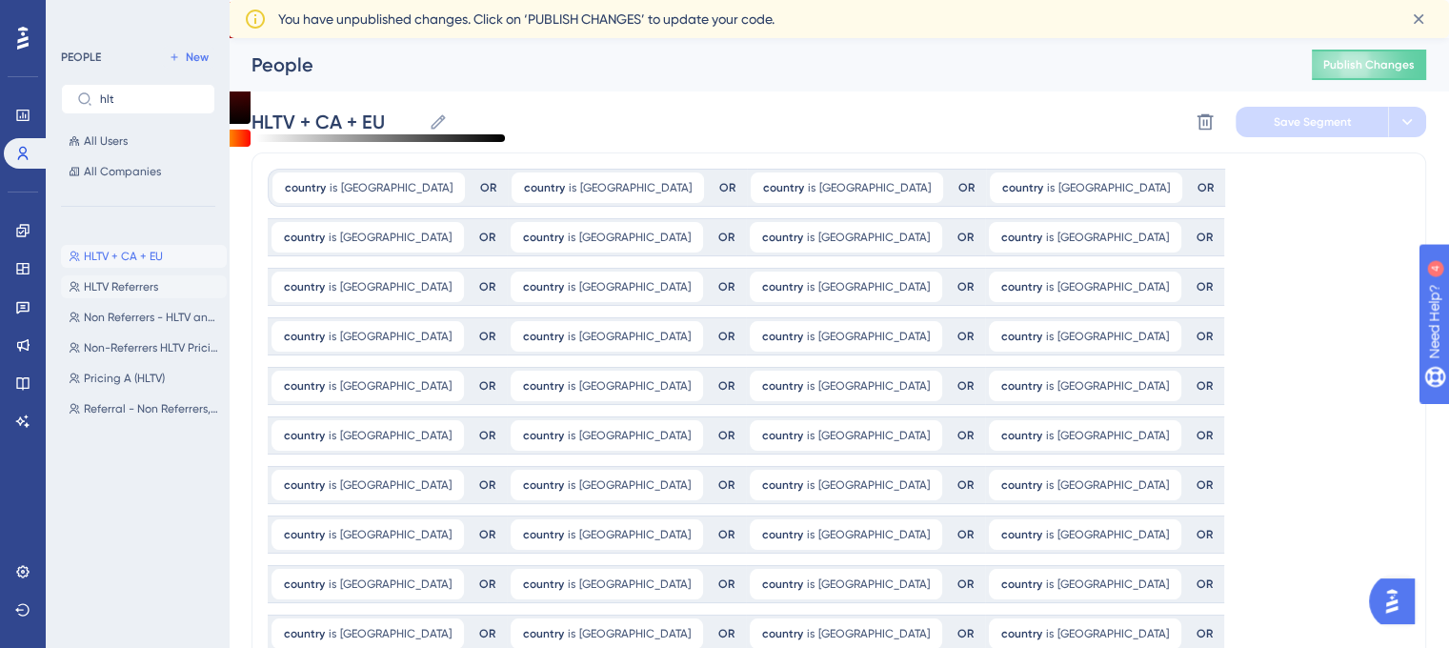
click at [147, 287] on span "HLTV Referrers" at bounding box center [121, 286] width 74 height 15
type input "HLTV Referrers"
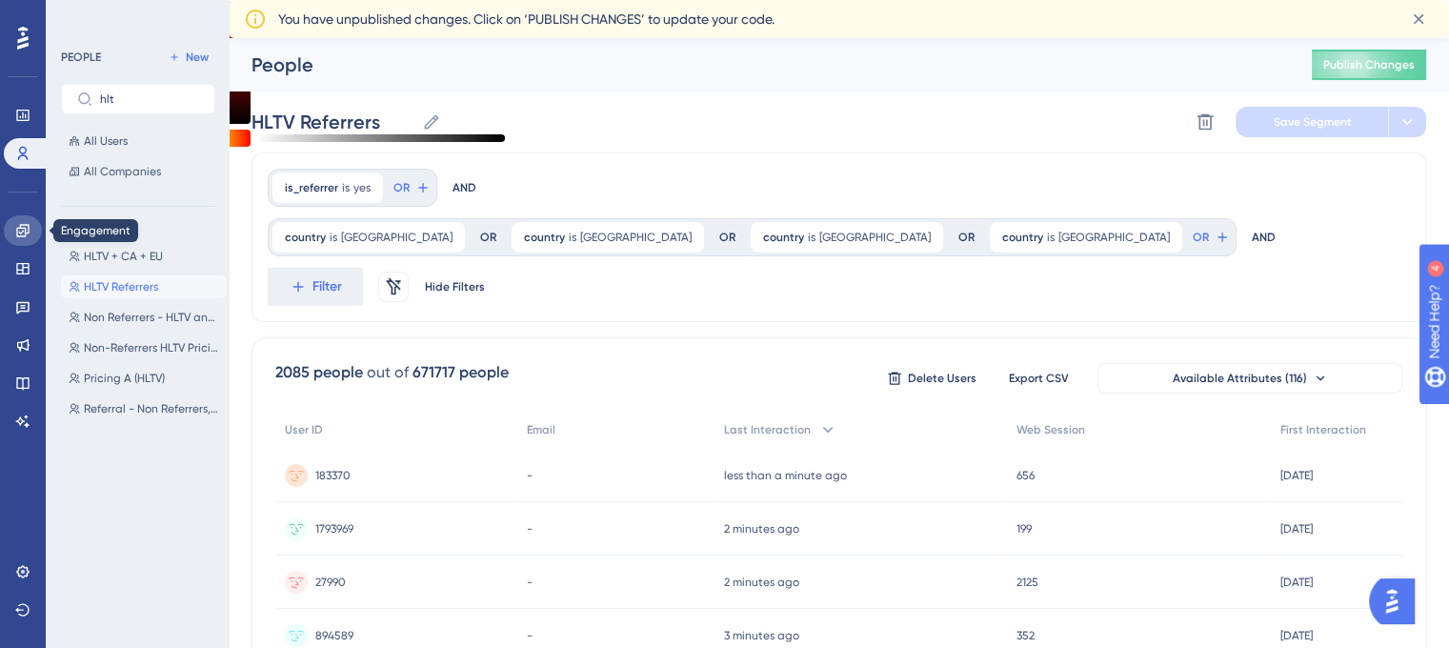
click at [27, 231] on icon at bounding box center [22, 230] width 15 height 15
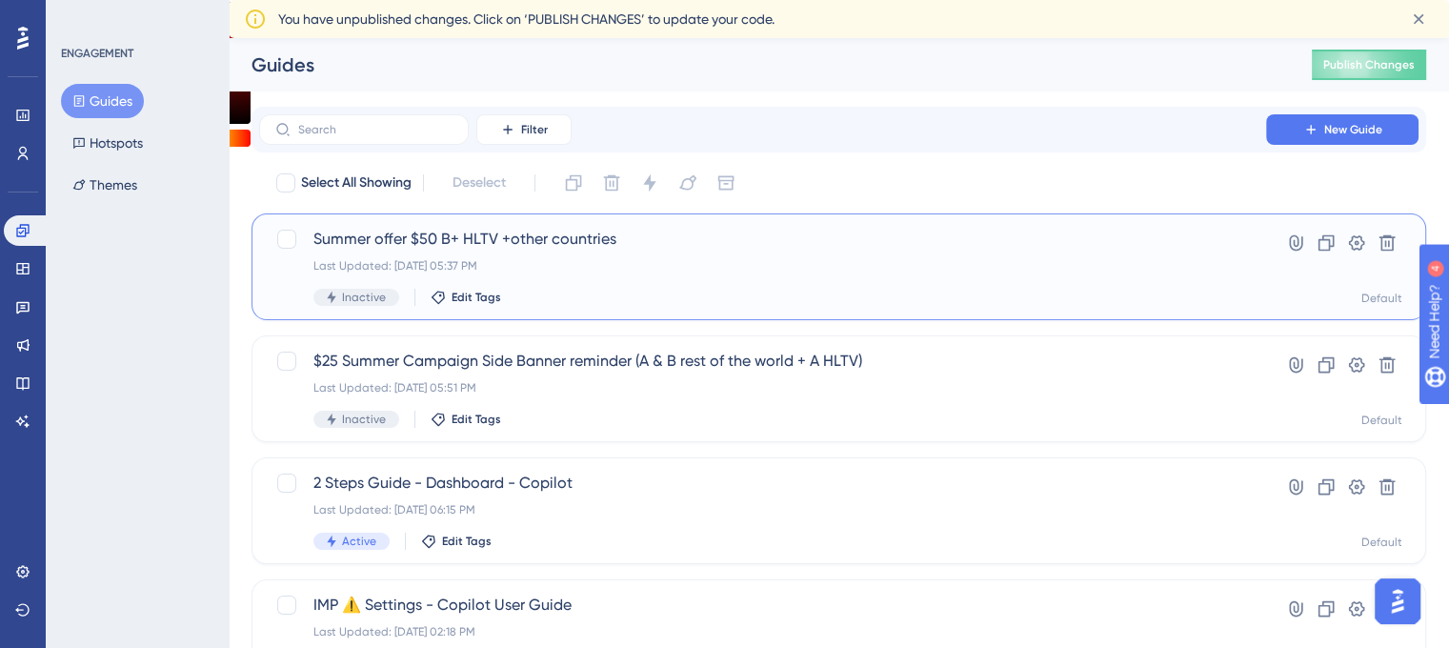
click at [416, 249] on span "Summer offer $50 B+ HLTV +other countries" at bounding box center [762, 239] width 898 height 23
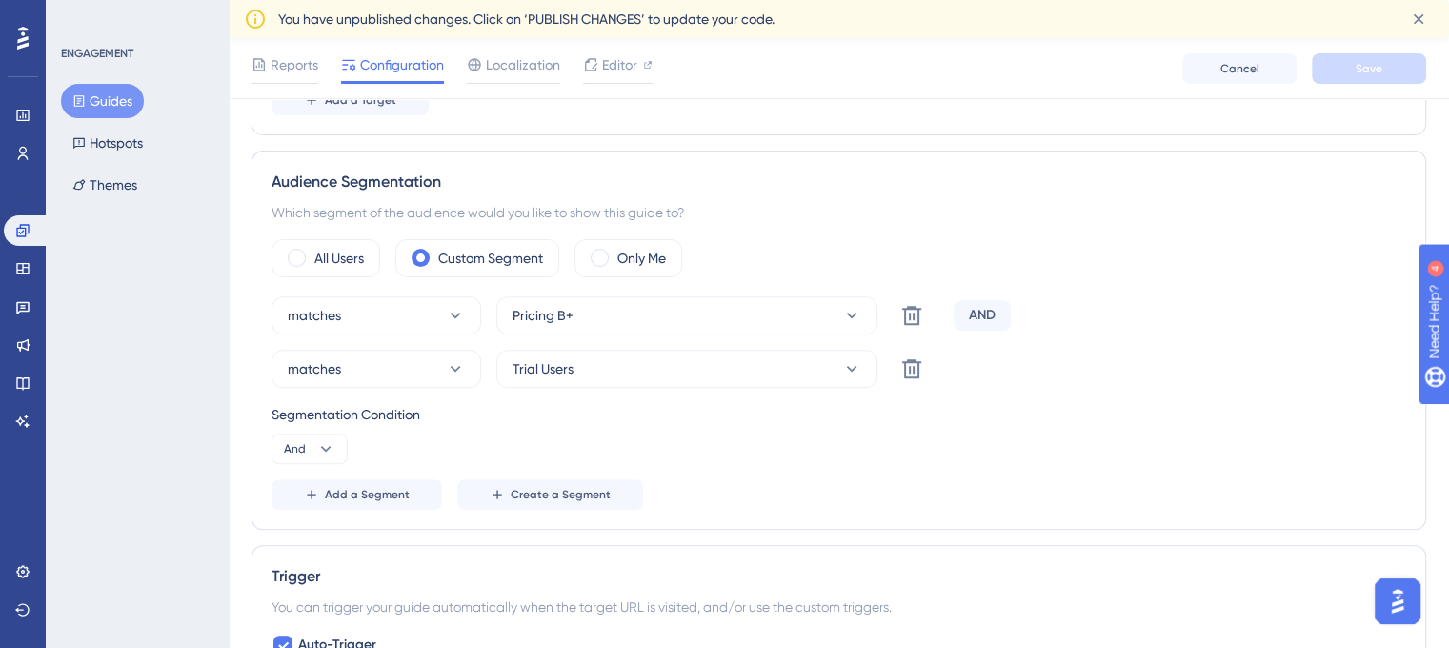
scroll to position [667, 0]
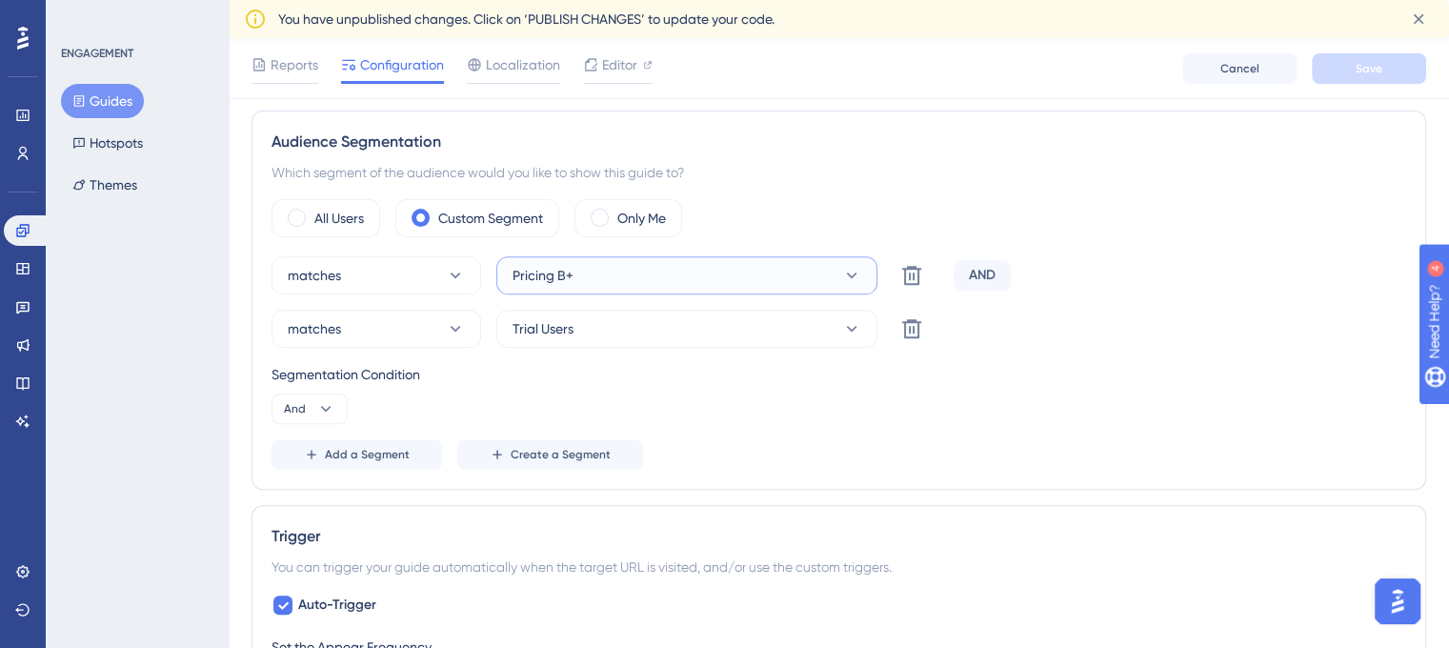
click at [628, 272] on button "Pricing B+" at bounding box center [686, 275] width 381 height 38
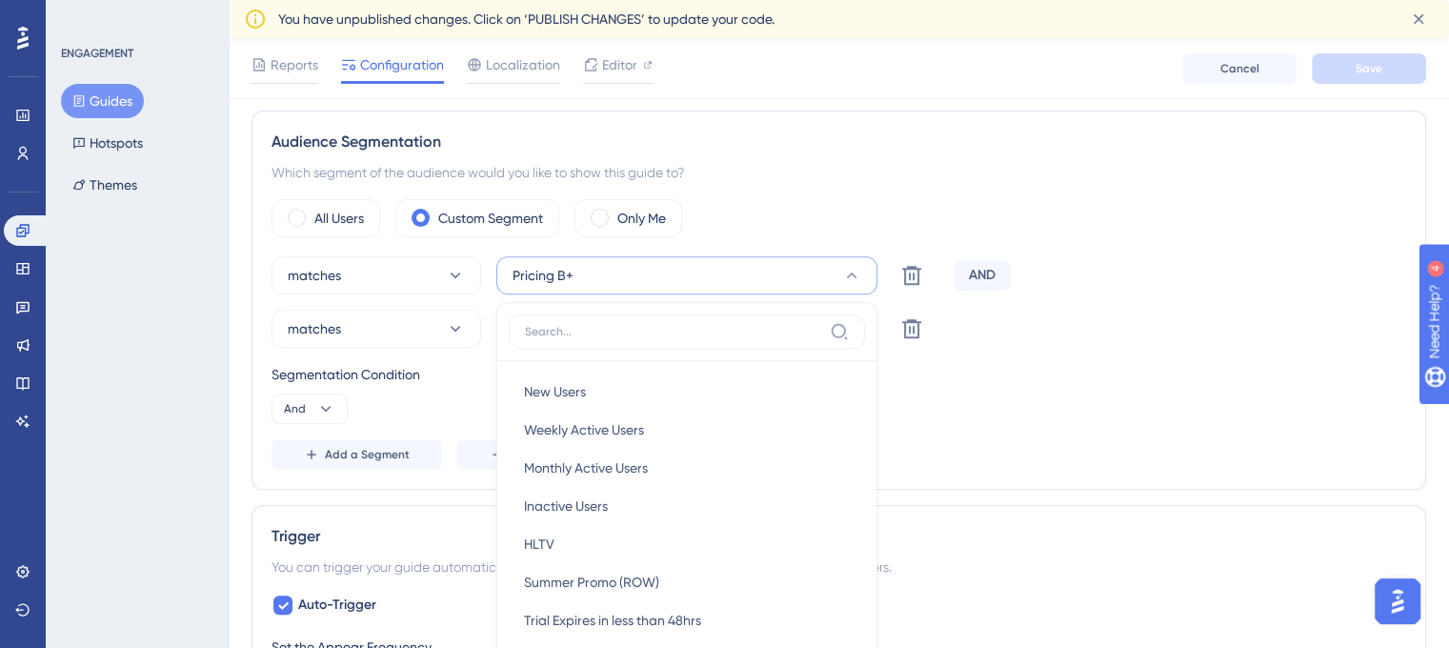
scroll to position [752, 0]
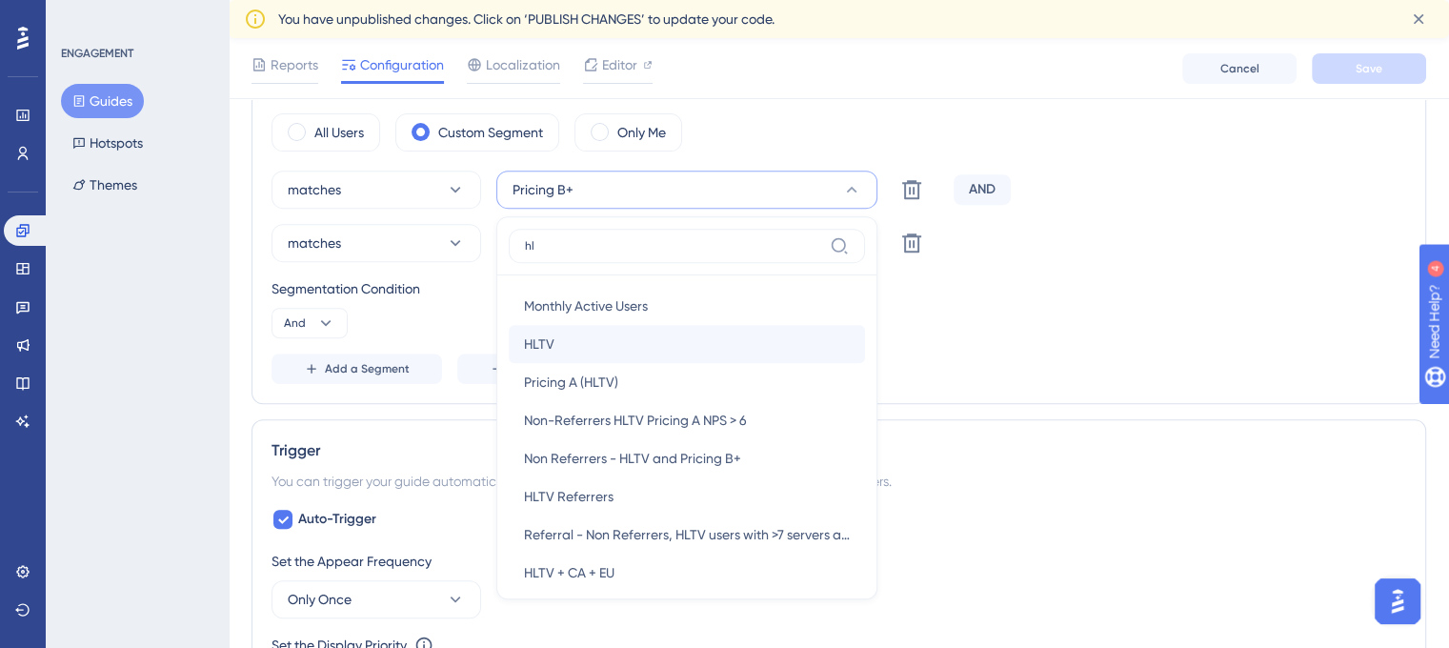
type input "hl"
click at [724, 330] on div "HLTV HLTV" at bounding box center [687, 344] width 326 height 38
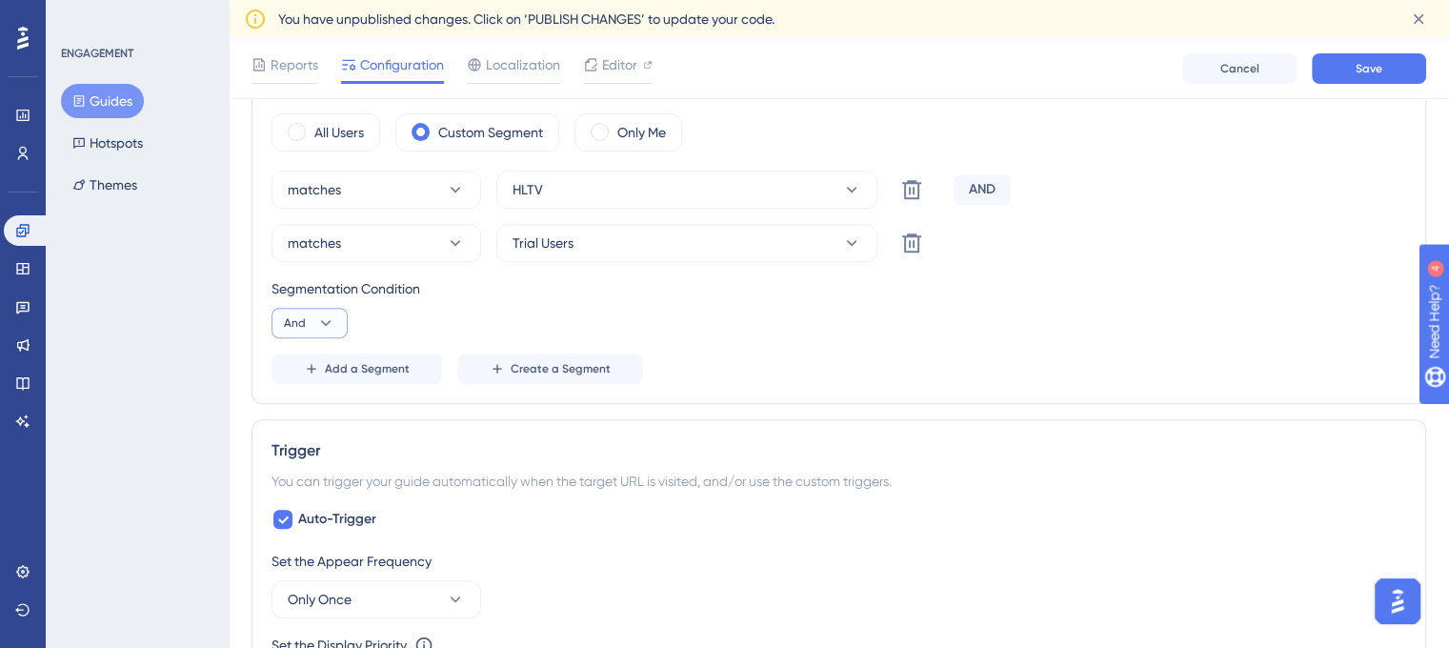
click at [331, 313] on icon at bounding box center [325, 322] width 19 height 19
click at [418, 306] on div "Segmentation Condition And And And Or Or" at bounding box center [838, 307] width 1134 height 61
click at [408, 360] on button "Add a Segment" at bounding box center [356, 368] width 170 height 30
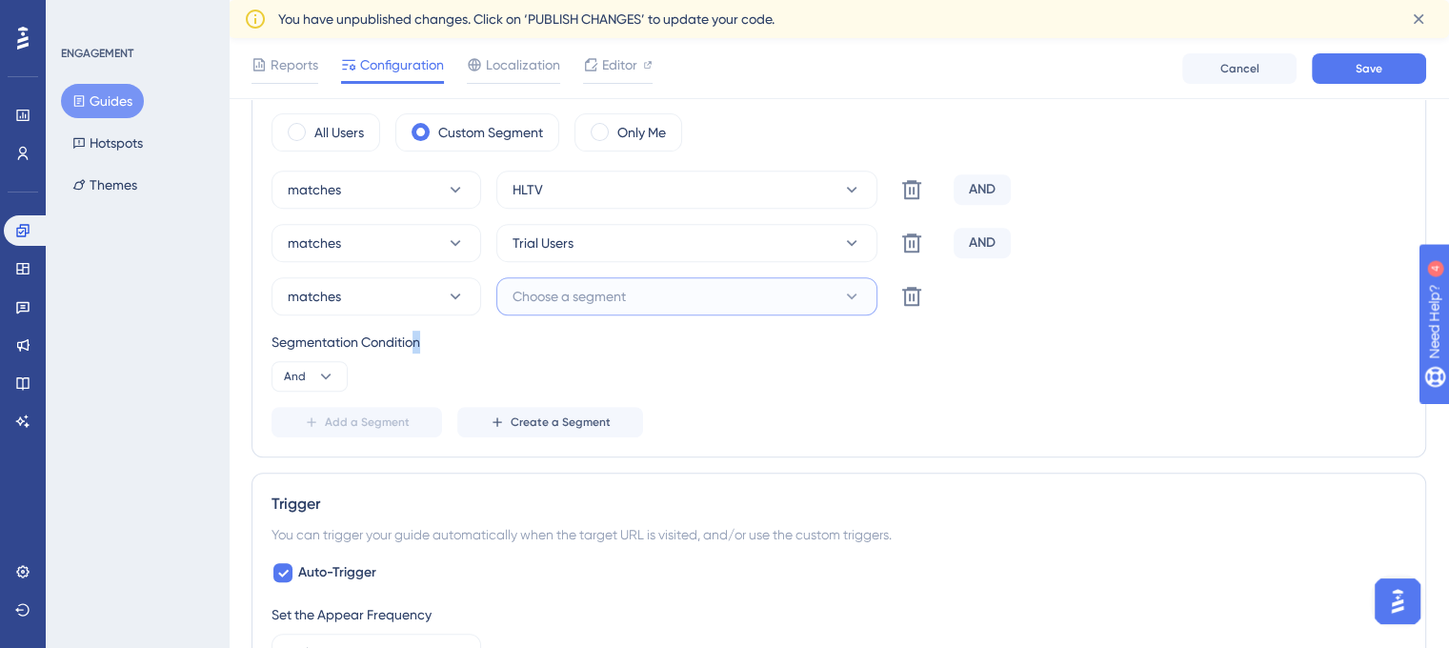
click at [530, 299] on span "Choose a segment" at bounding box center [568, 296] width 113 height 23
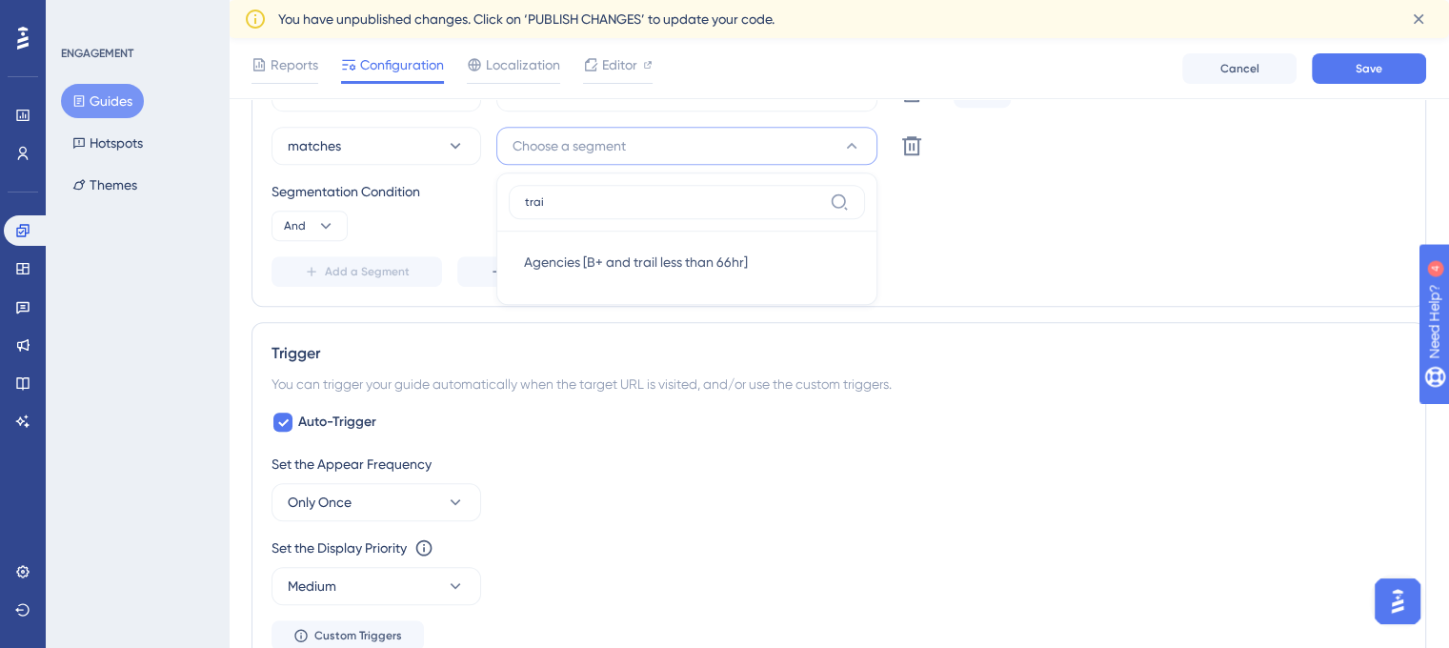
type input "trail"
click at [621, 201] on input "trail" at bounding box center [673, 201] width 297 height 15
click at [910, 287] on div "Audience Segmentation Which segment of the audience would you like to show this…" at bounding box center [838, 90] width 1174 height 432
click at [1356, 62] on span "Save" at bounding box center [1368, 68] width 27 height 15
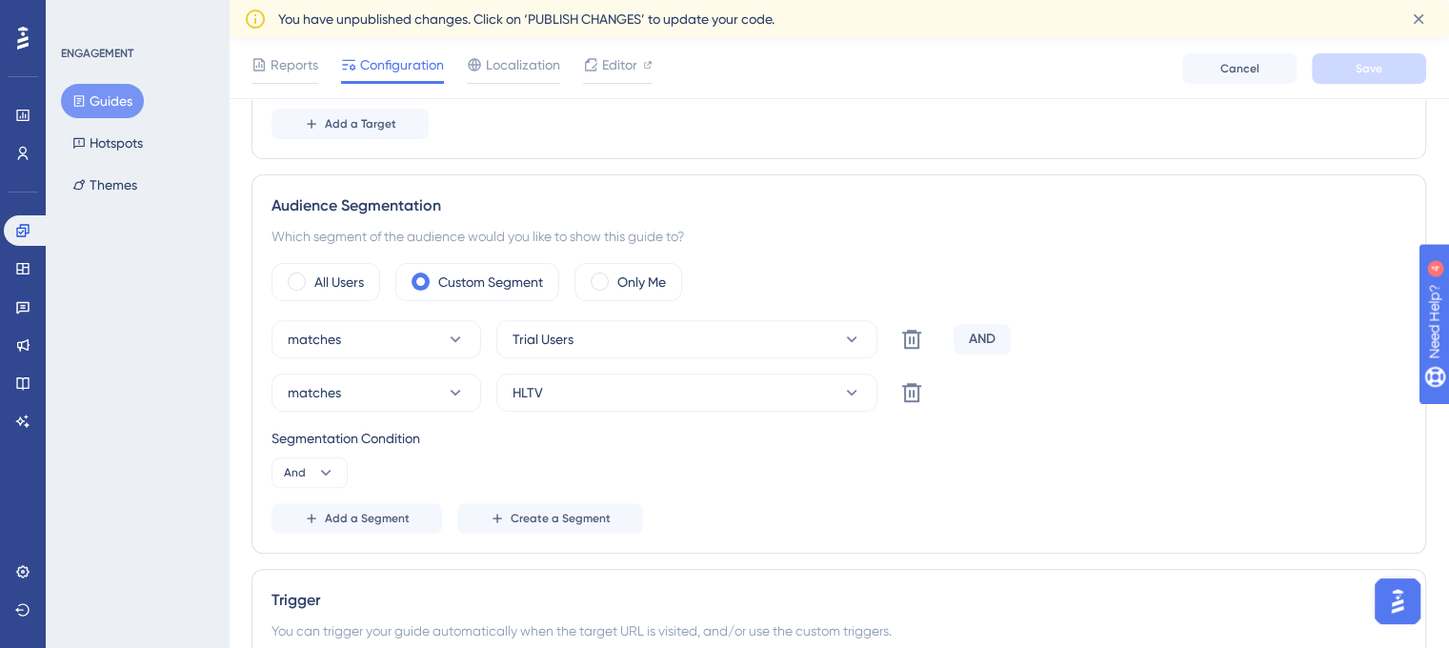
scroll to position [427, 0]
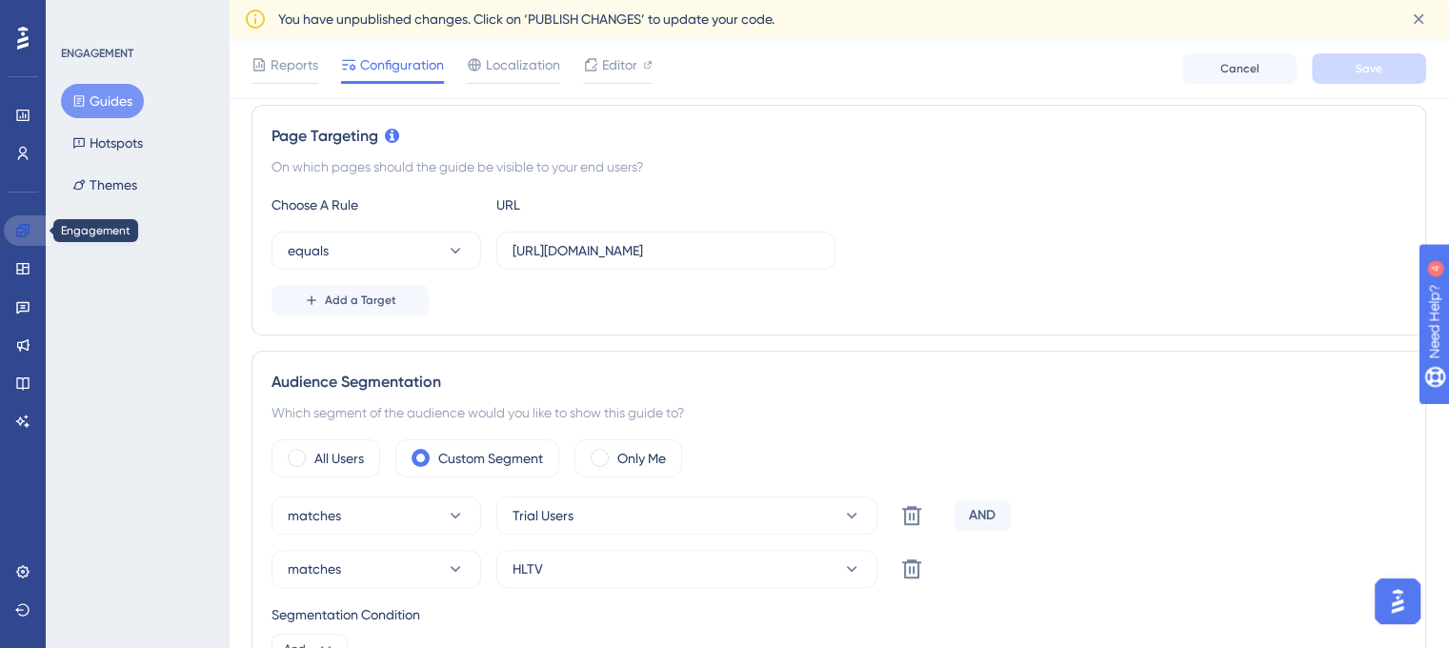
click at [22, 229] on icon at bounding box center [22, 230] width 15 height 15
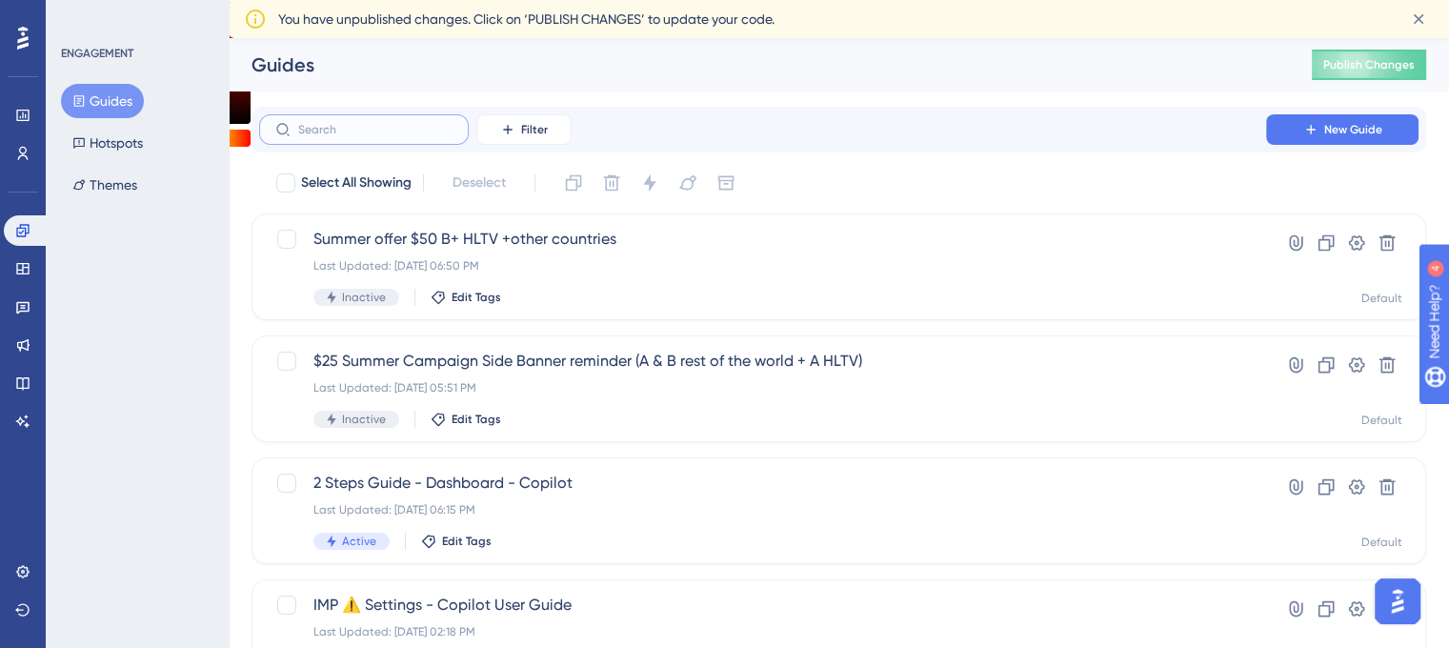
click at [401, 133] on input "text" at bounding box center [375, 129] width 154 height 13
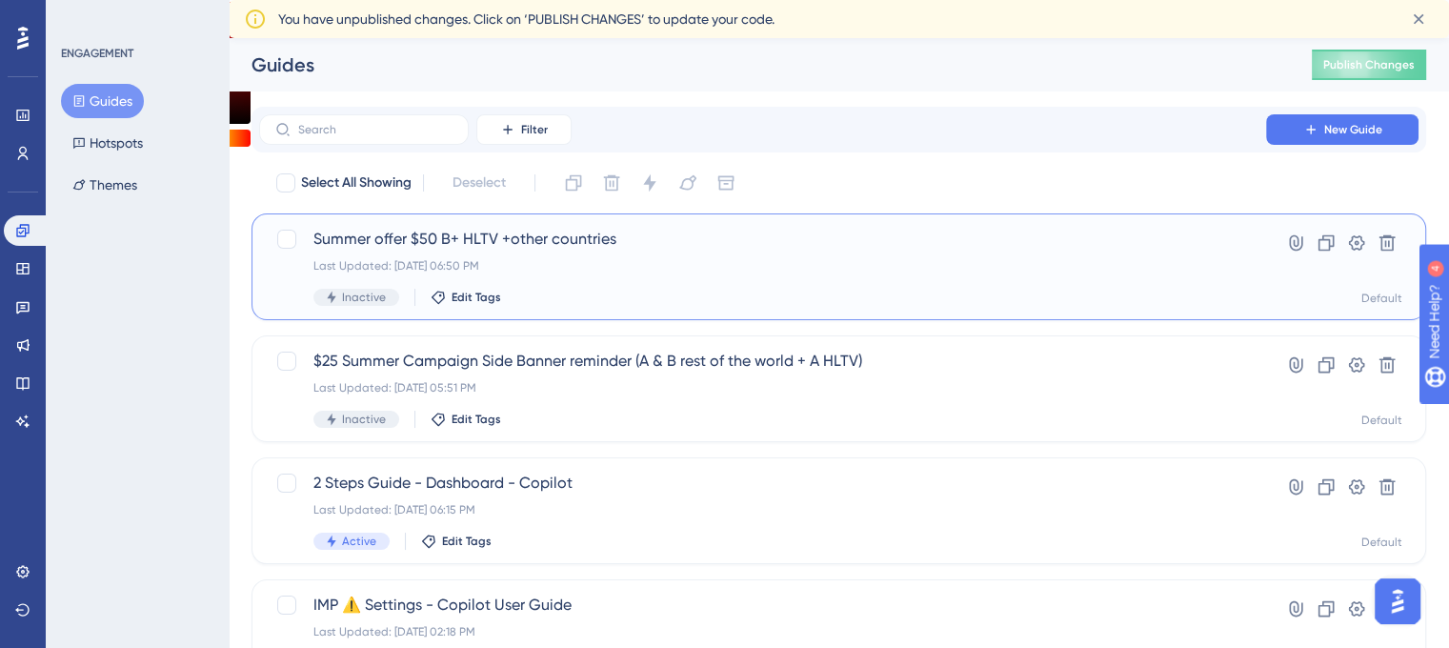
click at [419, 241] on span "Summer offer $50 B+ HLTV +other countries" at bounding box center [762, 239] width 898 height 23
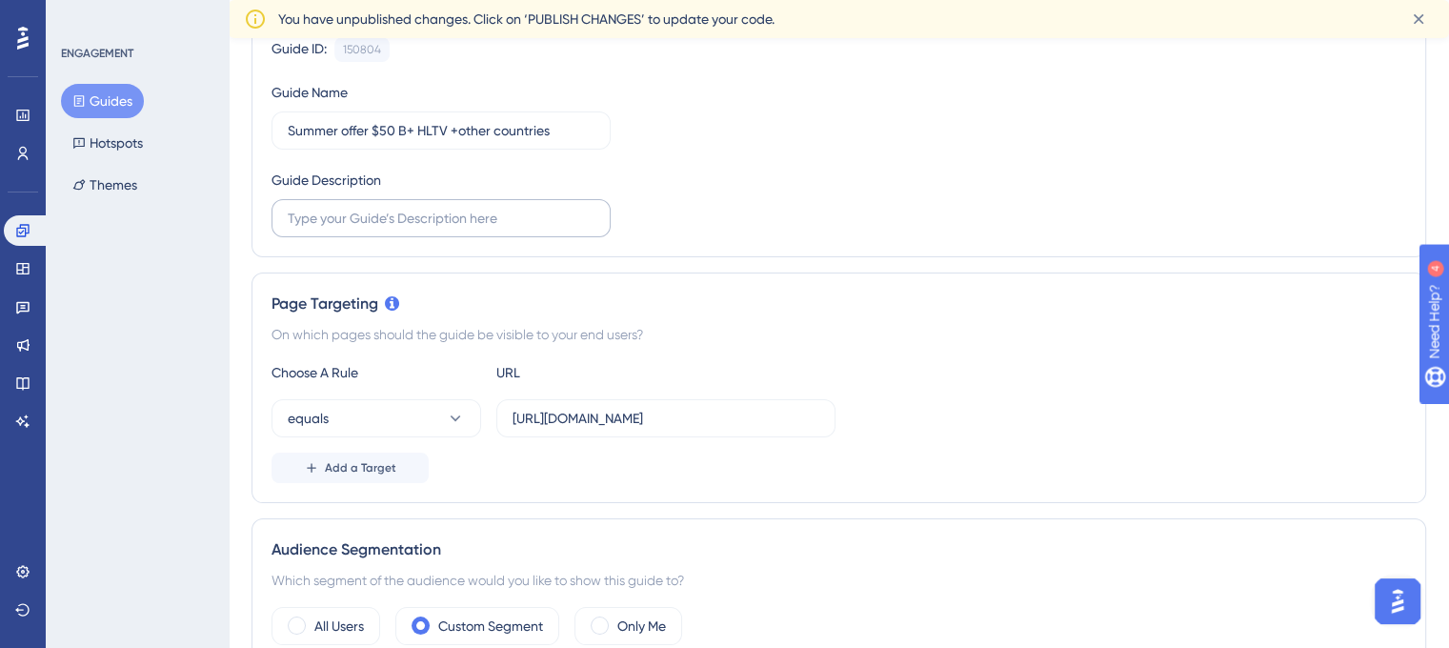
scroll to position [571, 0]
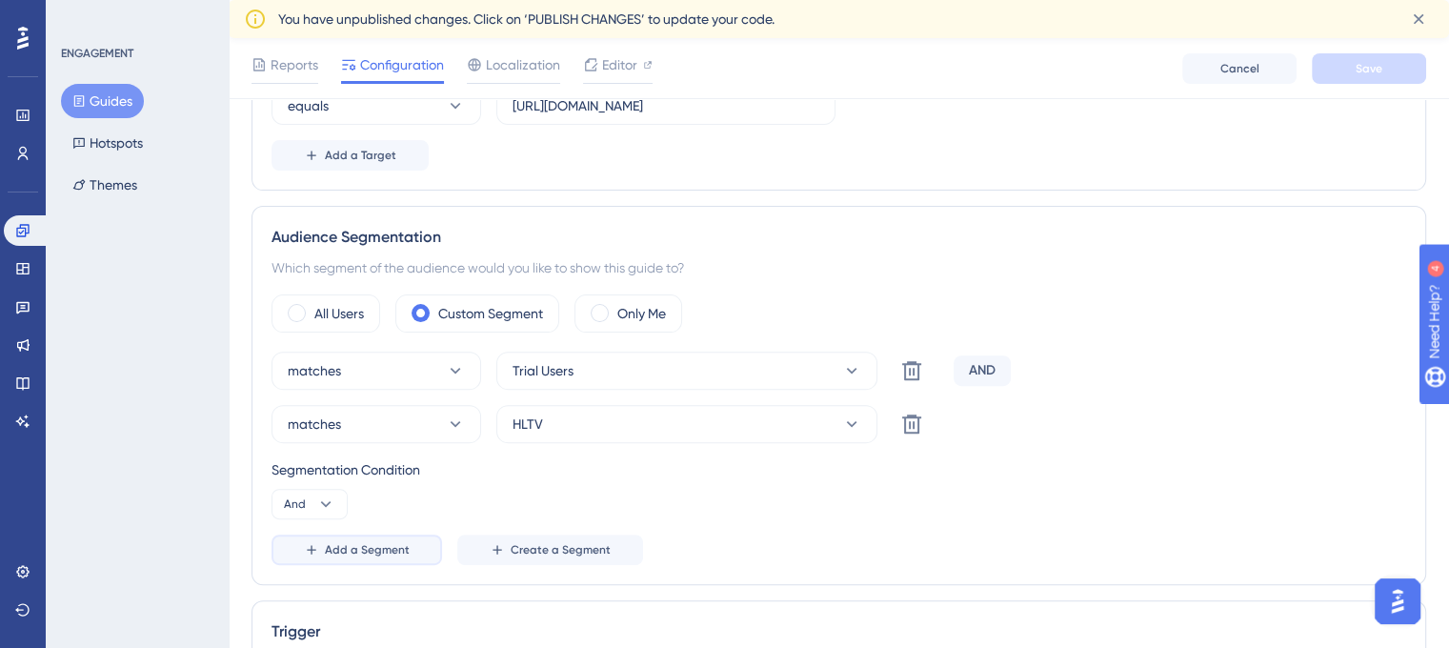
click at [389, 543] on span "Add a Segment" at bounding box center [367, 549] width 85 height 15
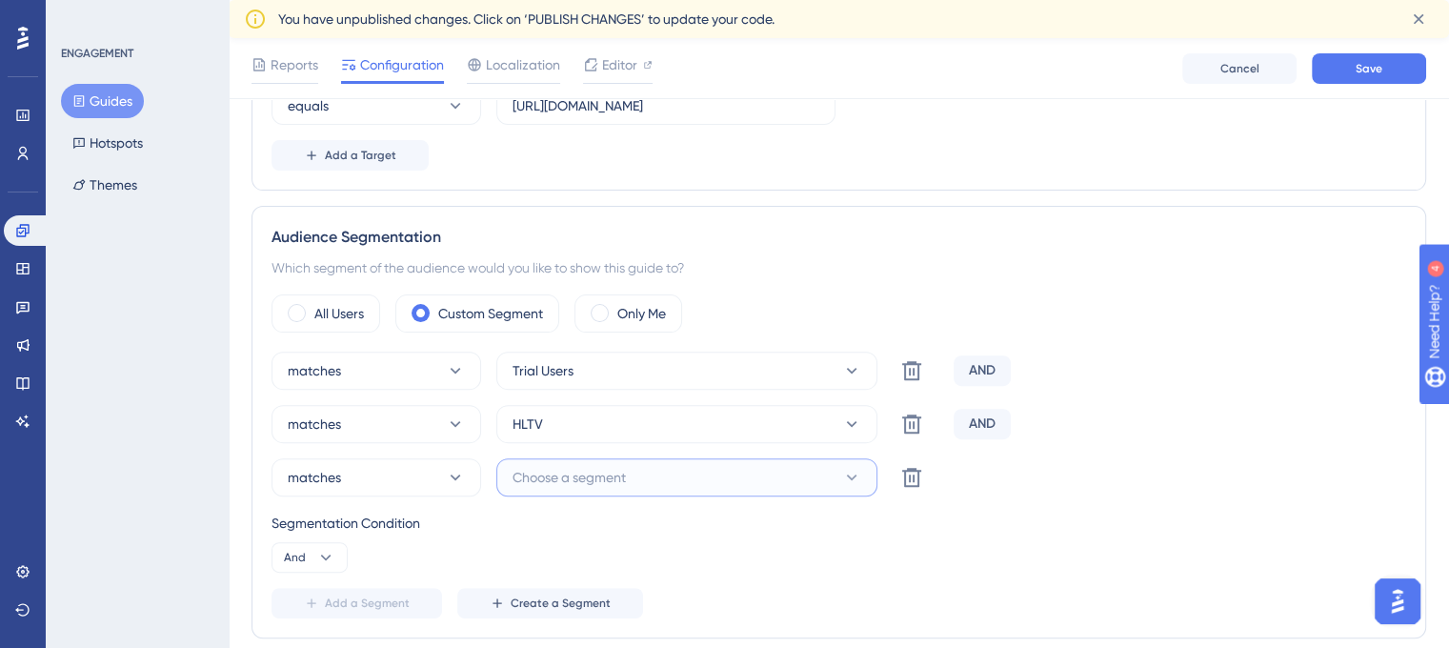
click at [549, 468] on span "Choose a segment" at bounding box center [568, 477] width 113 height 23
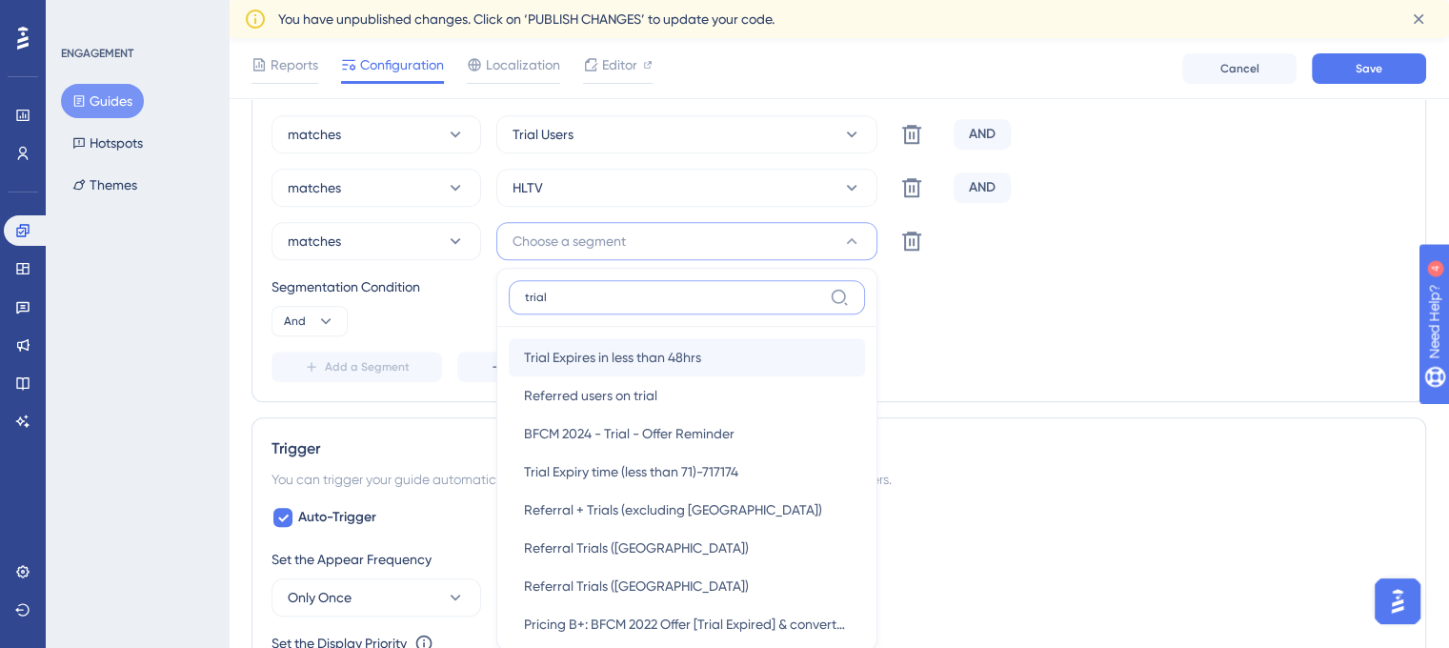
type input "trial"
click at [636, 353] on span "Trial Expires in less than 48hrs" at bounding box center [612, 357] width 177 height 23
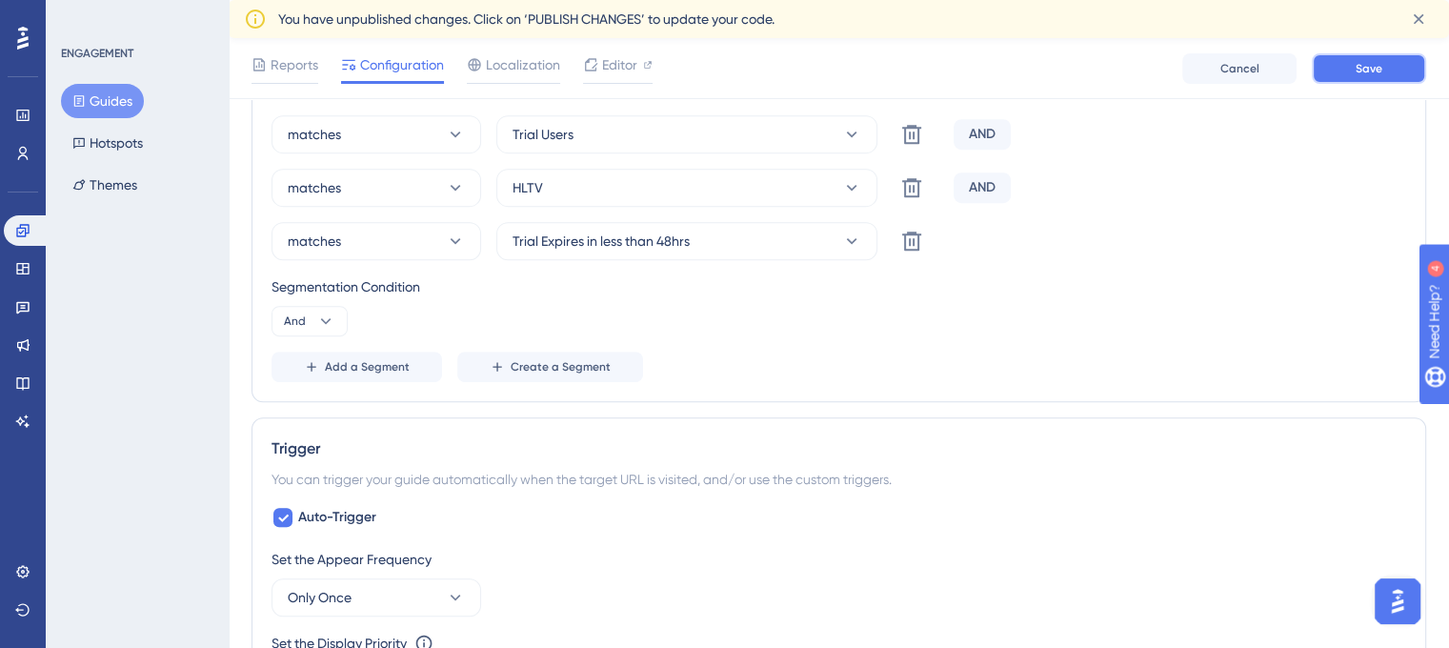
click at [1379, 79] on button "Save" at bounding box center [1368, 68] width 114 height 30
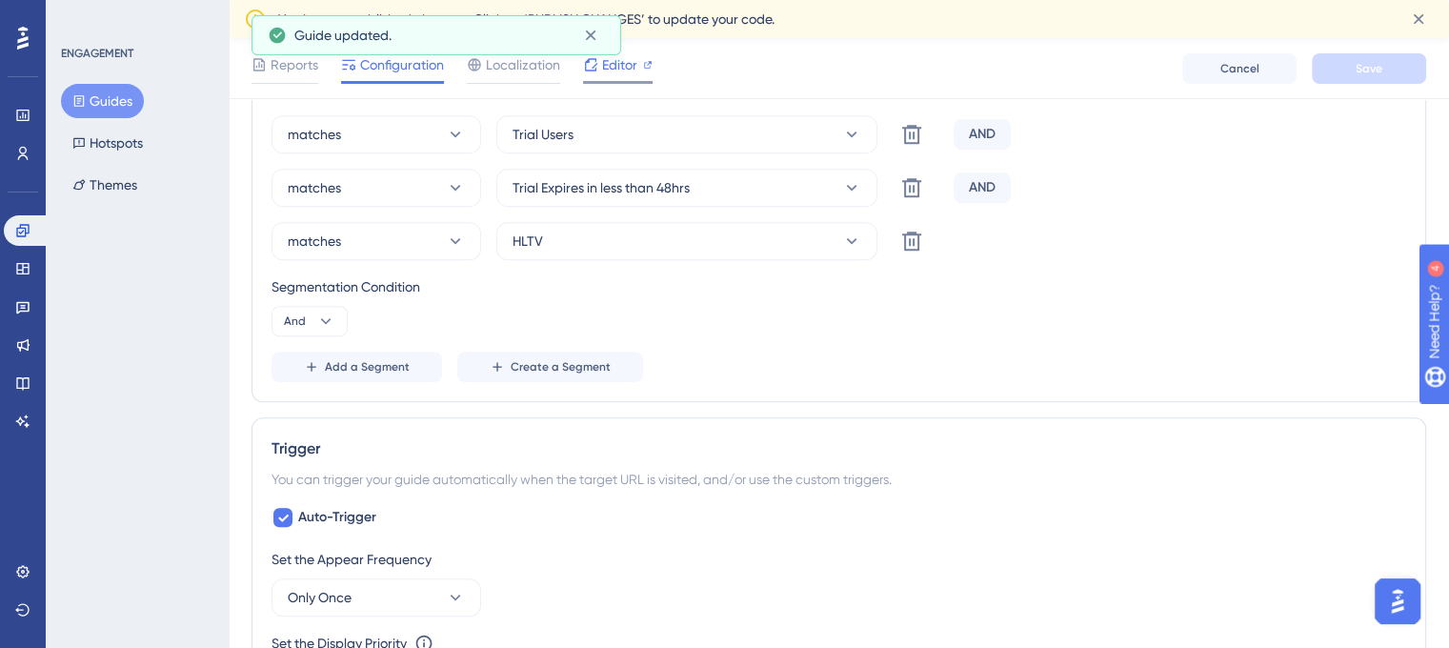
click at [590, 68] on icon at bounding box center [590, 64] width 15 height 15
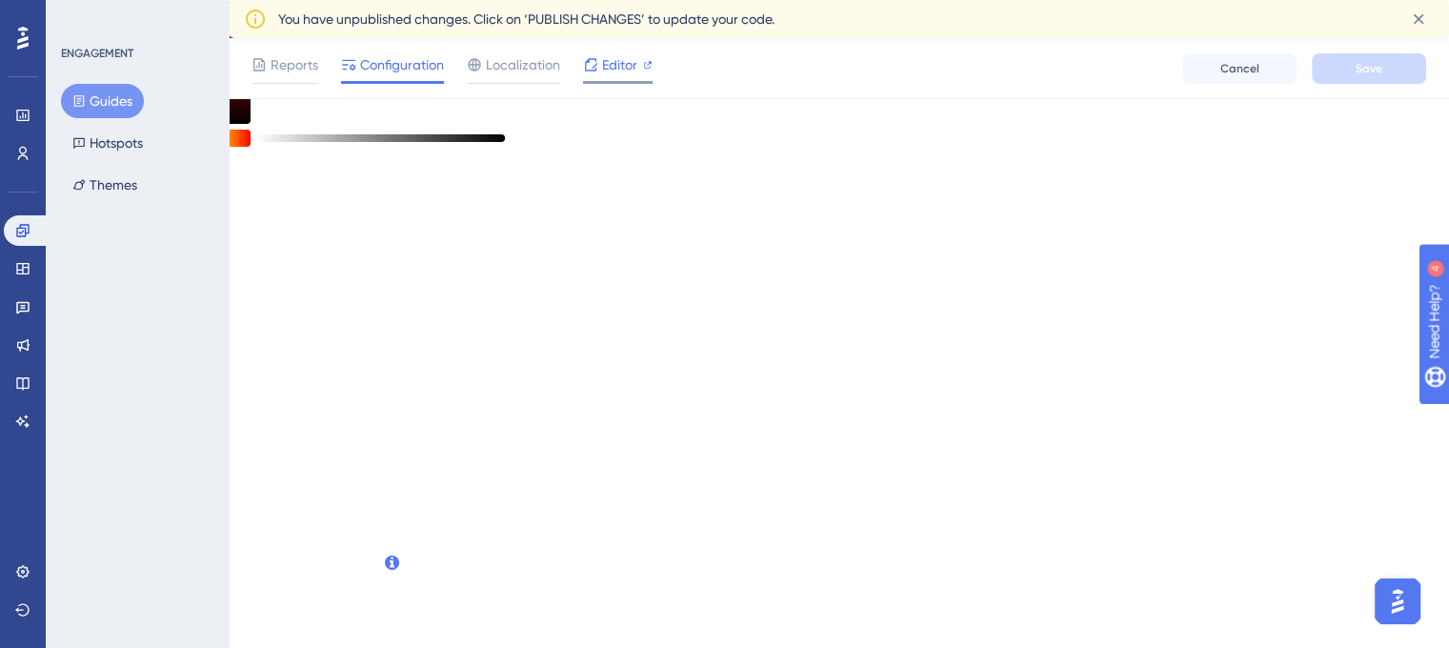
scroll to position [0, 0]
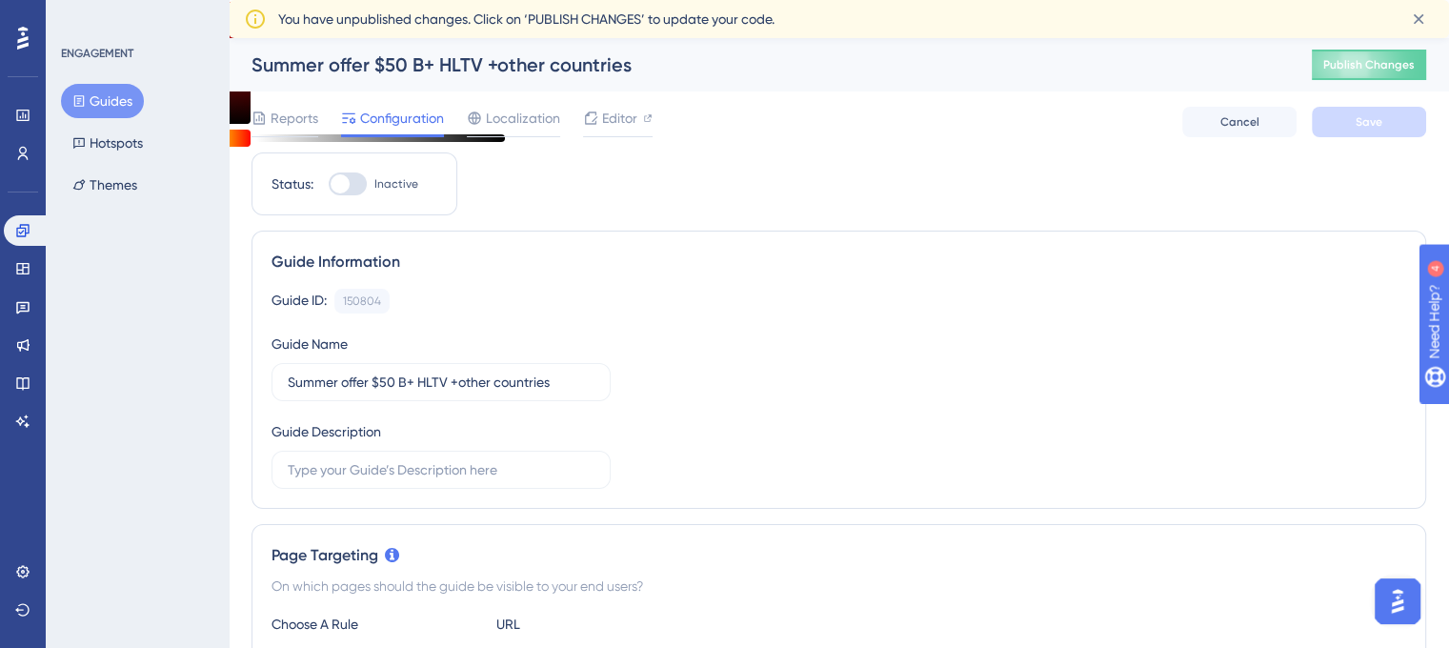
click at [109, 97] on button "Guides" at bounding box center [102, 101] width 83 height 34
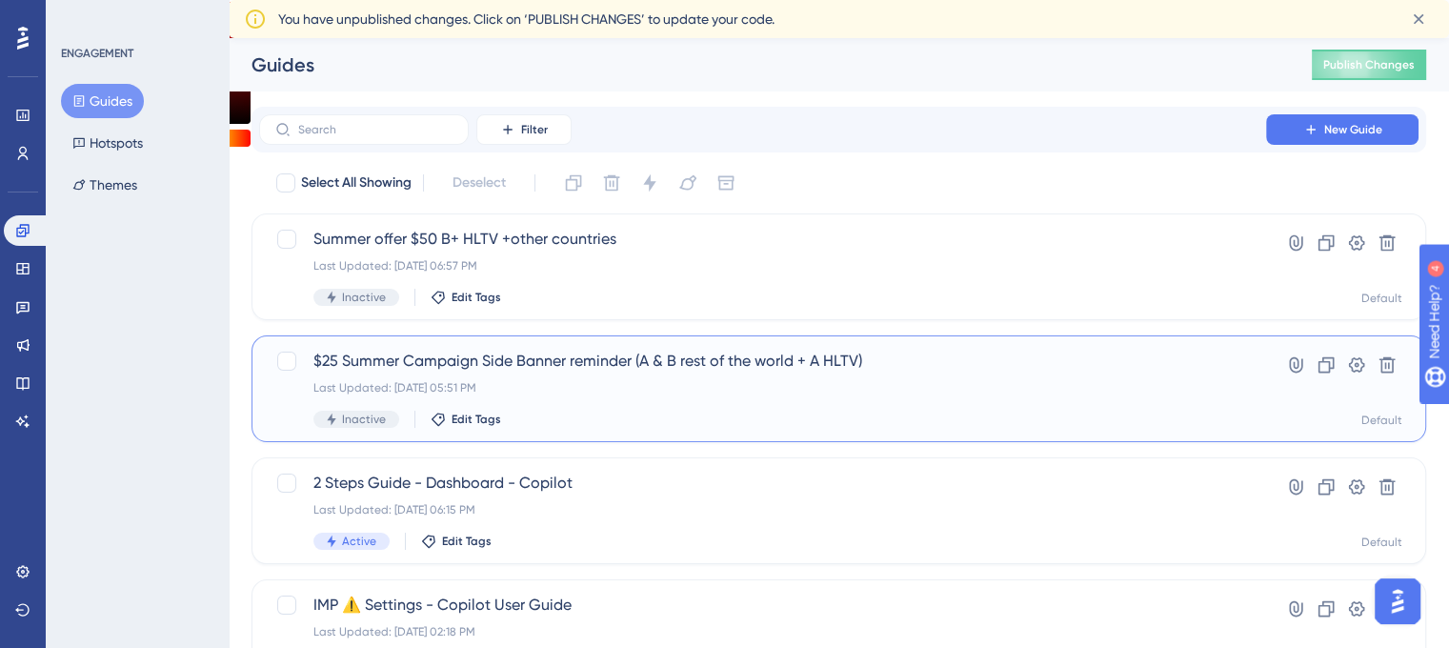
click at [408, 346] on div "$25 Summer Campaign Side Banner reminder (A & B rest of the world + A HLTV) Las…" at bounding box center [838, 388] width 1174 height 107
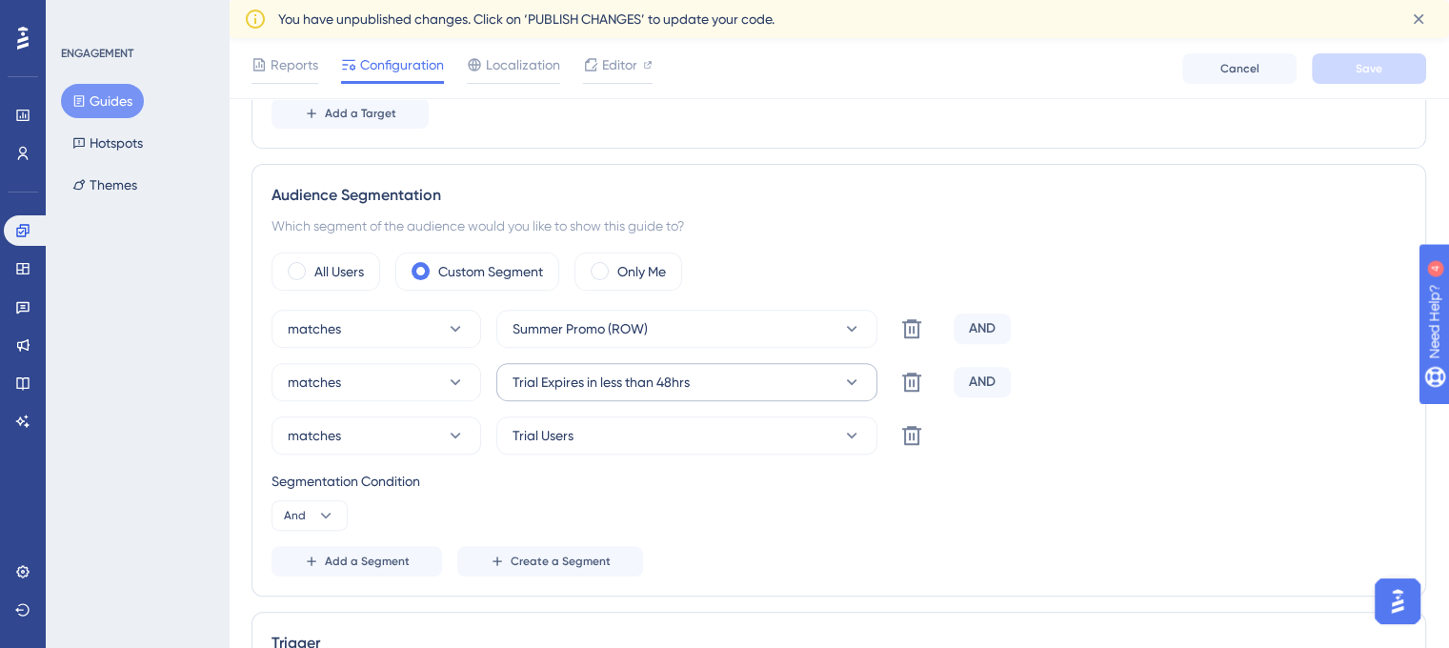
scroll to position [571, 0]
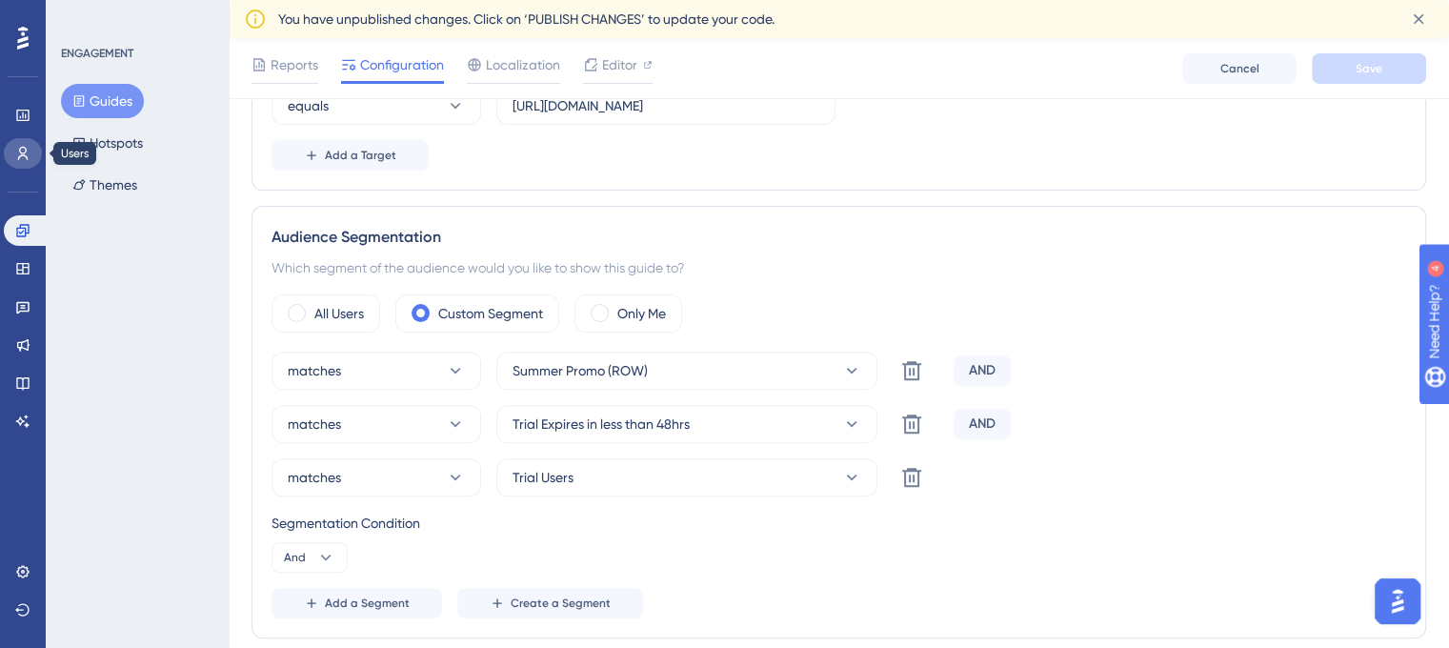
click at [30, 152] on link at bounding box center [23, 153] width 38 height 30
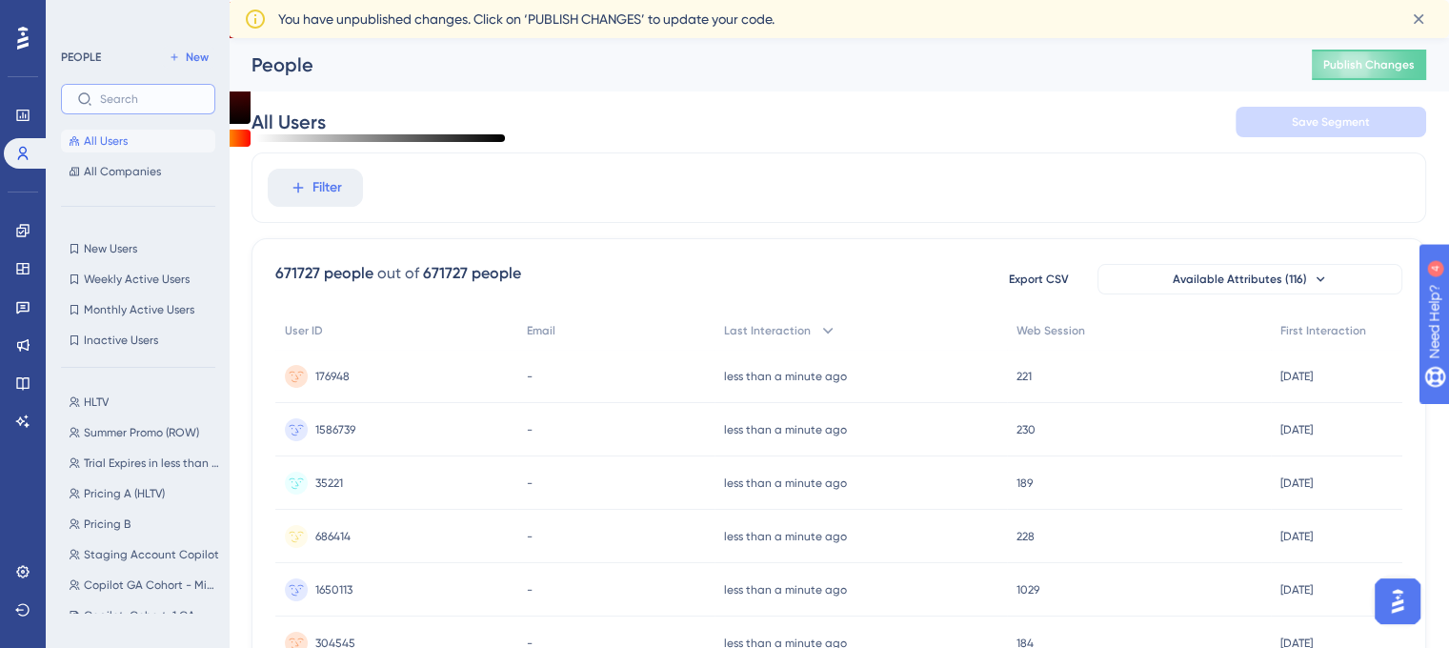
click at [168, 99] on input "text" at bounding box center [149, 98] width 99 height 13
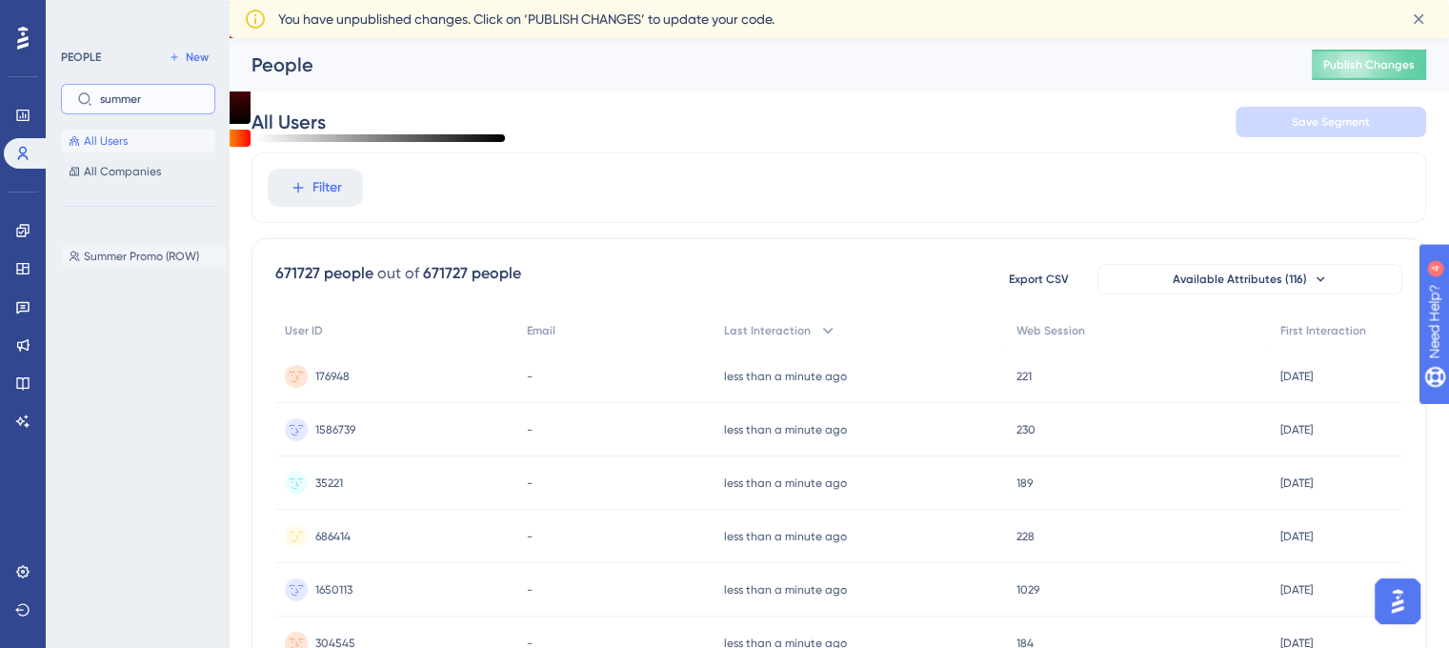
type input "summer"
click at [146, 249] on span "Summer Promo (ROW)" at bounding box center [141, 256] width 115 height 15
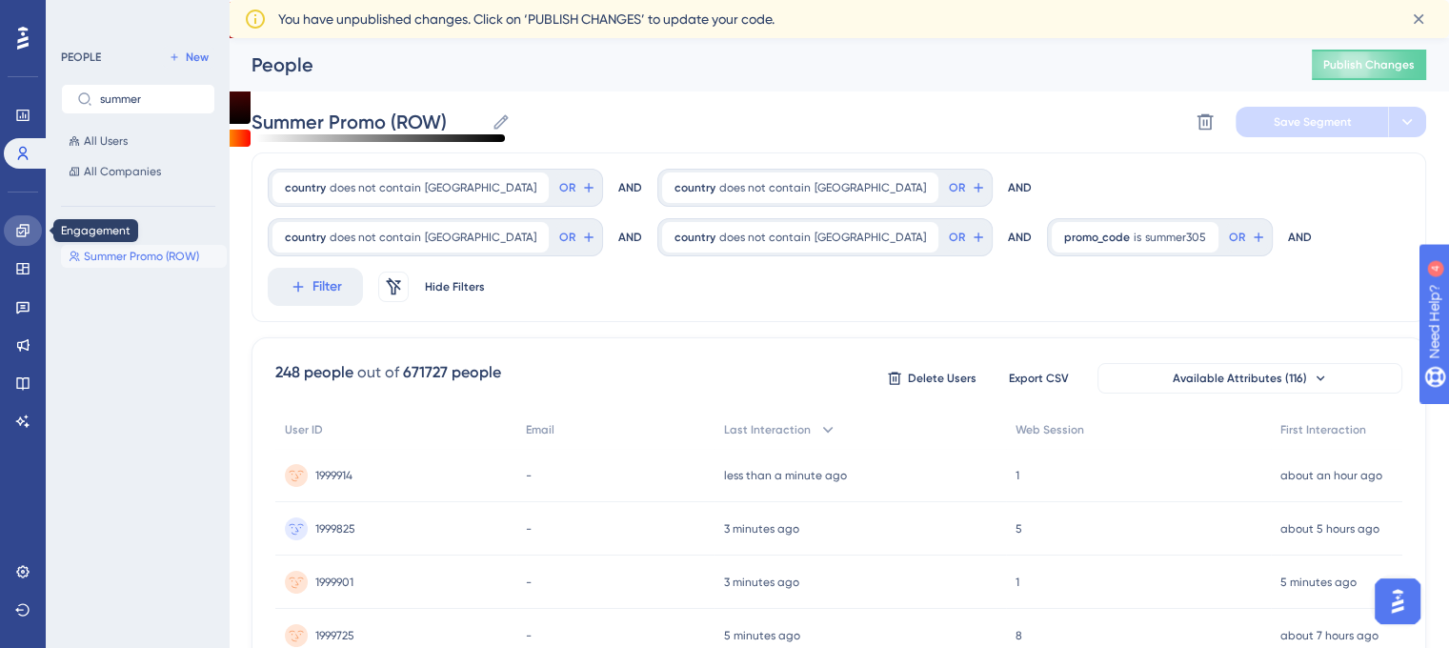
click at [25, 231] on icon at bounding box center [22, 230] width 12 height 12
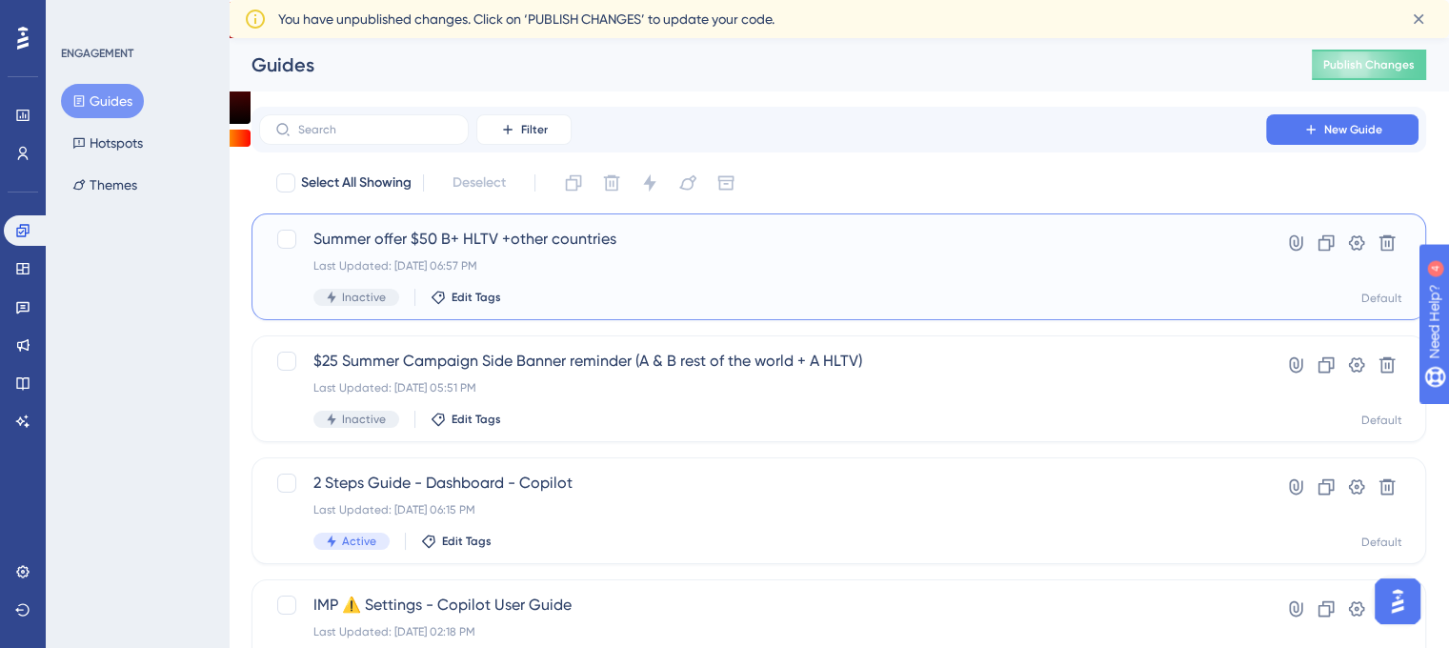
click at [457, 245] on span "Summer offer $50 B+ HLTV +other countries" at bounding box center [762, 239] width 898 height 23
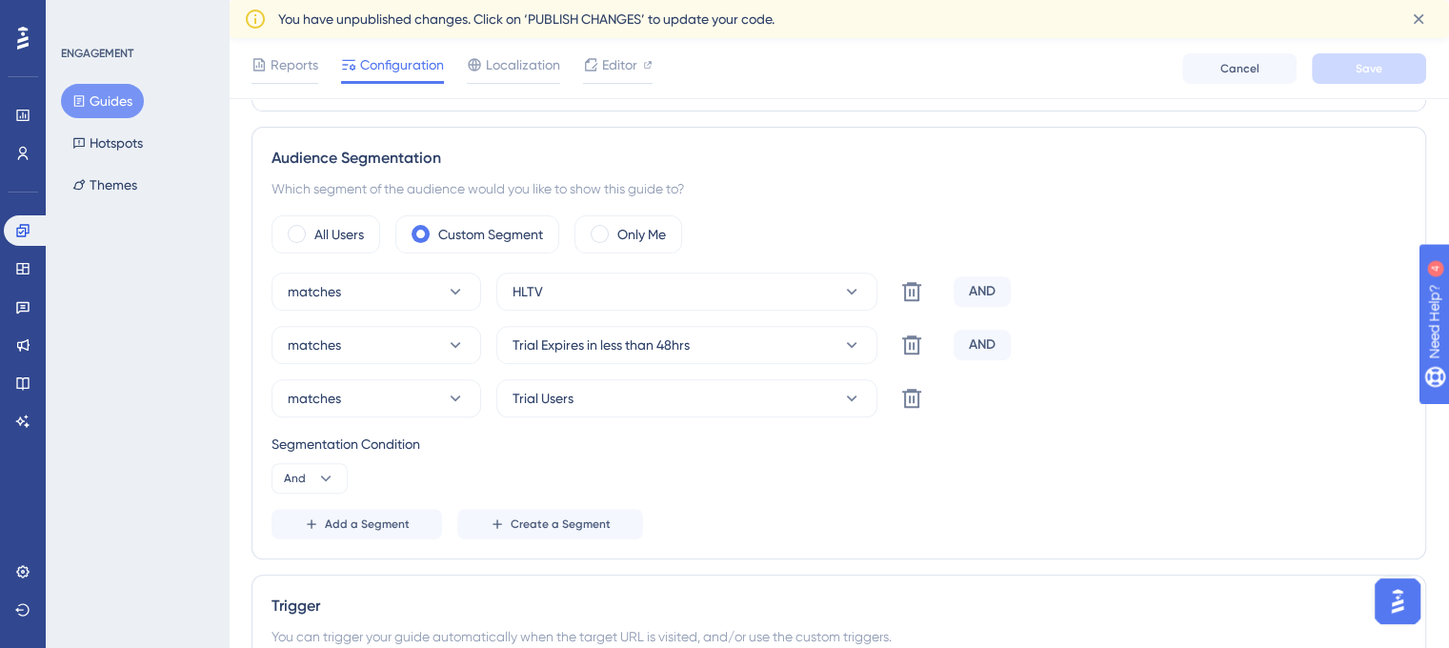
scroll to position [762, 0]
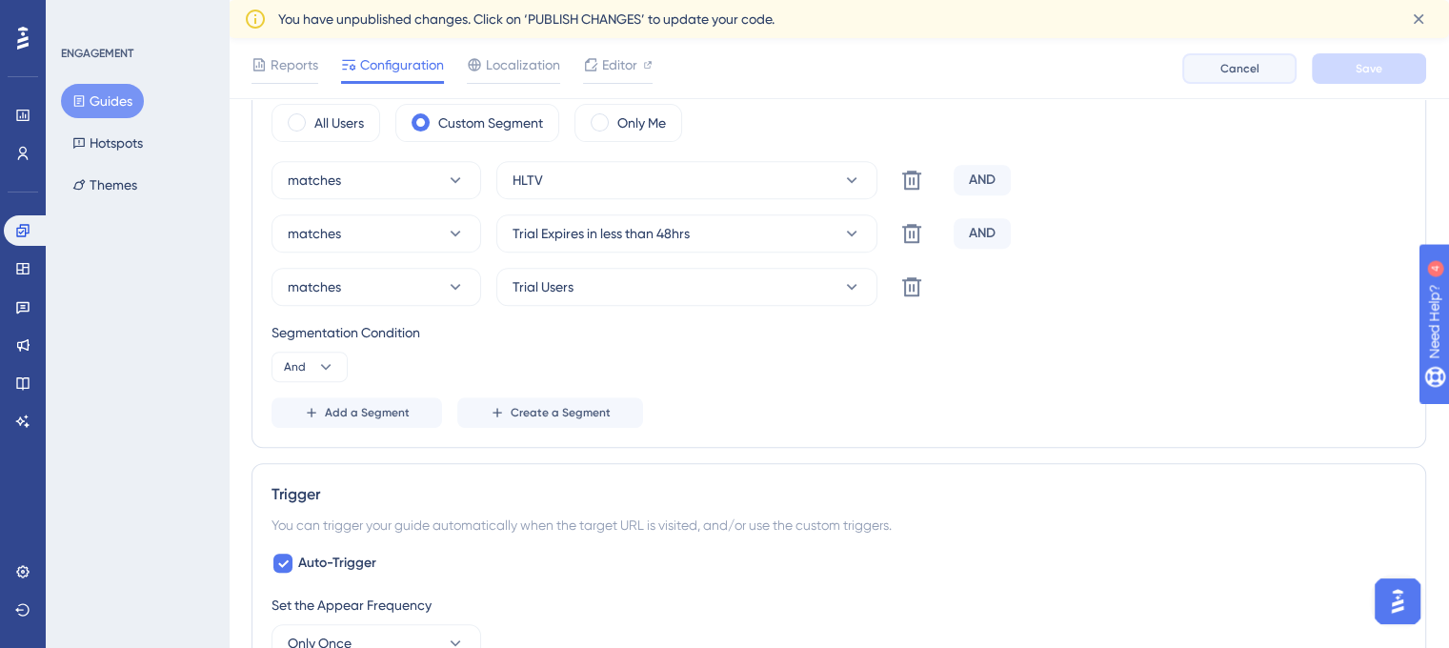
click at [1234, 59] on button "Cancel" at bounding box center [1239, 68] width 114 height 30
